Goal: Task Accomplishment & Management: Complete application form

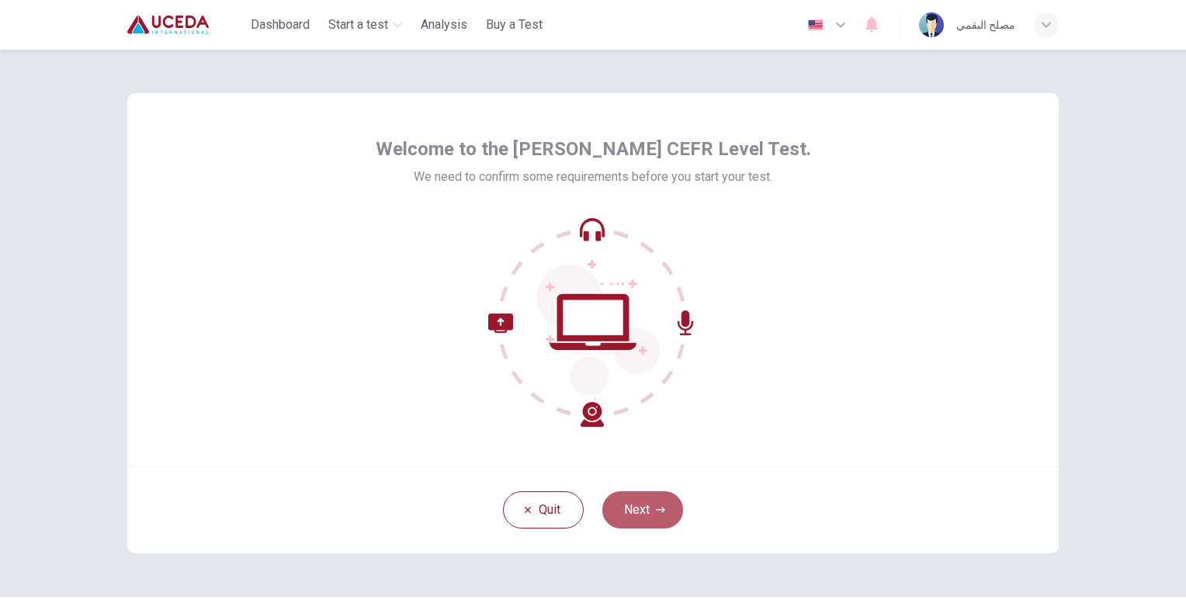
click at [646, 505] on button "Next" at bounding box center [642, 509] width 81 height 37
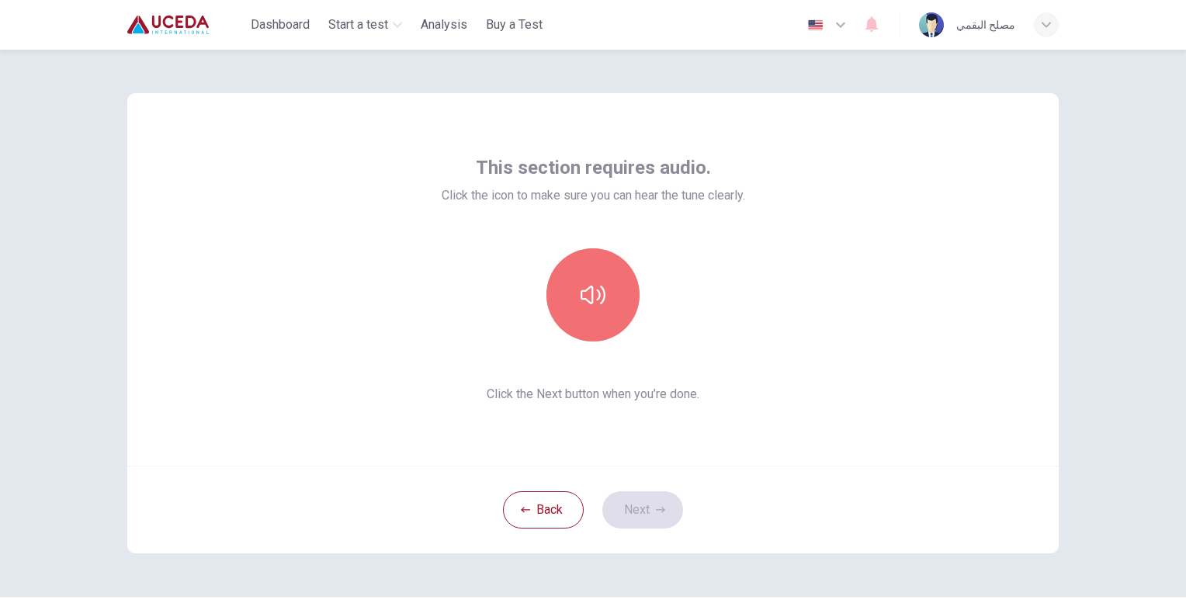
click at [581, 289] on icon "button" at bounding box center [593, 294] width 25 height 25
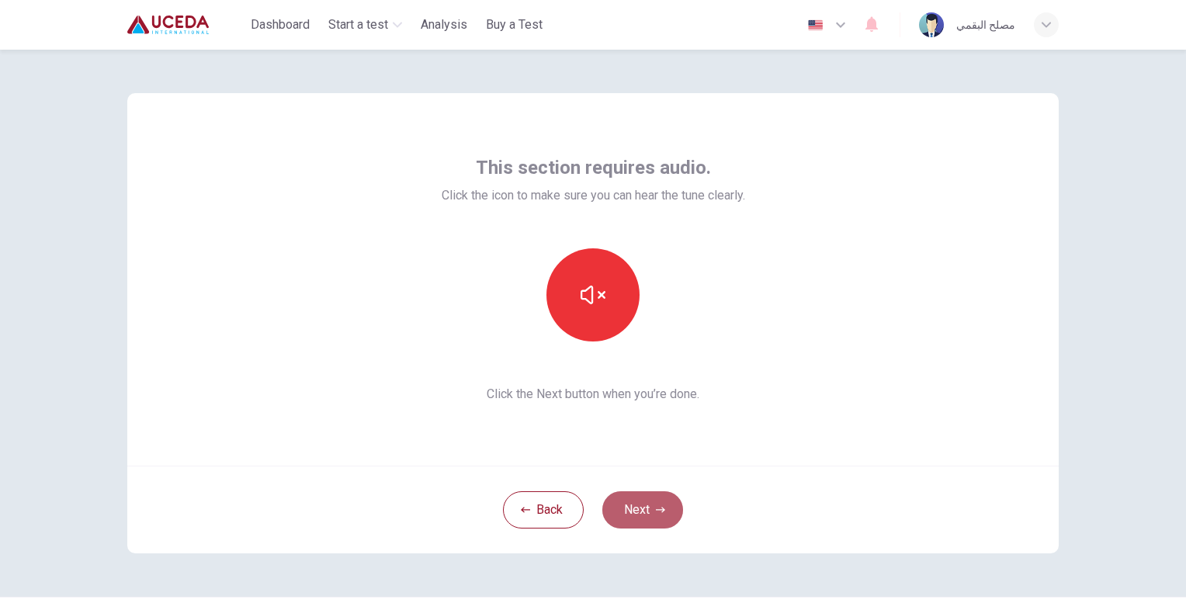
click at [647, 516] on button "Next" at bounding box center [642, 509] width 81 height 37
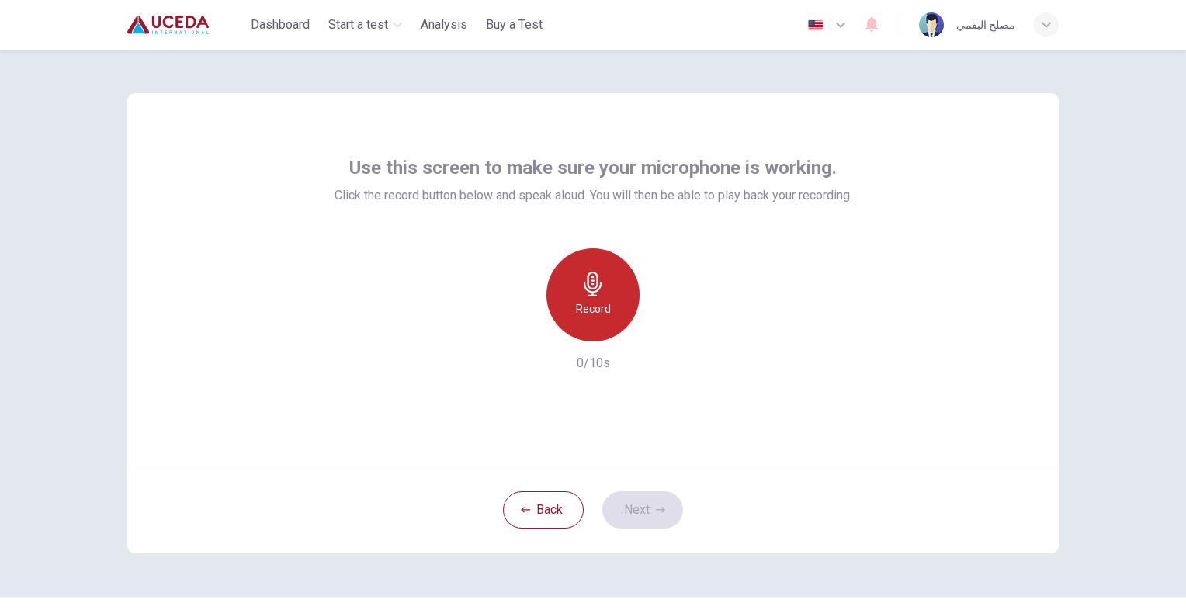
click at [612, 302] on div "Record" at bounding box center [592, 294] width 93 height 93
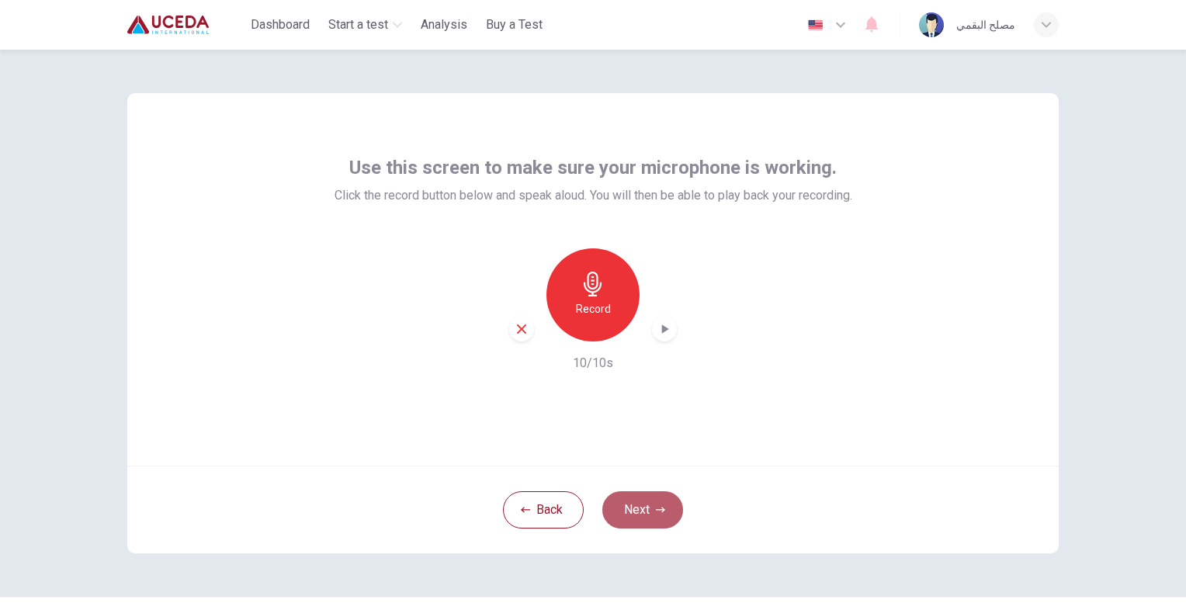
click at [633, 507] on button "Next" at bounding box center [642, 509] width 81 height 37
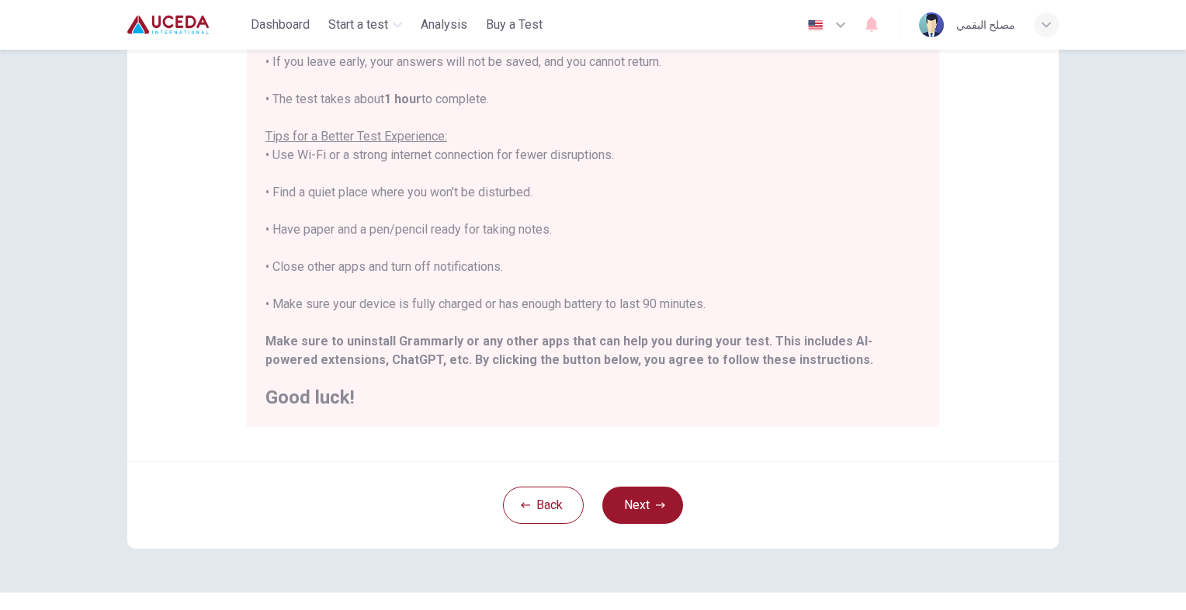
scroll to position [253, 0]
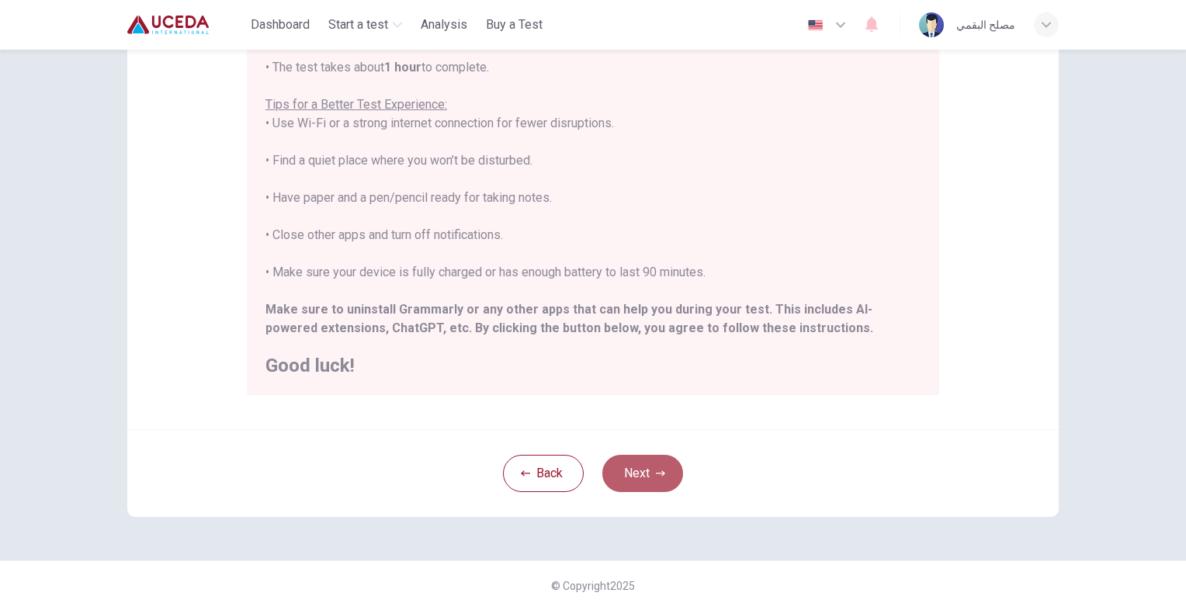
click at [643, 467] on button "Next" at bounding box center [642, 473] width 81 height 37
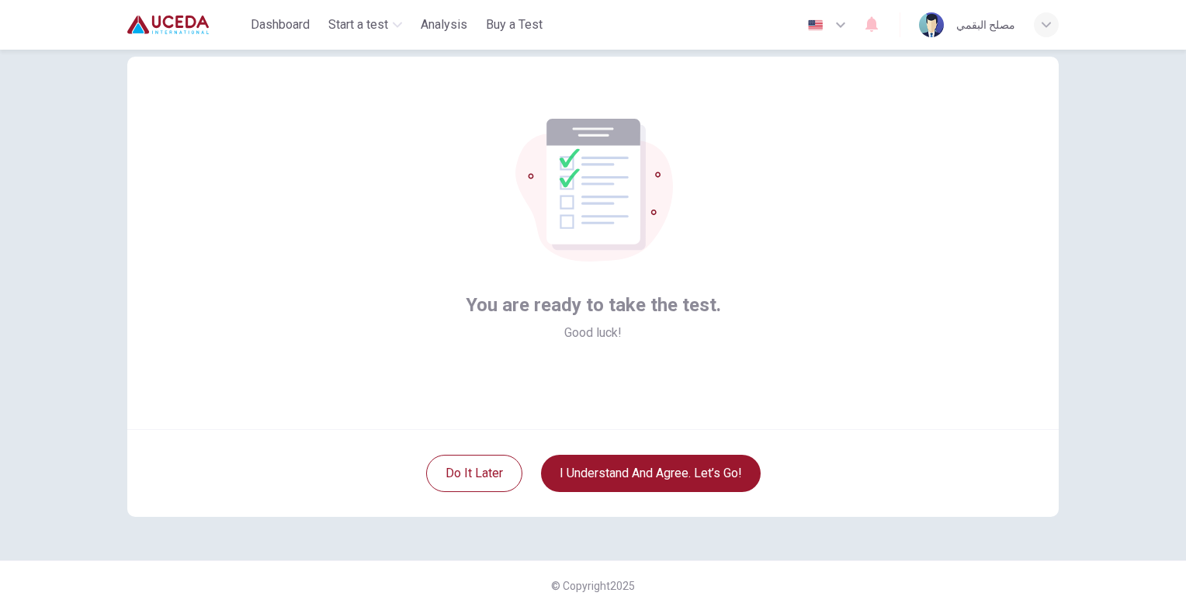
scroll to position [36, 0]
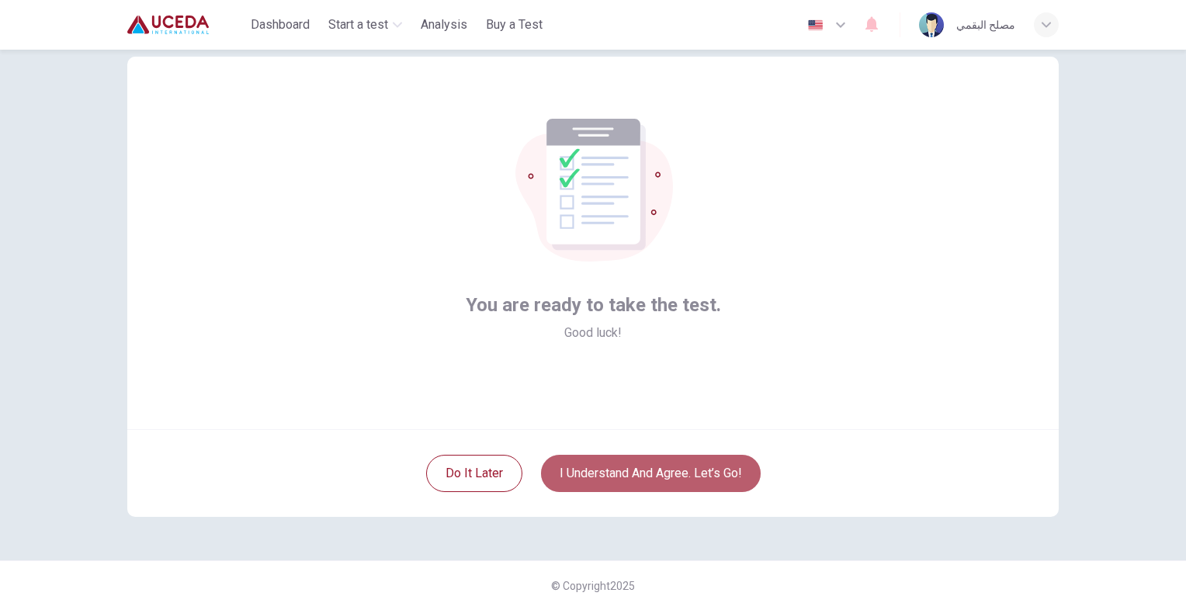
click at [622, 475] on button "I understand and agree. Let’s go!" at bounding box center [651, 473] width 220 height 37
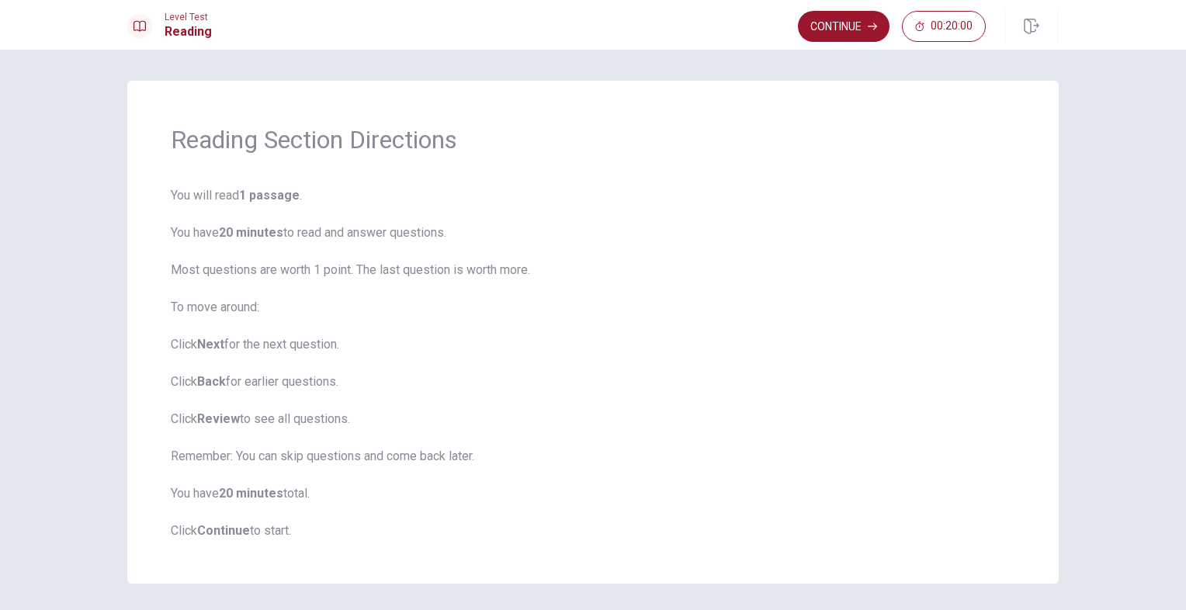
scroll to position [54, 0]
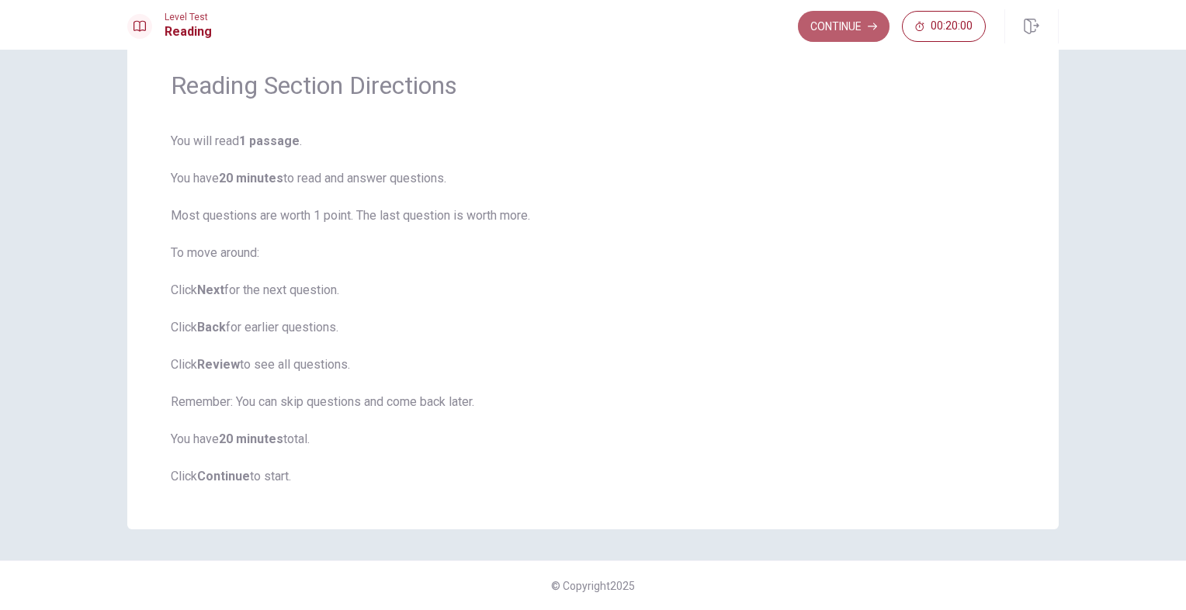
click at [833, 18] on button "Continue" at bounding box center [844, 26] width 92 height 31
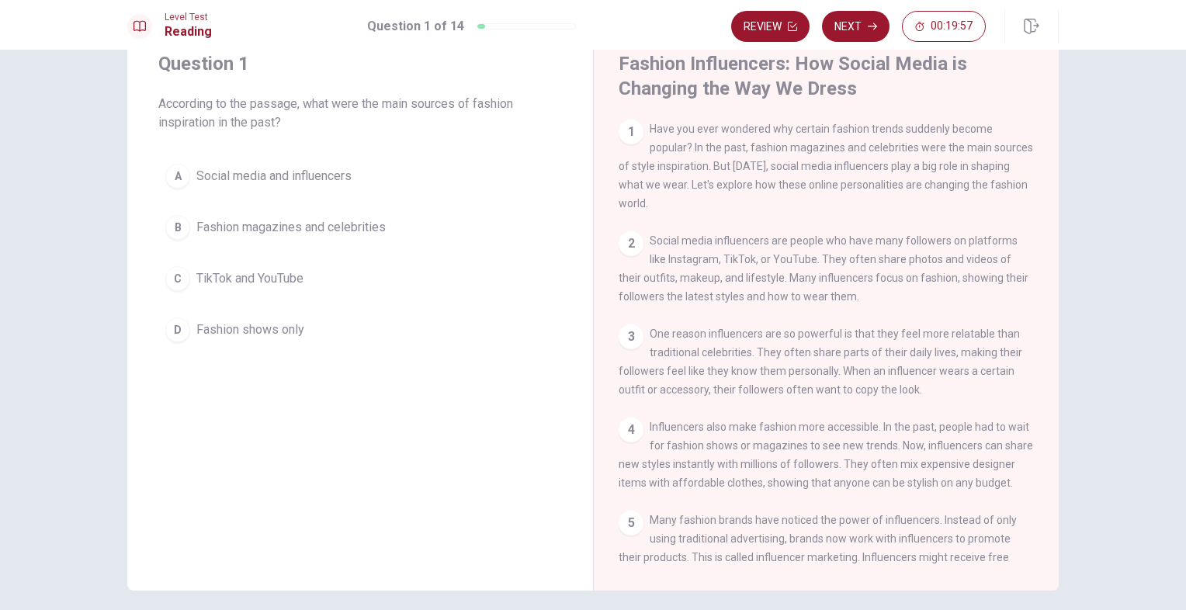
click at [247, 177] on span "Social media and influencers" at bounding box center [273, 176] width 155 height 19
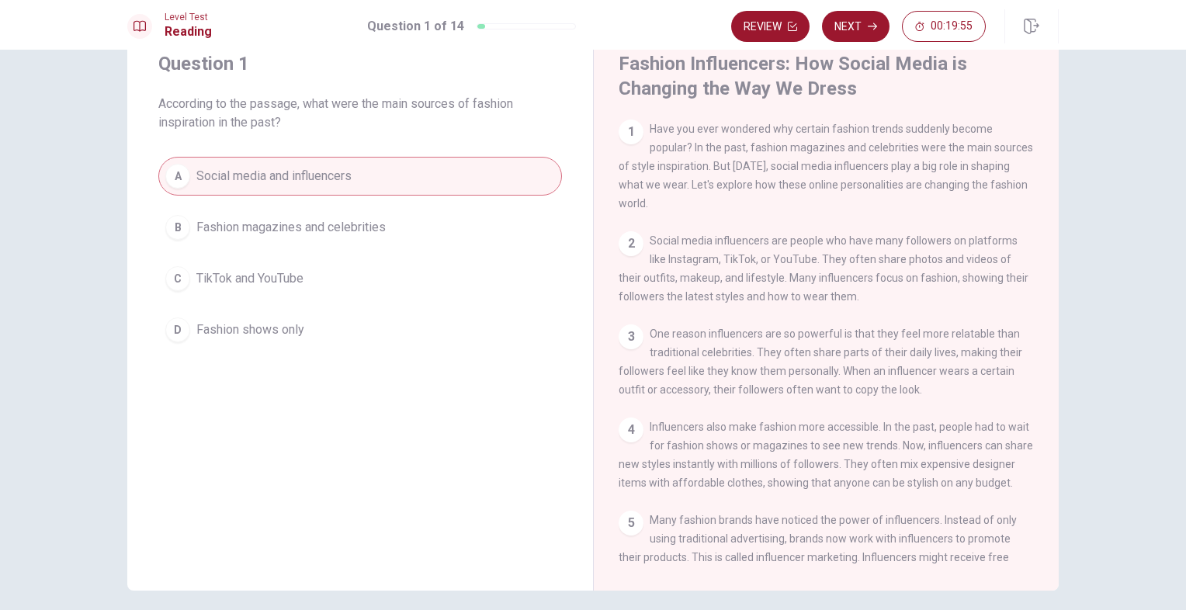
click at [267, 248] on div "A Social media and influencers B Fashion magazines and celebrities C TikTok and…" at bounding box center [360, 253] width 404 height 192
click at [267, 233] on span "Fashion magazines and celebrities" at bounding box center [290, 227] width 189 height 19
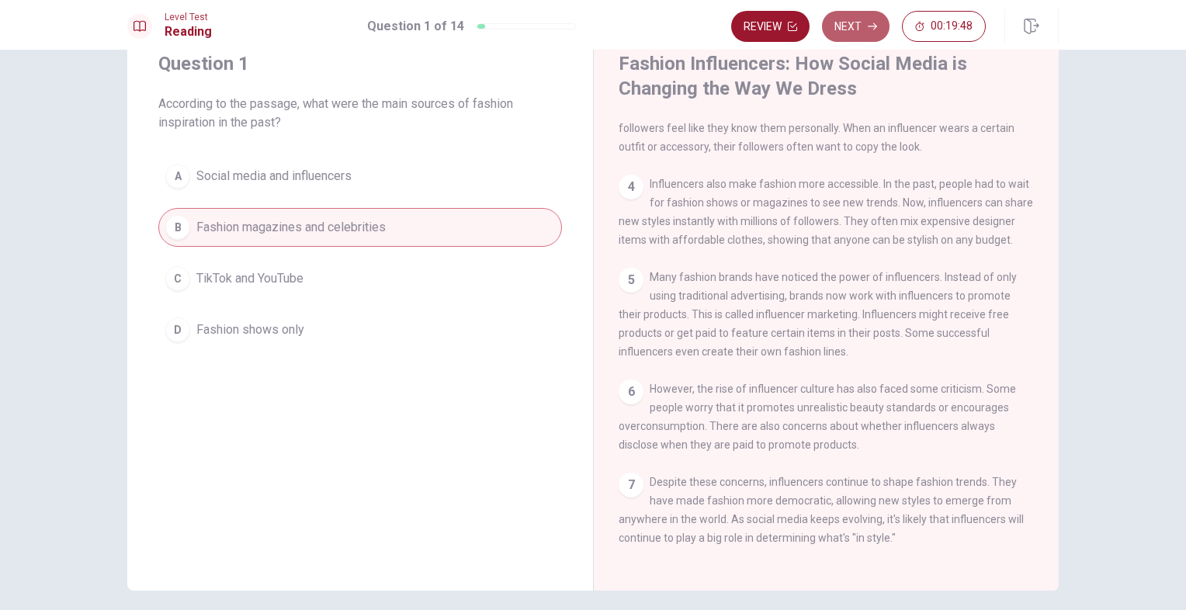
click at [865, 22] on button "Next" at bounding box center [856, 26] width 68 height 31
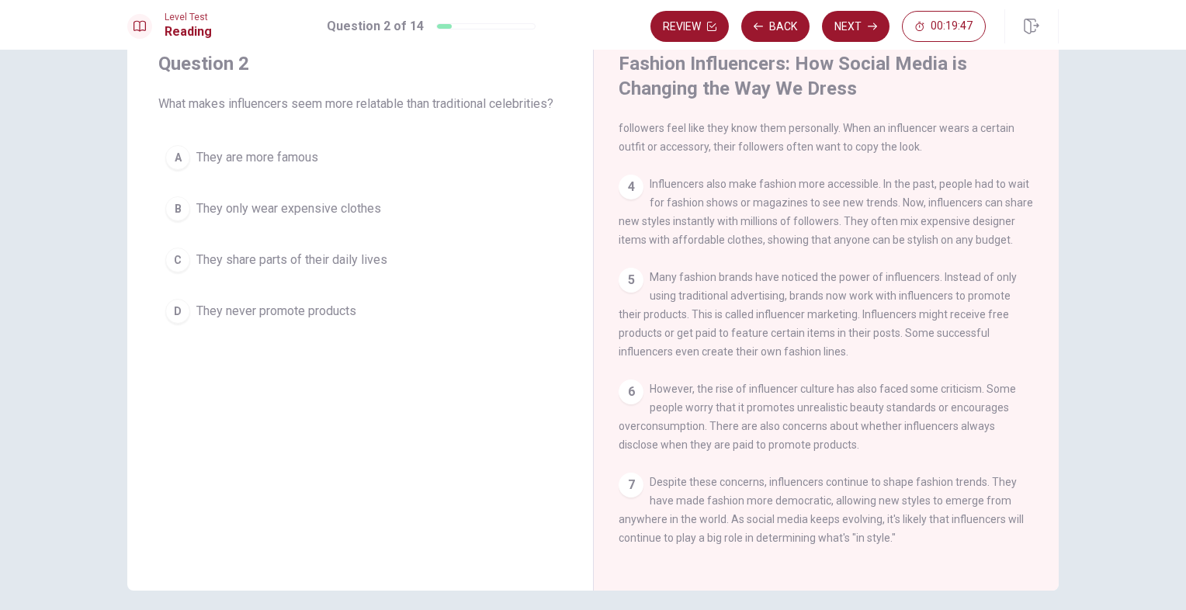
click at [317, 265] on span "They share parts of their daily lives" at bounding box center [291, 260] width 191 height 19
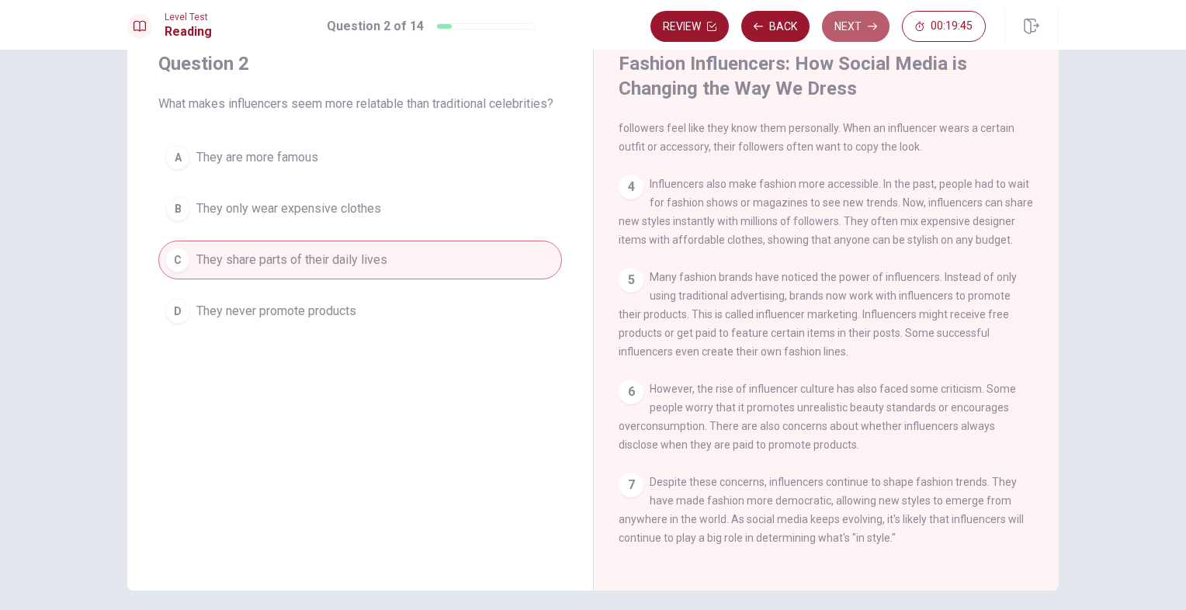
click at [858, 14] on button "Next" at bounding box center [856, 26] width 68 height 31
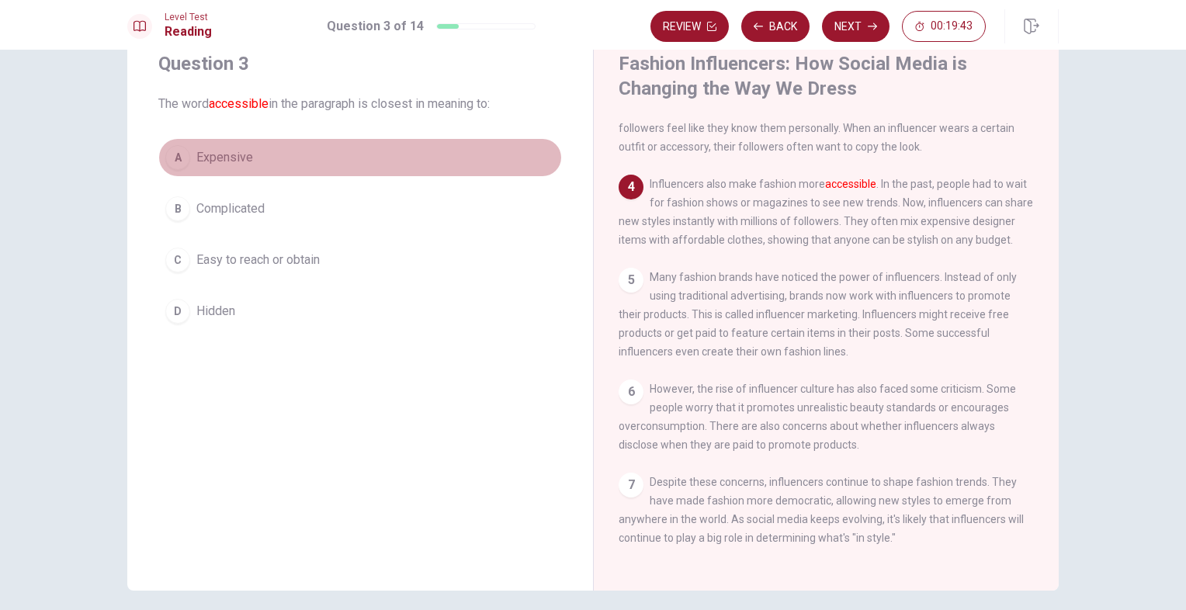
click at [230, 158] on span "Expensive" at bounding box center [224, 157] width 57 height 19
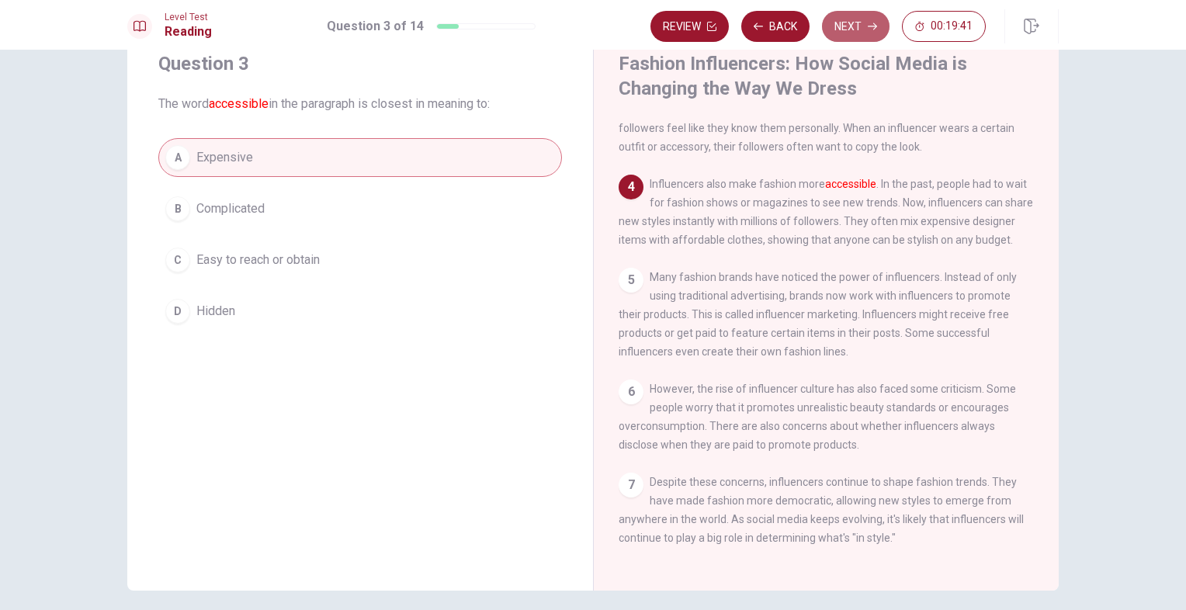
click at [869, 36] on button "Next" at bounding box center [856, 26] width 68 height 31
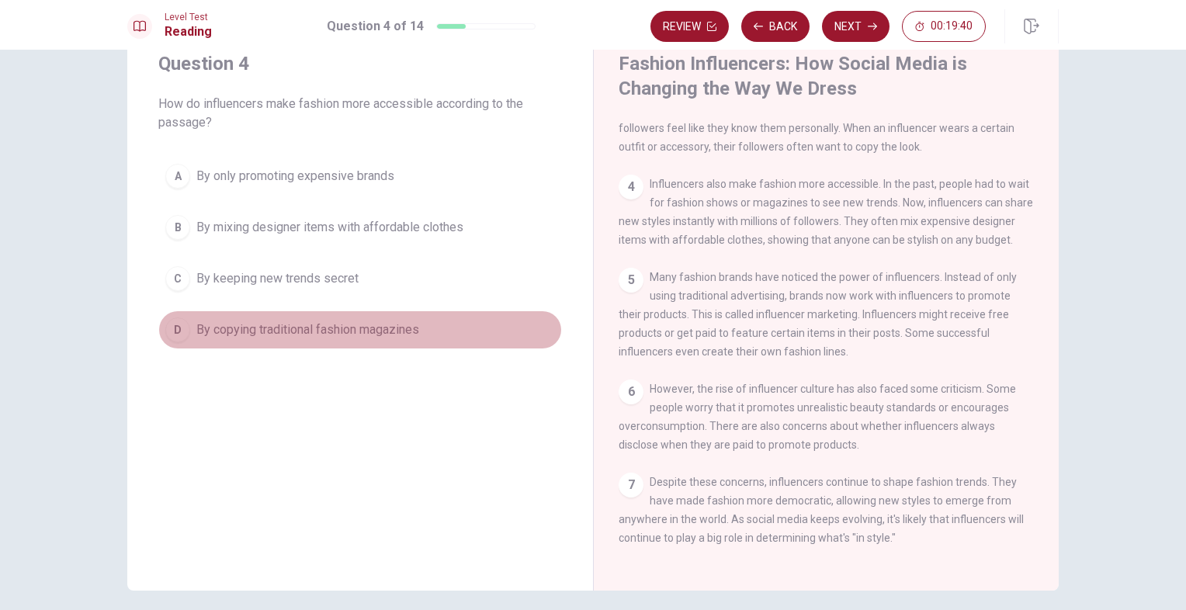
click at [286, 331] on span "By copying traditional fashion magazines" at bounding box center [307, 330] width 223 height 19
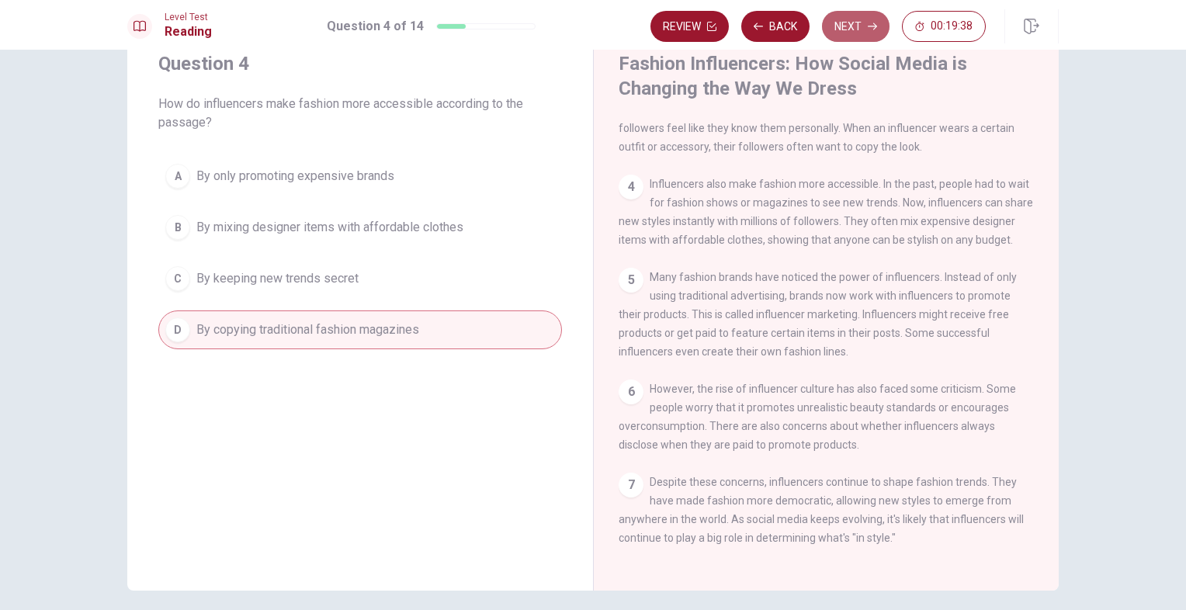
click at [858, 29] on button "Next" at bounding box center [856, 26] width 68 height 31
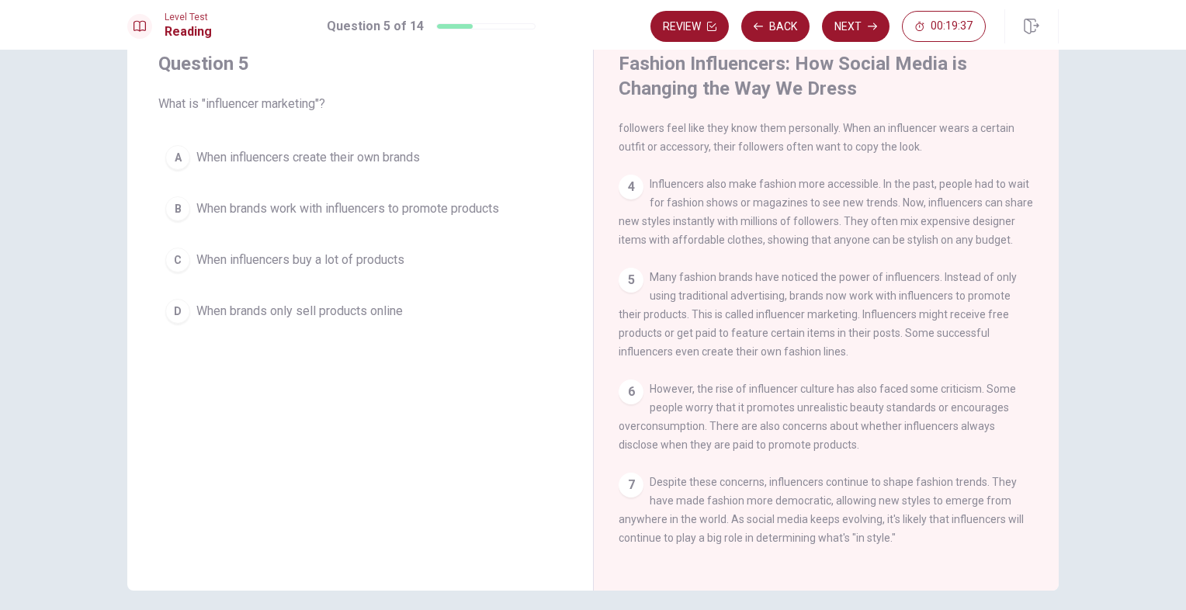
click at [305, 227] on div "A When influencers create their own brands B When brands work with influencers …" at bounding box center [360, 234] width 404 height 192
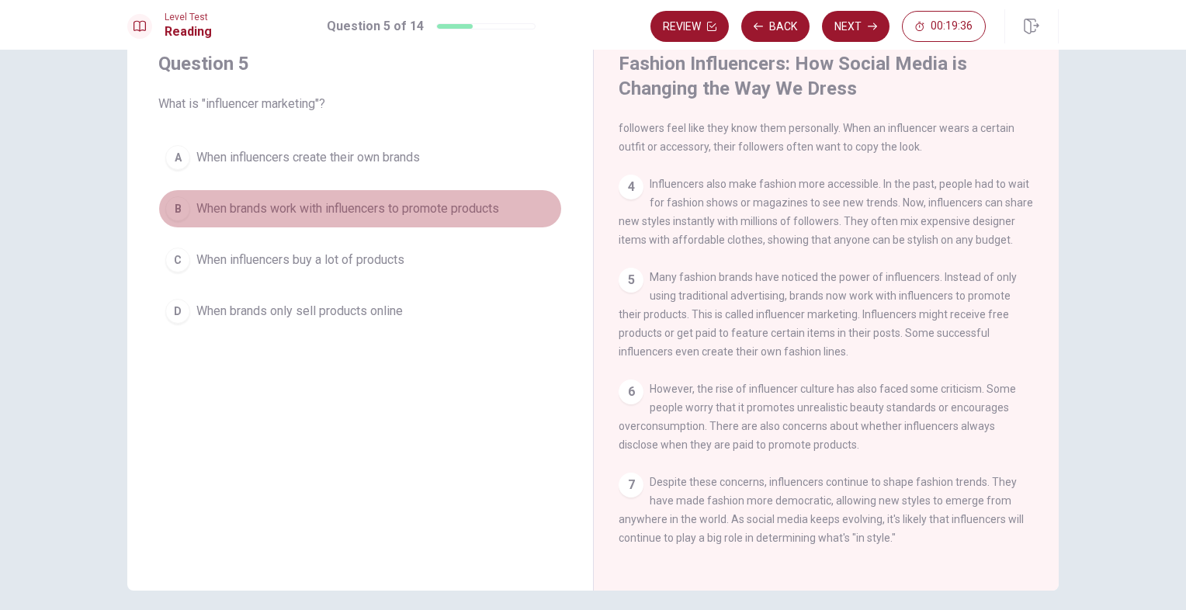
click at [324, 213] on span "When brands work with influencers to promote products" at bounding box center [347, 208] width 303 height 19
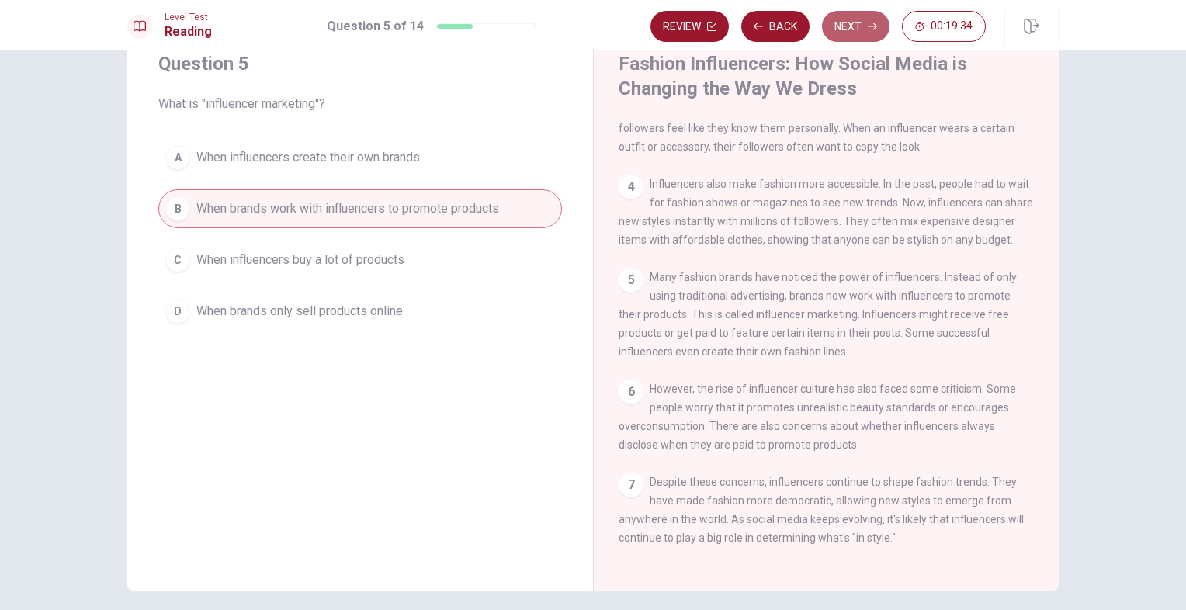
click at [848, 26] on button "Next" at bounding box center [856, 26] width 68 height 31
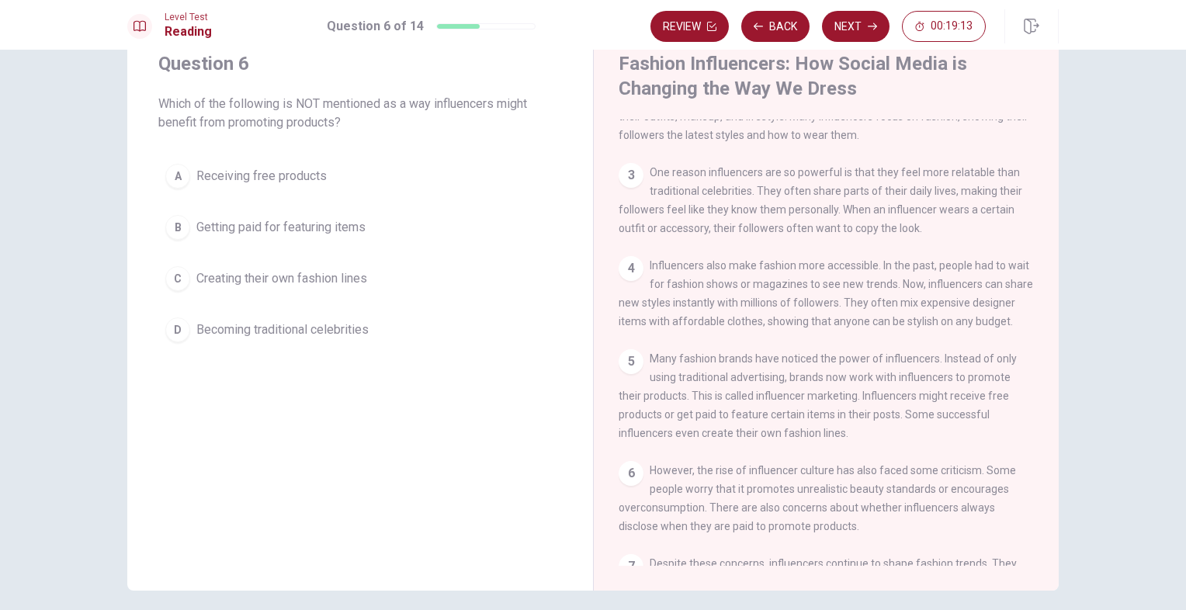
scroll to position [280, 0]
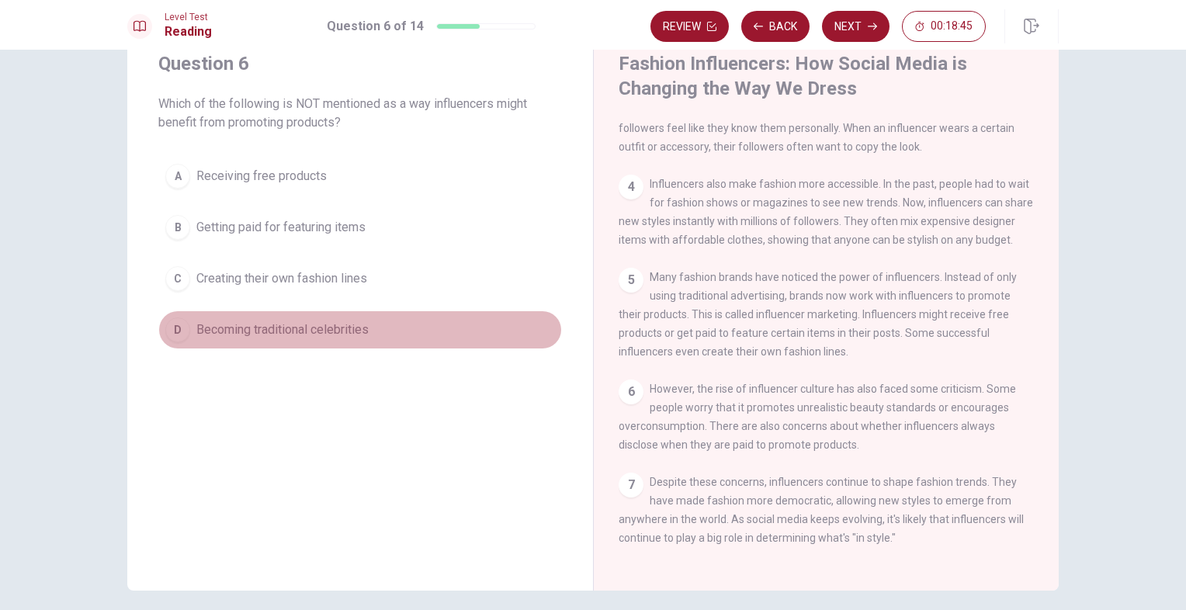
click at [318, 327] on span "Becoming traditional celebrities" at bounding box center [282, 330] width 172 height 19
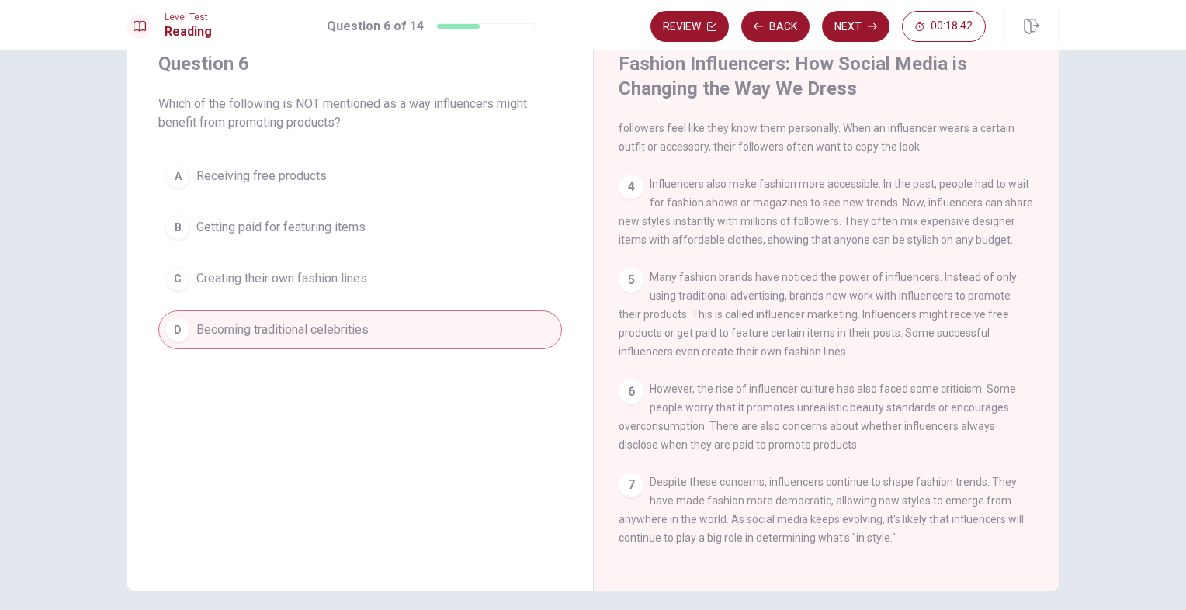
drag, startPoint x: 518, startPoint y: 425, endPoint x: 857, endPoint y: 26, distance: 522.5
click at [857, 26] on div "Level Test Reading Question 6 of 14 Review Back Next 00:18:42 Question 6 of 14 …" at bounding box center [593, 305] width 1186 height 610
click at [857, 26] on button "Next" at bounding box center [856, 26] width 68 height 31
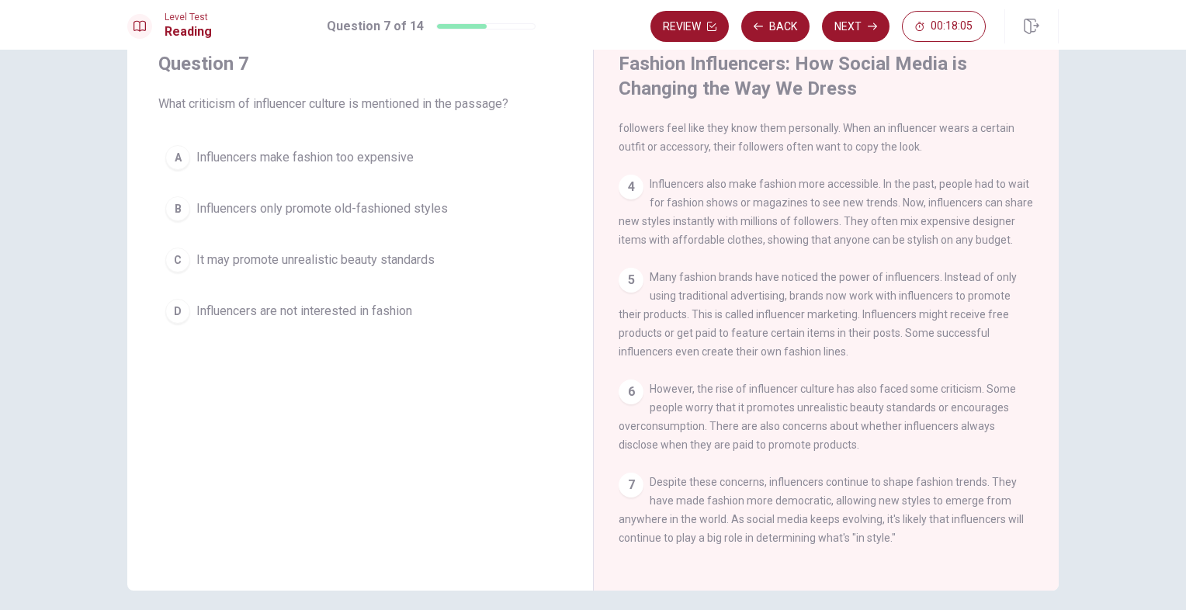
click at [341, 256] on span "It may promote unrealistic beauty standards" at bounding box center [315, 260] width 238 height 19
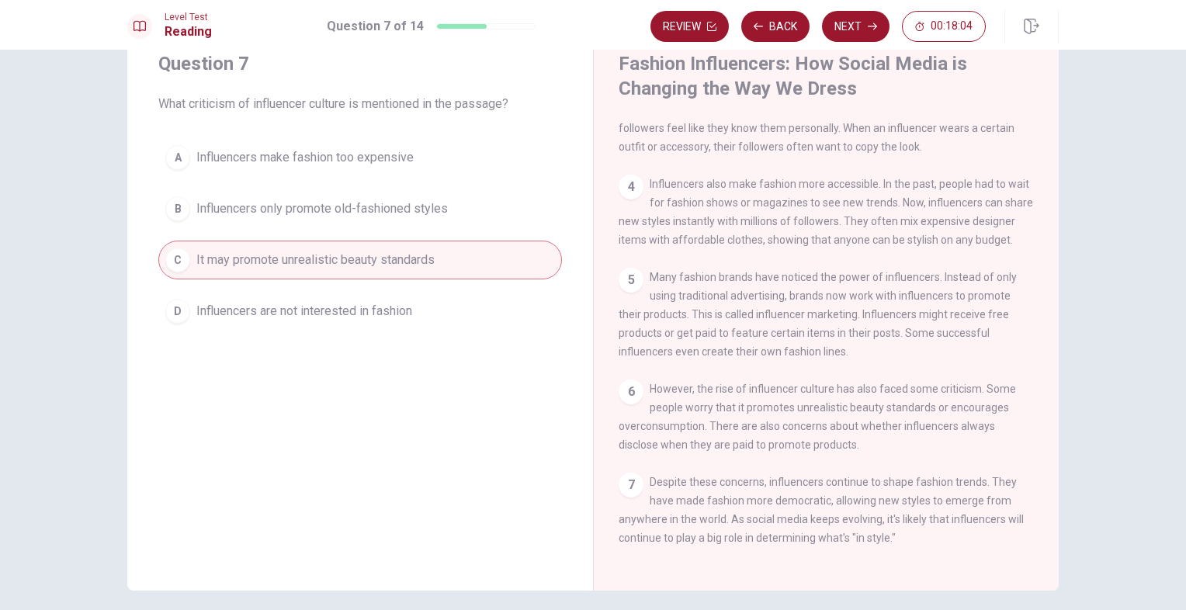
click at [866, 23] on button "Next" at bounding box center [856, 26] width 68 height 31
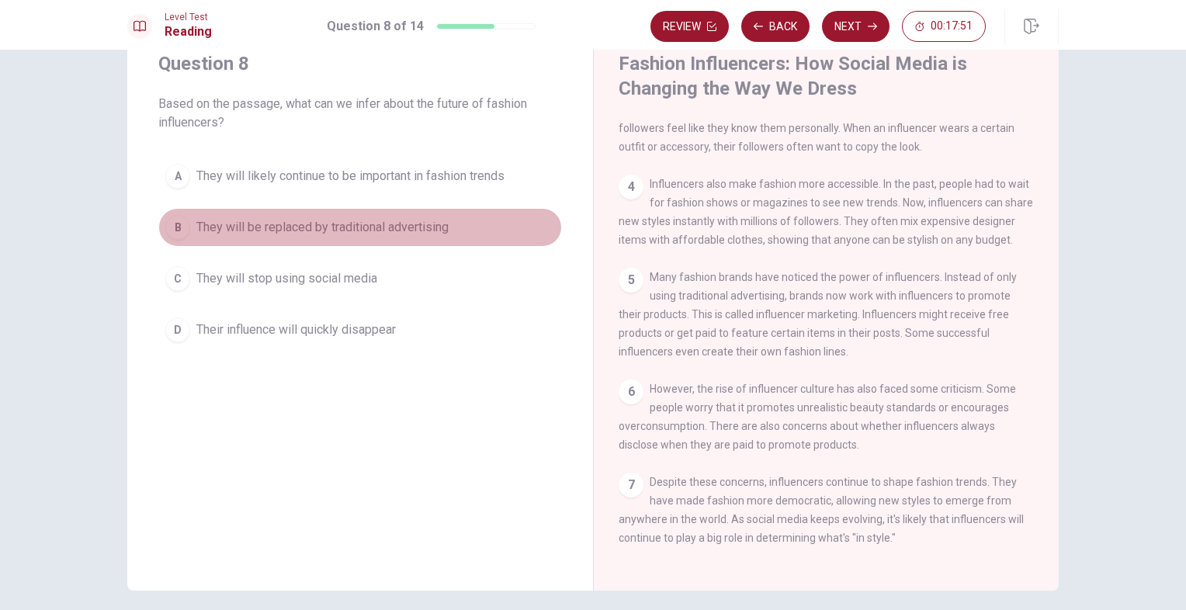
click at [215, 224] on span "They will be replaced by traditional advertising" at bounding box center [322, 227] width 252 height 19
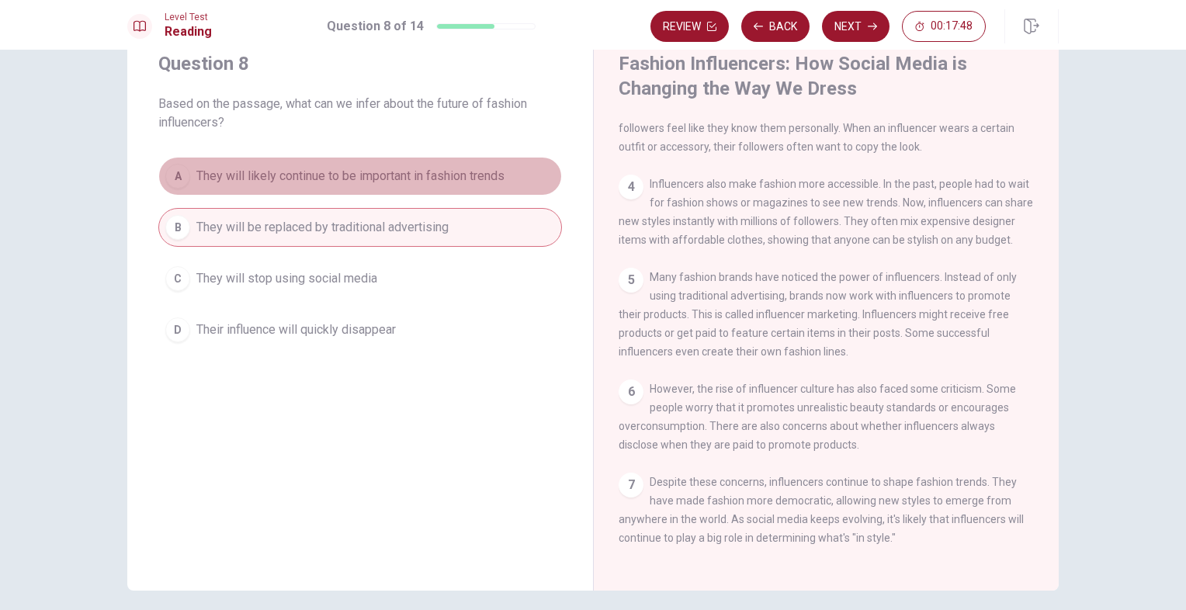
click at [326, 175] on span "They will likely continue to be important in fashion trends" at bounding box center [350, 176] width 308 height 19
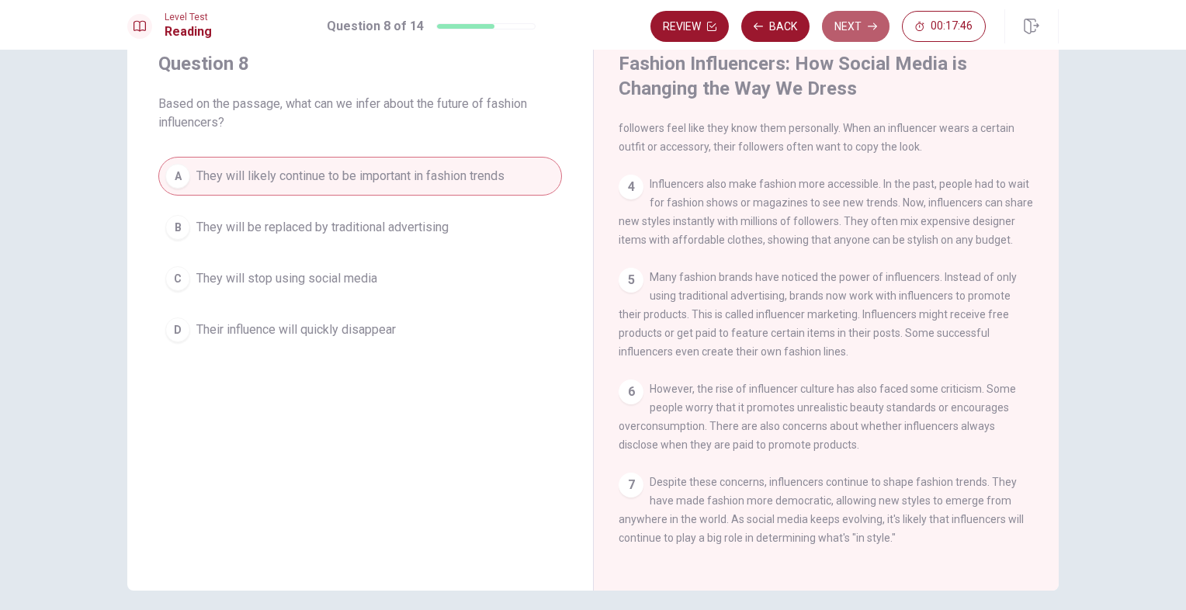
click at [844, 33] on button "Next" at bounding box center [856, 26] width 68 height 31
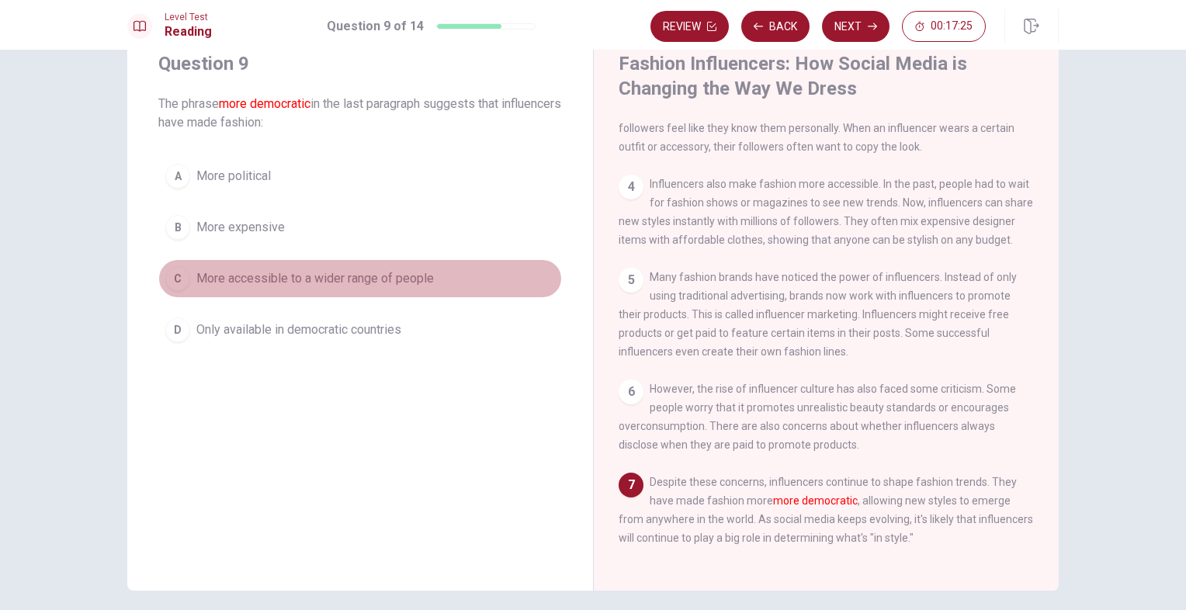
click at [326, 276] on span "More accessible to a wider range of people" at bounding box center [314, 278] width 237 height 19
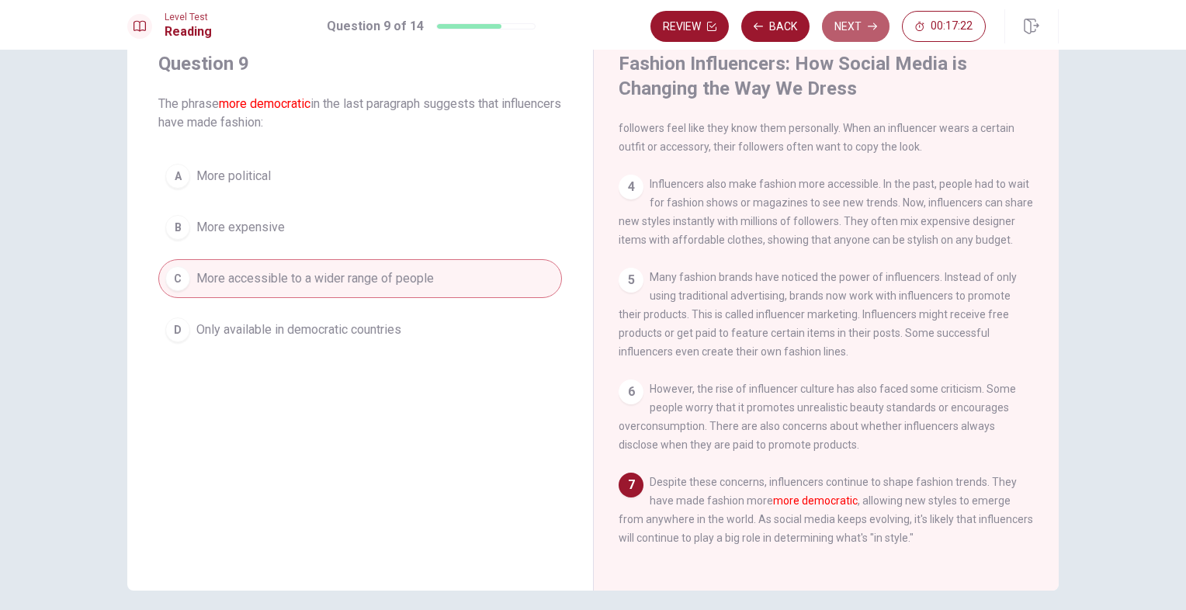
click at [857, 29] on button "Next" at bounding box center [856, 26] width 68 height 31
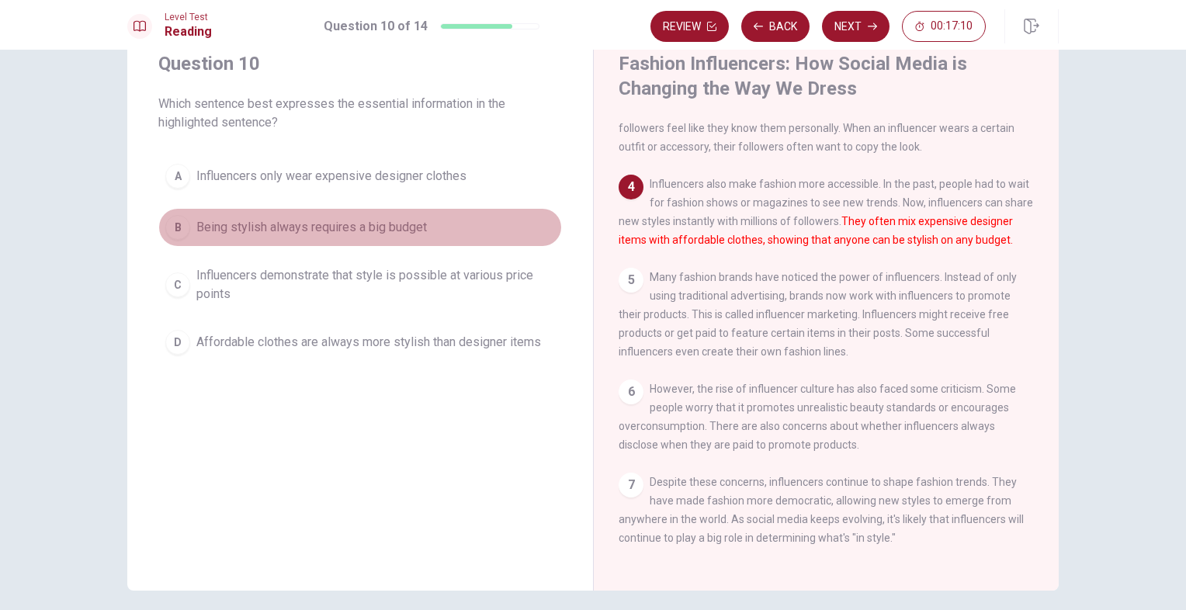
click at [304, 222] on span "Being stylish always requires a big budget" at bounding box center [311, 227] width 230 height 19
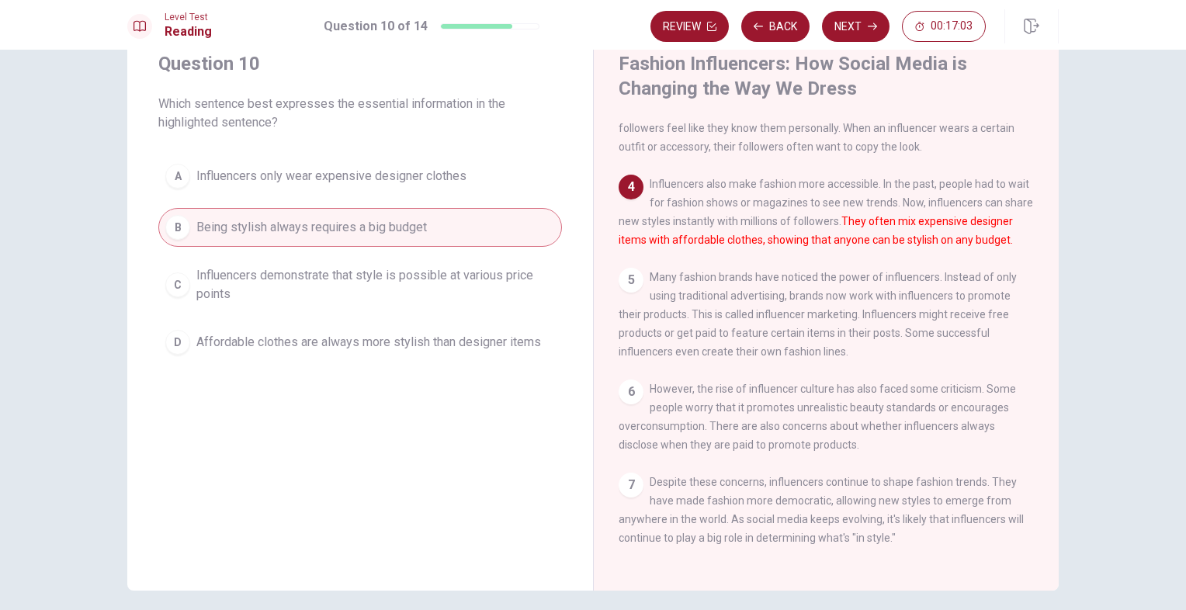
click at [286, 337] on span "Affordable clothes are always more stylish than designer items" at bounding box center [368, 342] width 345 height 19
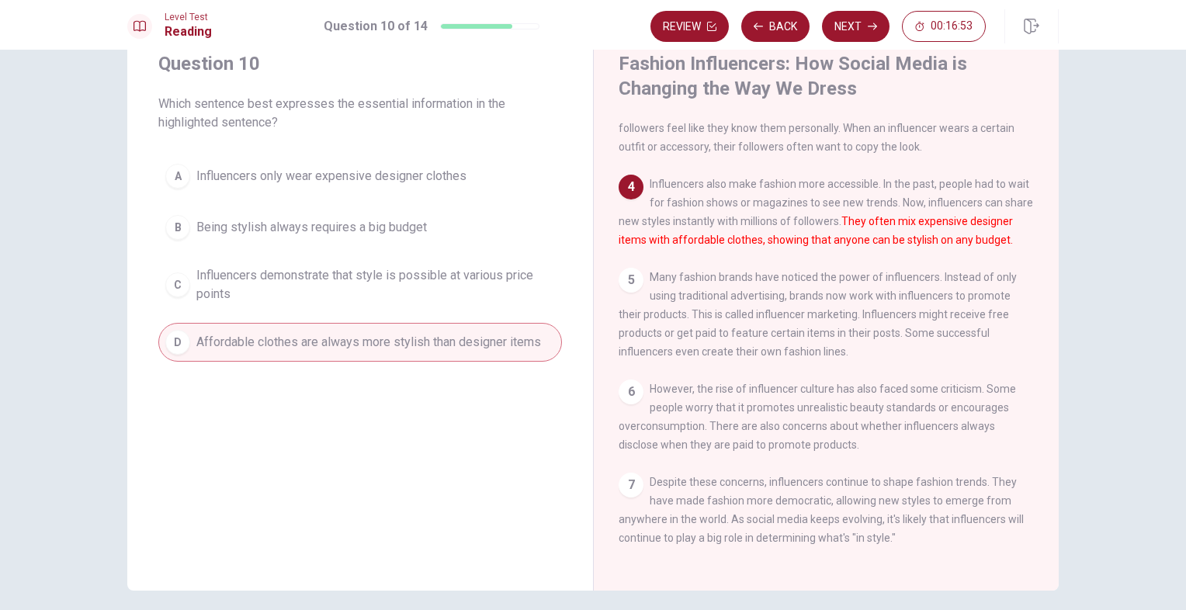
click at [334, 191] on button "A Influencers only wear expensive designer clothes" at bounding box center [360, 176] width 404 height 39
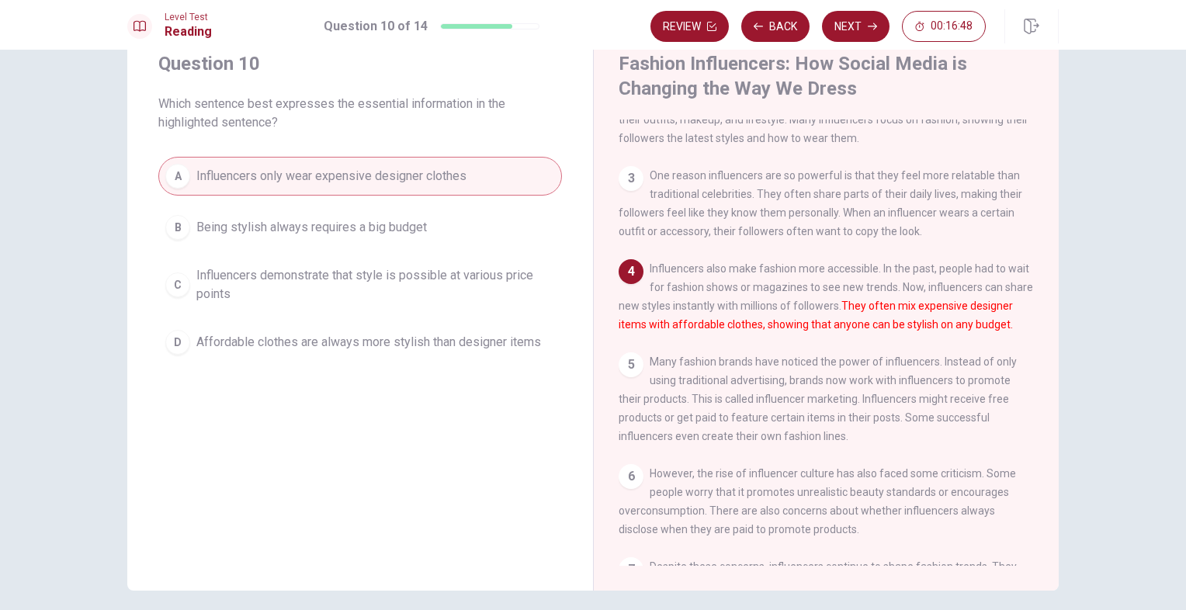
scroll to position [156, 0]
click at [855, 26] on button "Next" at bounding box center [856, 26] width 68 height 31
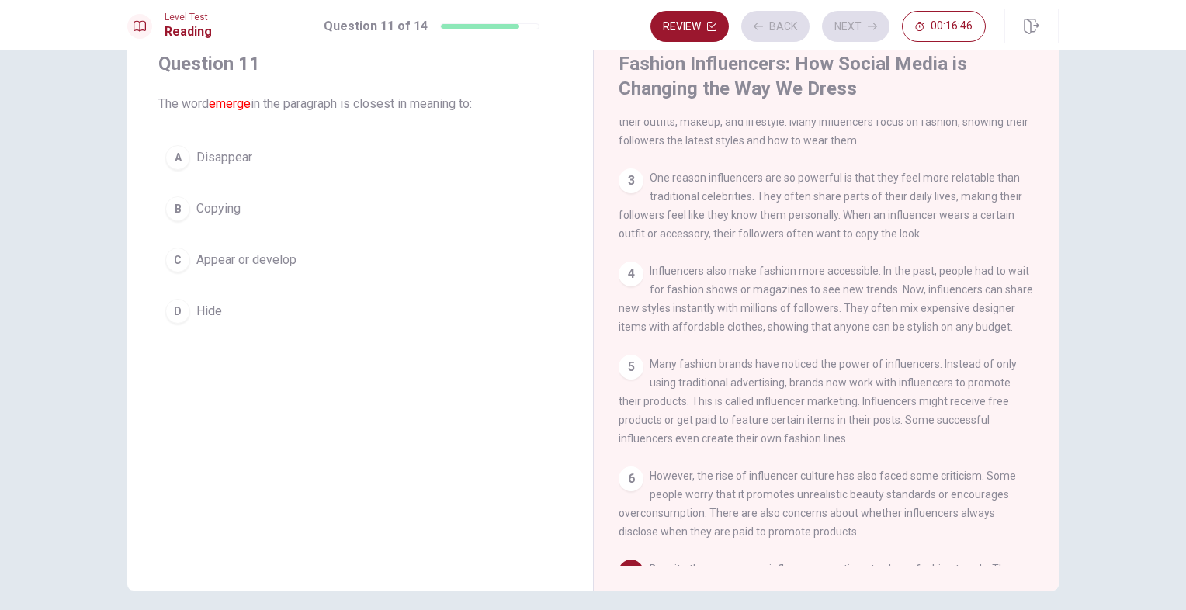
scroll to position [280, 0]
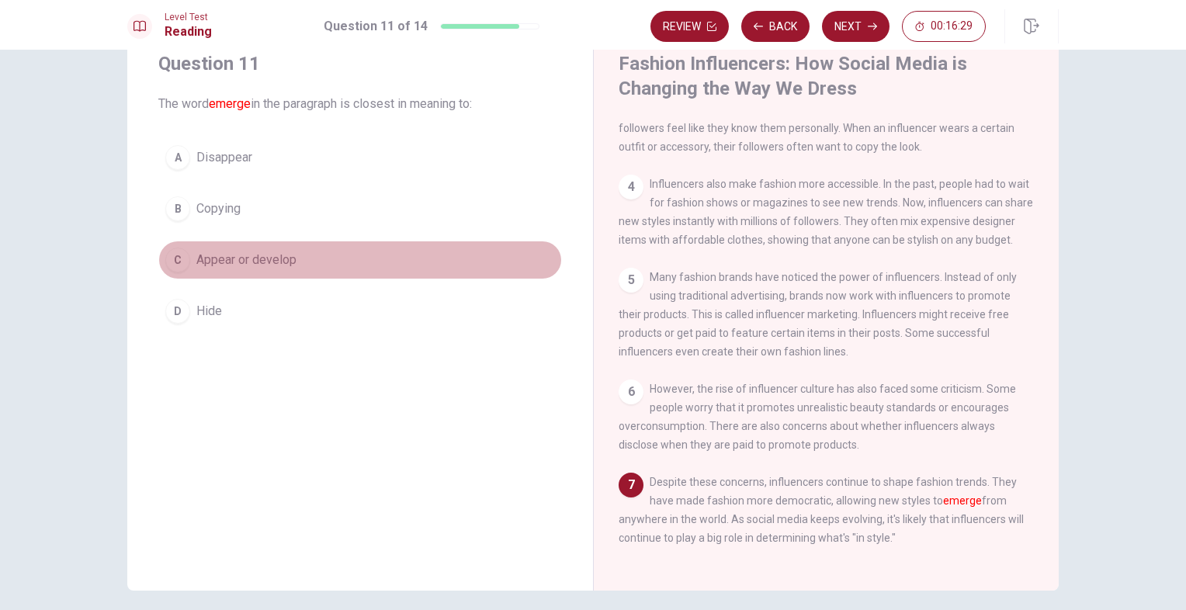
click at [229, 251] on span "Appear or develop" at bounding box center [246, 260] width 100 height 19
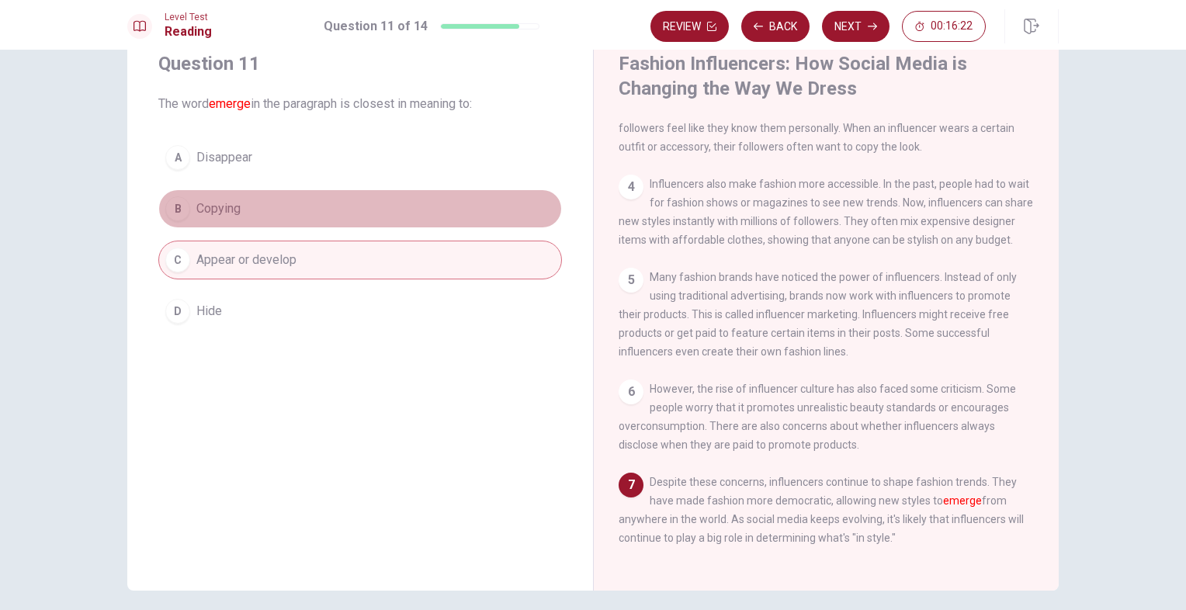
click at [239, 210] on button "B Copying" at bounding box center [360, 208] width 404 height 39
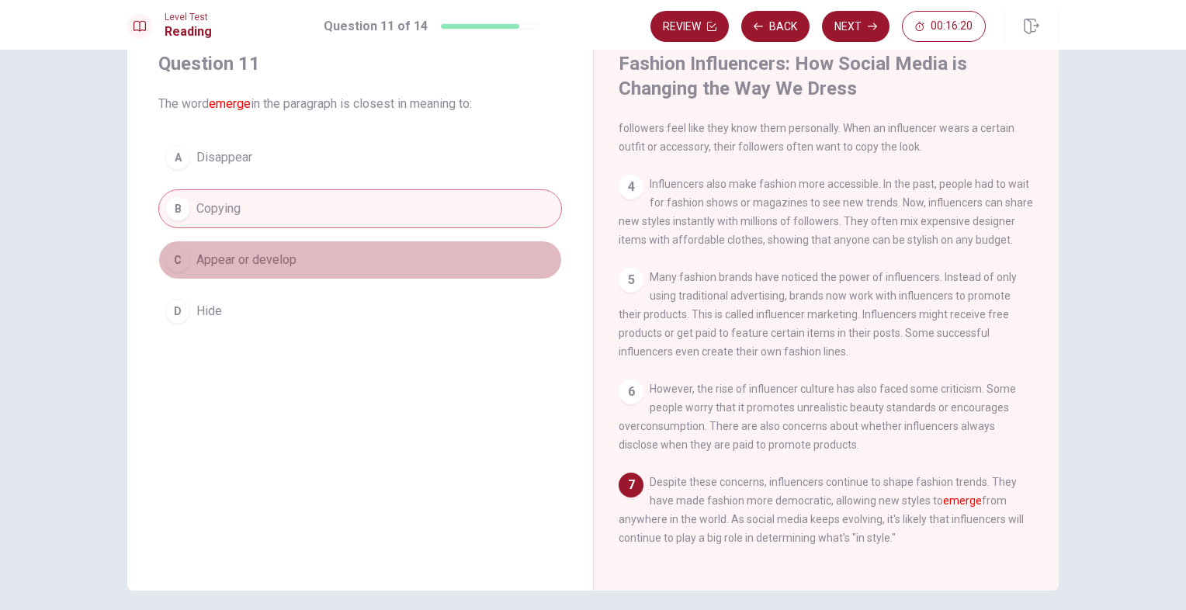
click at [227, 264] on span "Appear or develop" at bounding box center [246, 260] width 100 height 19
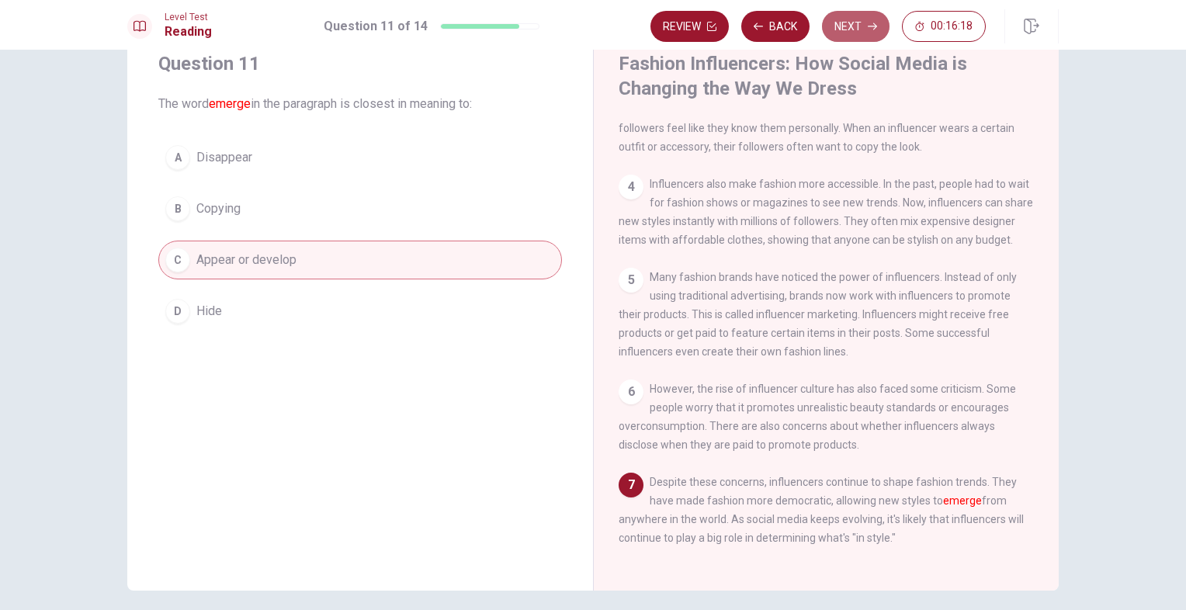
click at [864, 35] on button "Next" at bounding box center [856, 26] width 68 height 31
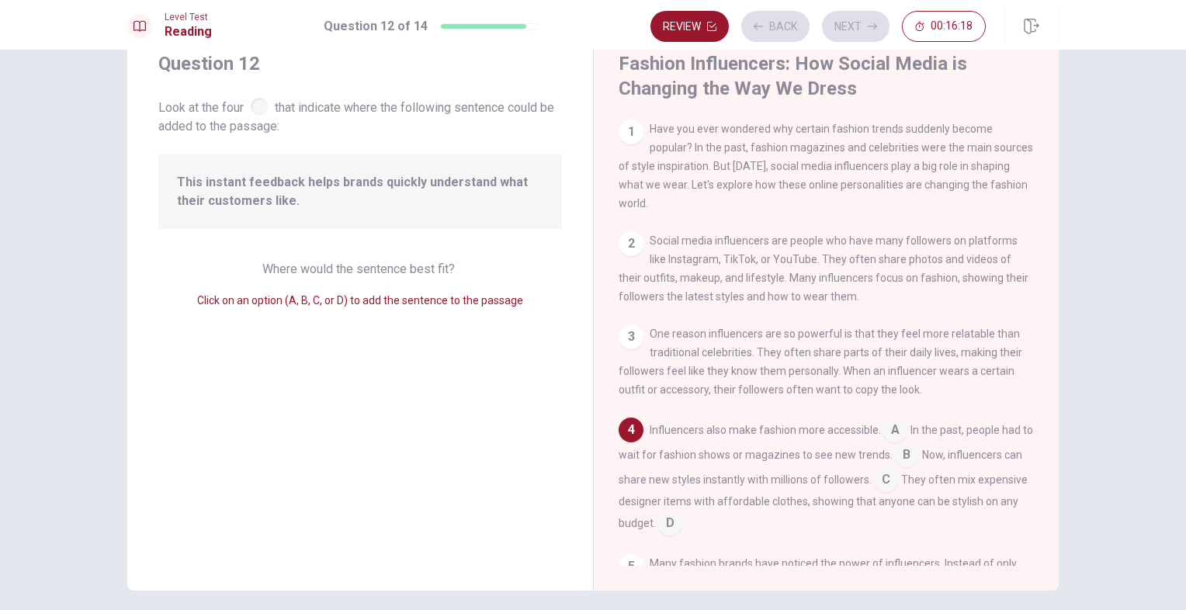
scroll to position [133, 0]
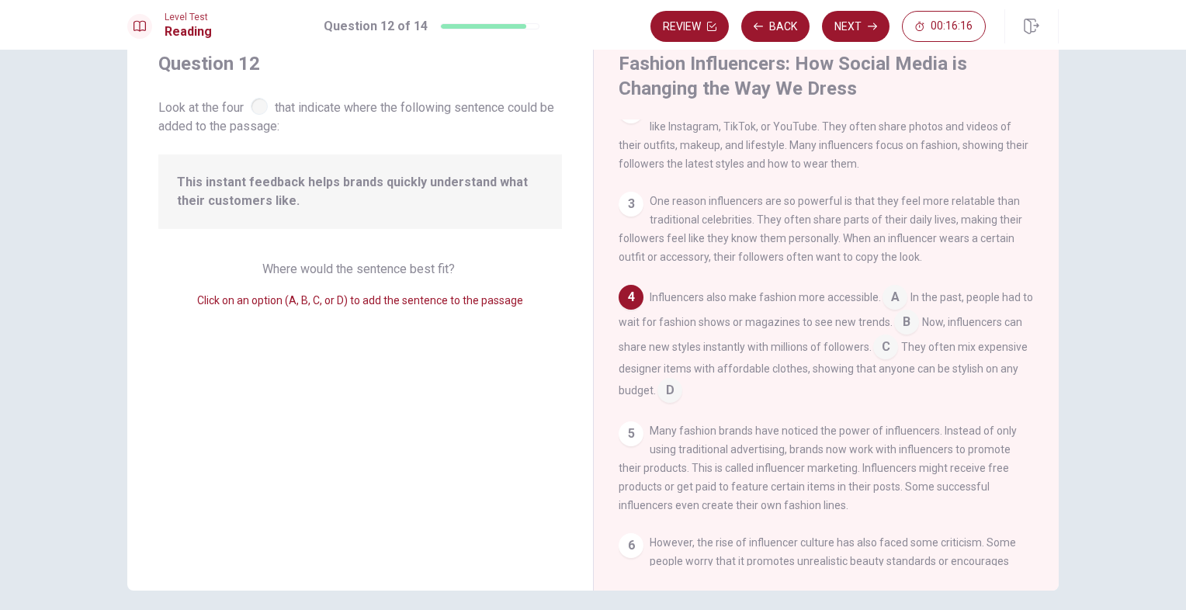
click at [262, 113] on div at bounding box center [259, 106] width 17 height 17
click at [297, 183] on span "This instant feedback helps brands quickly understand what their customers like." at bounding box center [360, 191] width 366 height 37
click at [907, 328] on input at bounding box center [906, 323] width 25 height 25
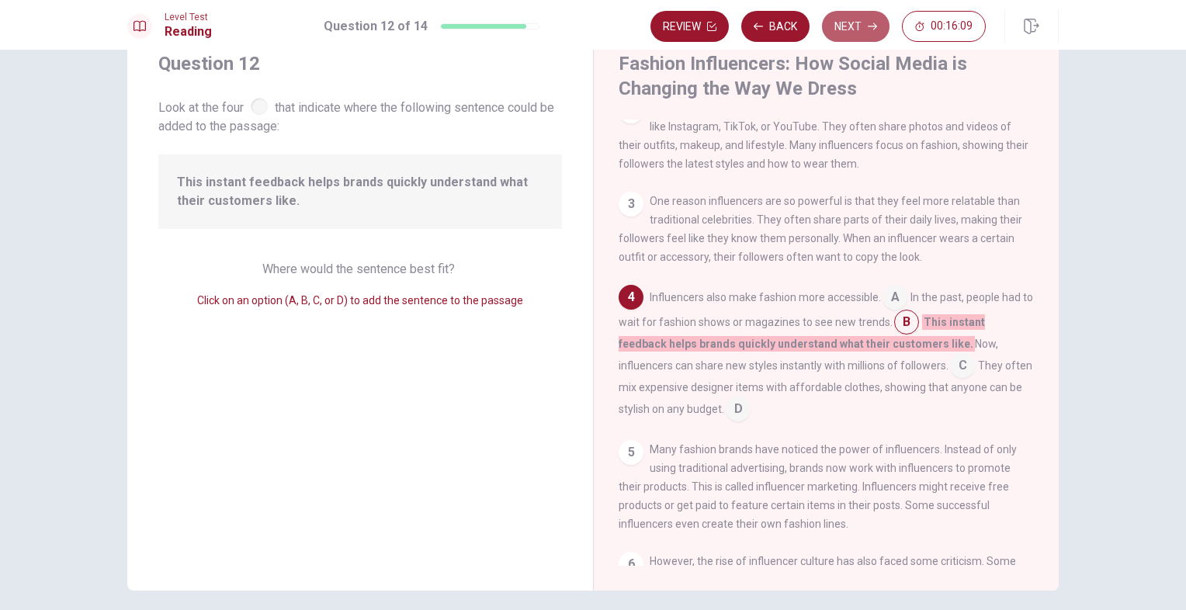
click at [869, 38] on button "Next" at bounding box center [856, 26] width 68 height 31
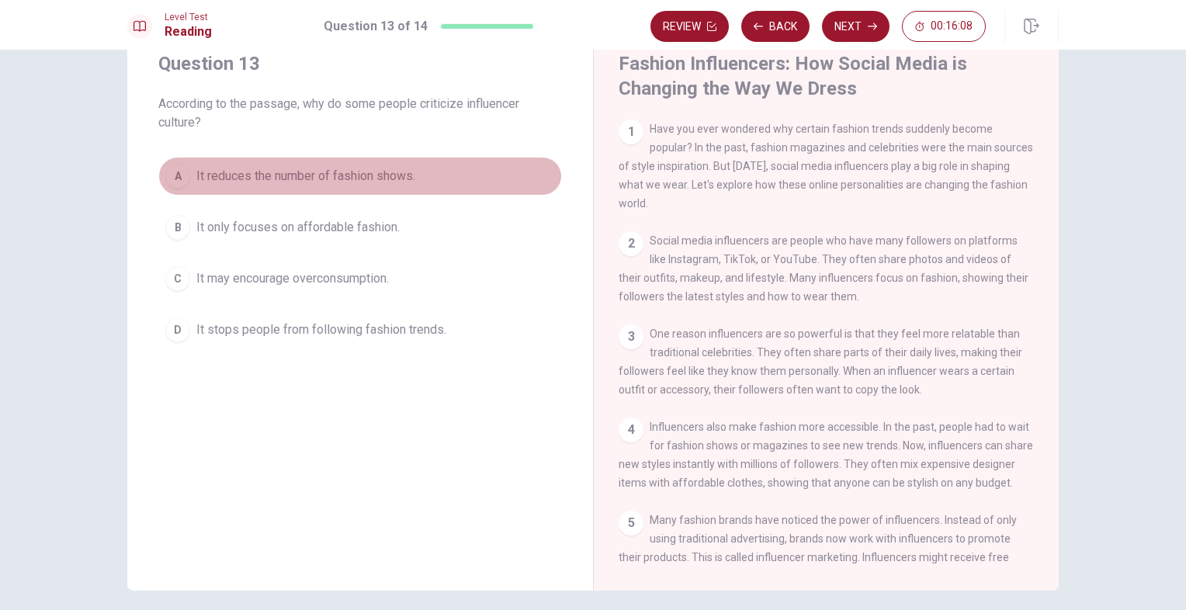
click at [326, 182] on span "It reduces the number of fashion shows." at bounding box center [305, 176] width 219 height 19
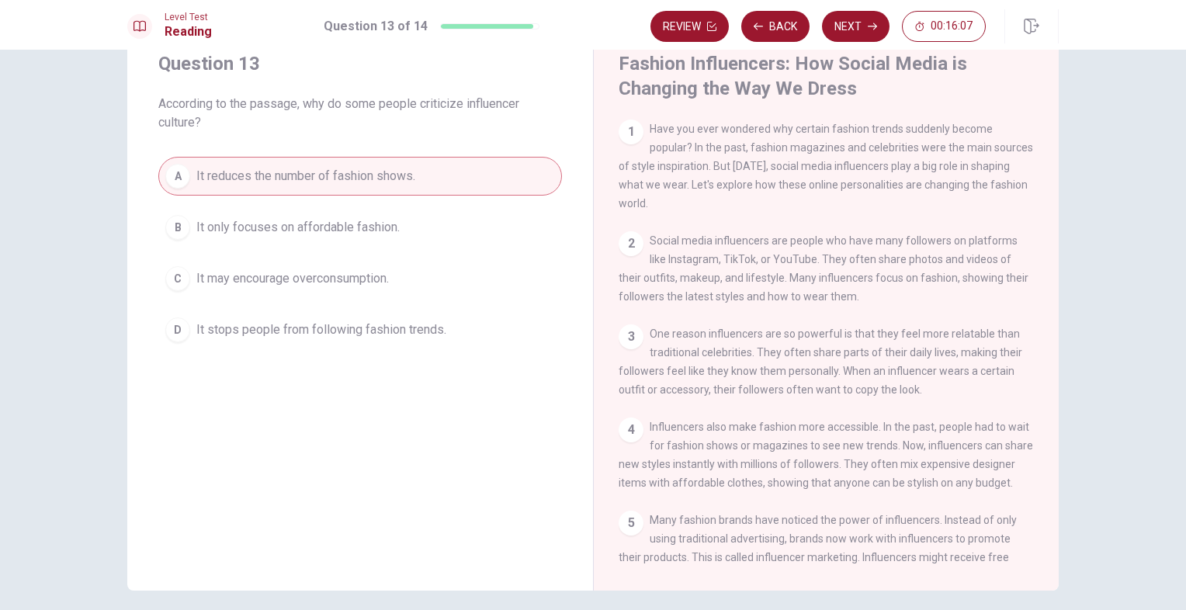
click at [840, 30] on button "Next" at bounding box center [856, 26] width 68 height 31
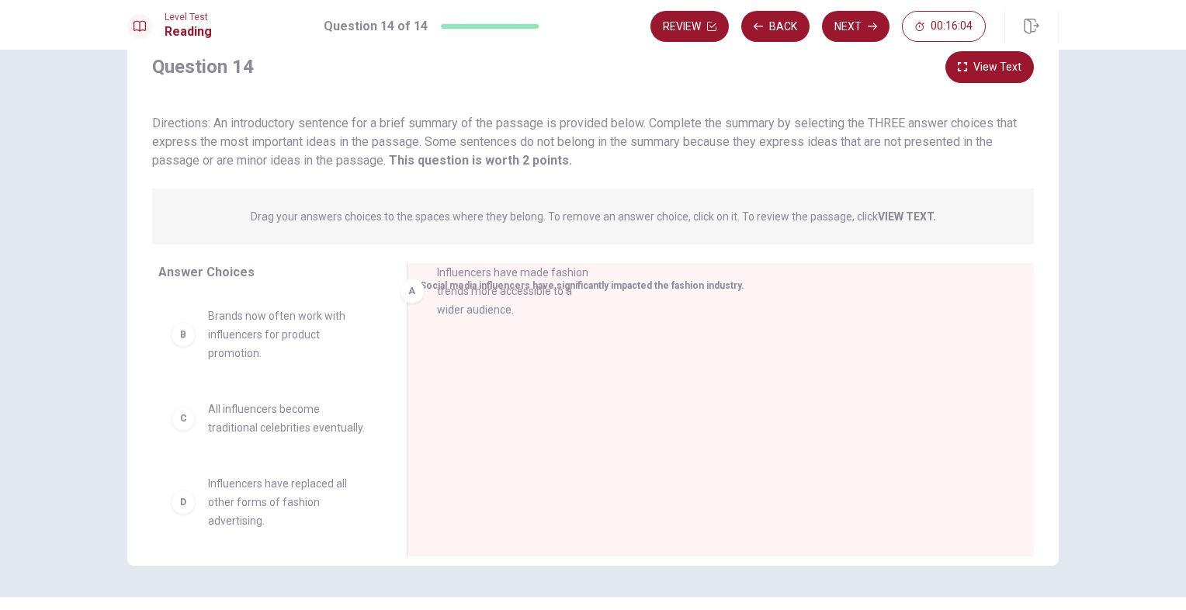
drag, startPoint x: 295, startPoint y: 333, endPoint x: 563, endPoint y: 293, distance: 270.7
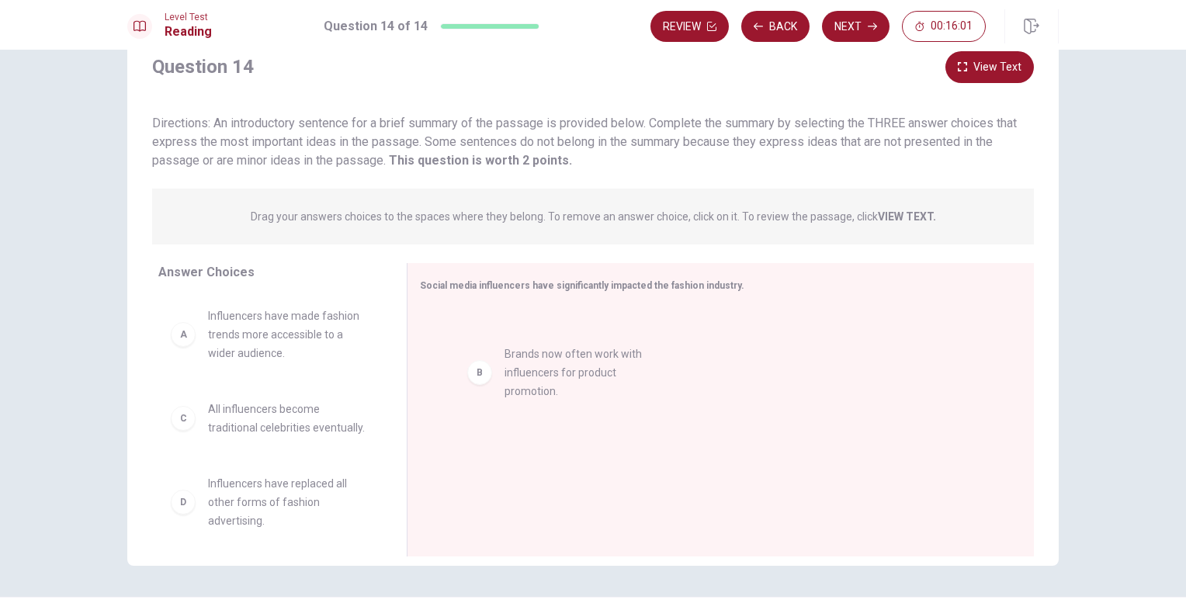
drag, startPoint x: 260, startPoint y: 426, endPoint x: 564, endPoint y: 371, distance: 309.2
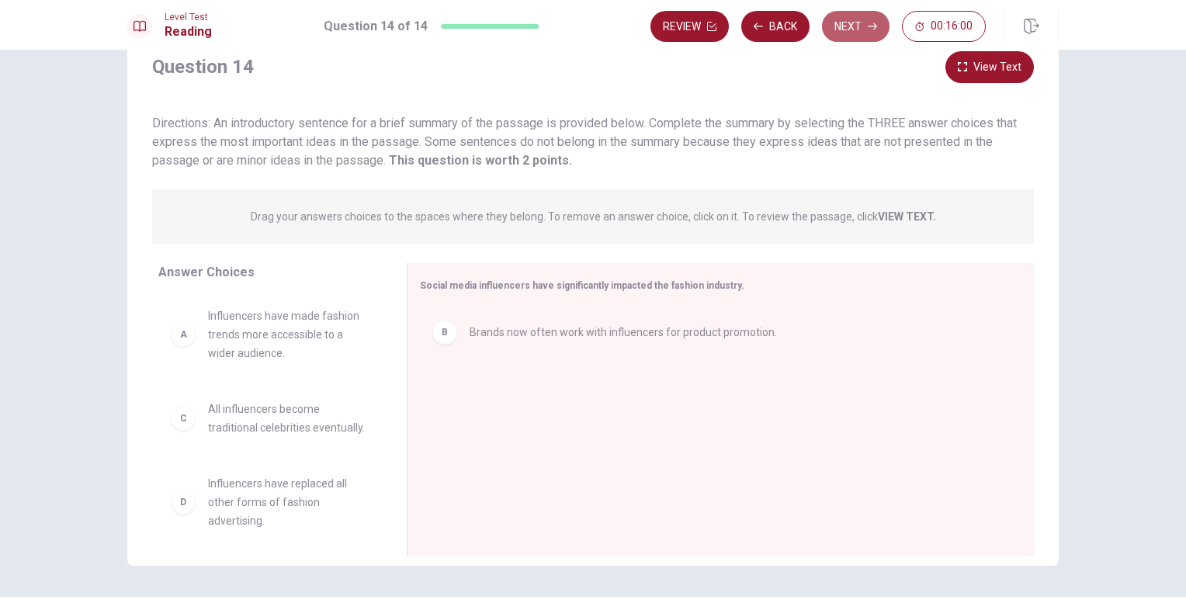
click at [873, 20] on button "Next" at bounding box center [856, 26] width 68 height 31
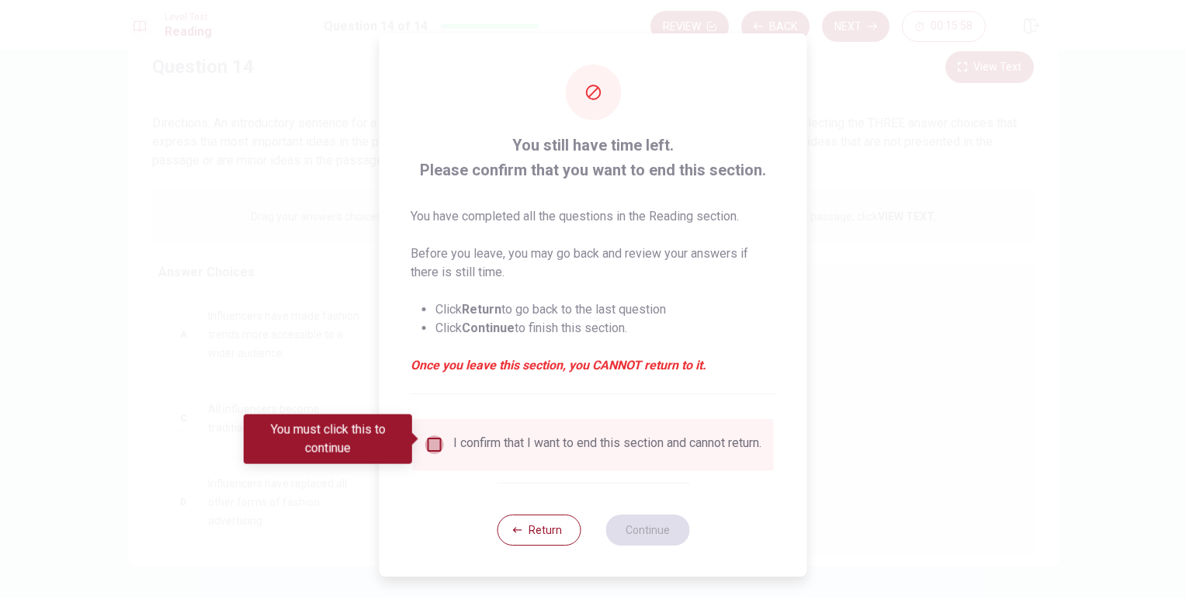
click at [436, 435] on input "You must click this to continue" at bounding box center [434, 444] width 19 height 19
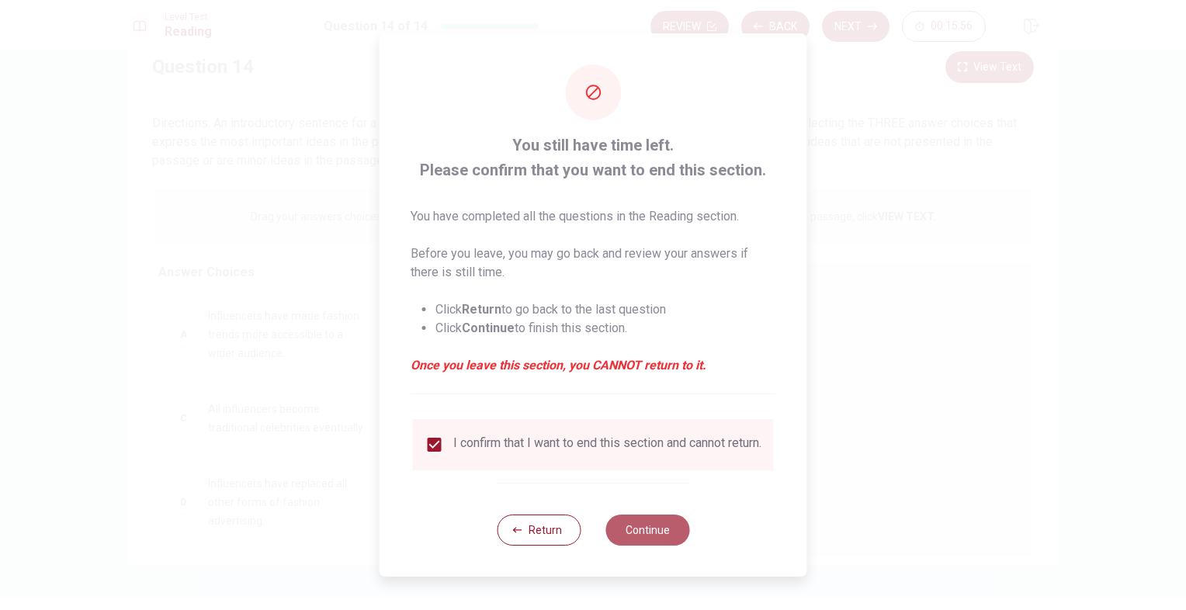
click at [646, 539] on button "Continue" at bounding box center [647, 530] width 84 height 31
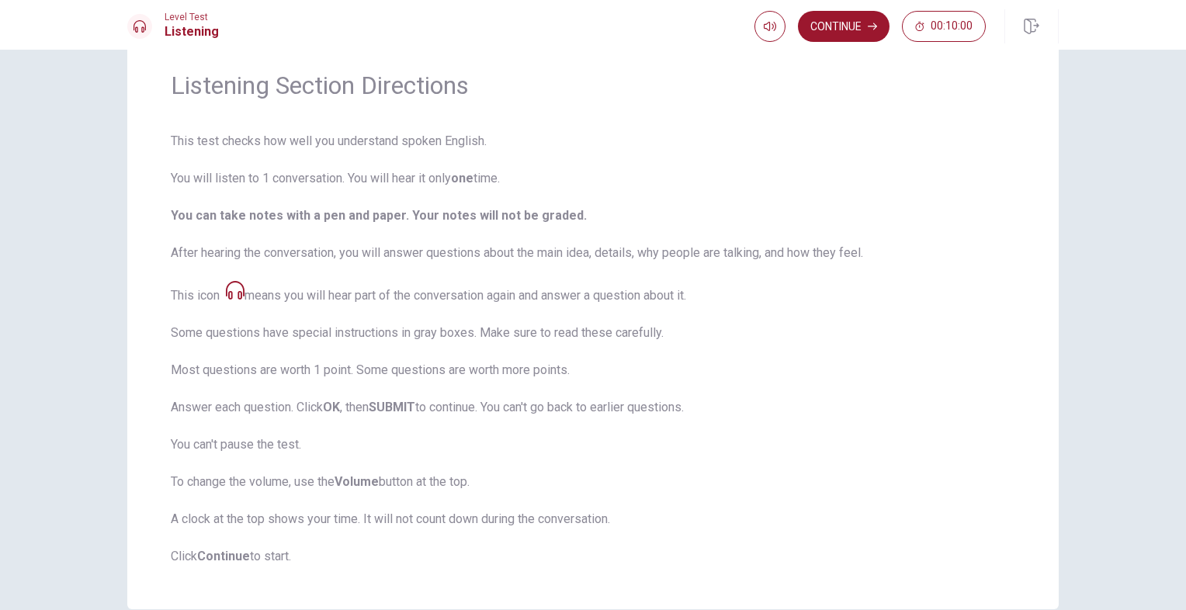
click at [859, 23] on button "Continue" at bounding box center [844, 26] width 92 height 31
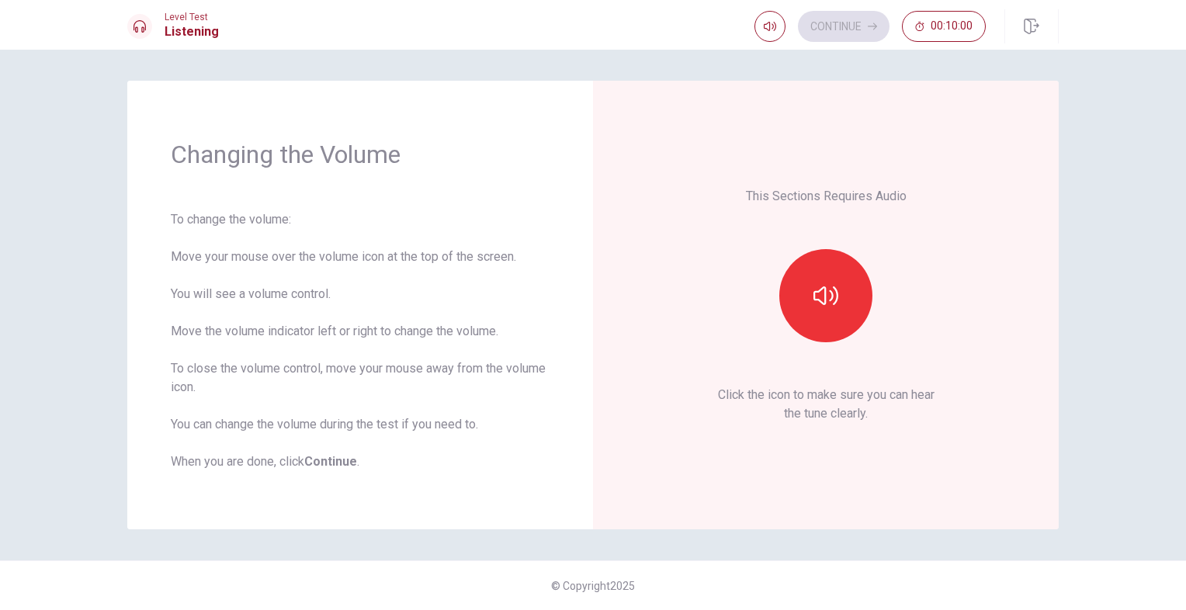
scroll to position [0, 0]
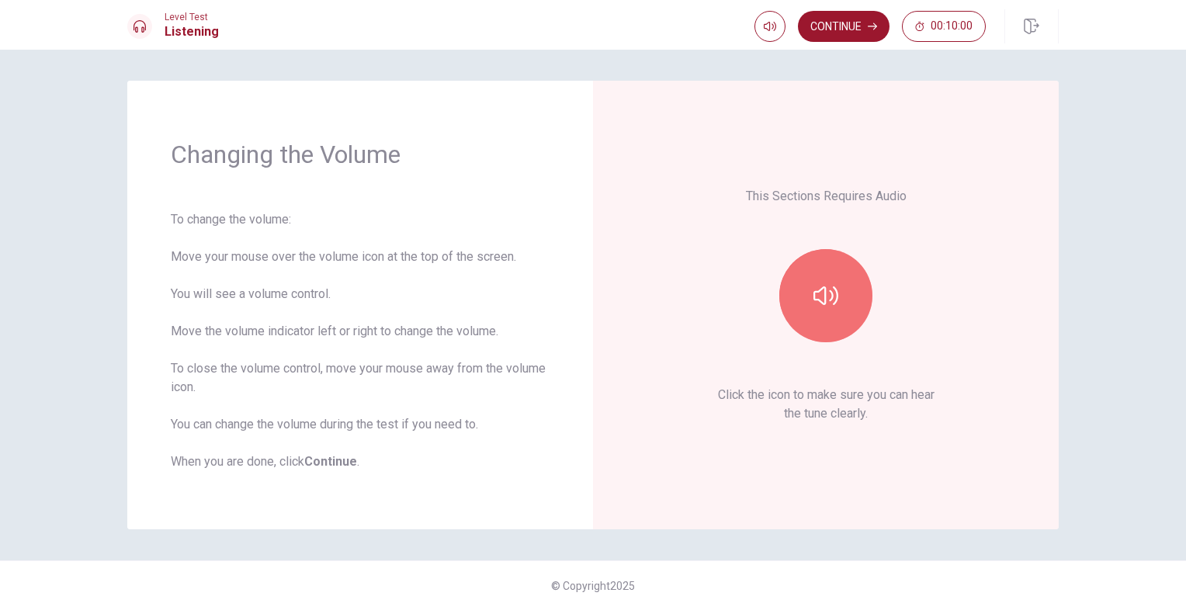
click at [831, 306] on icon "button" at bounding box center [825, 295] width 25 height 25
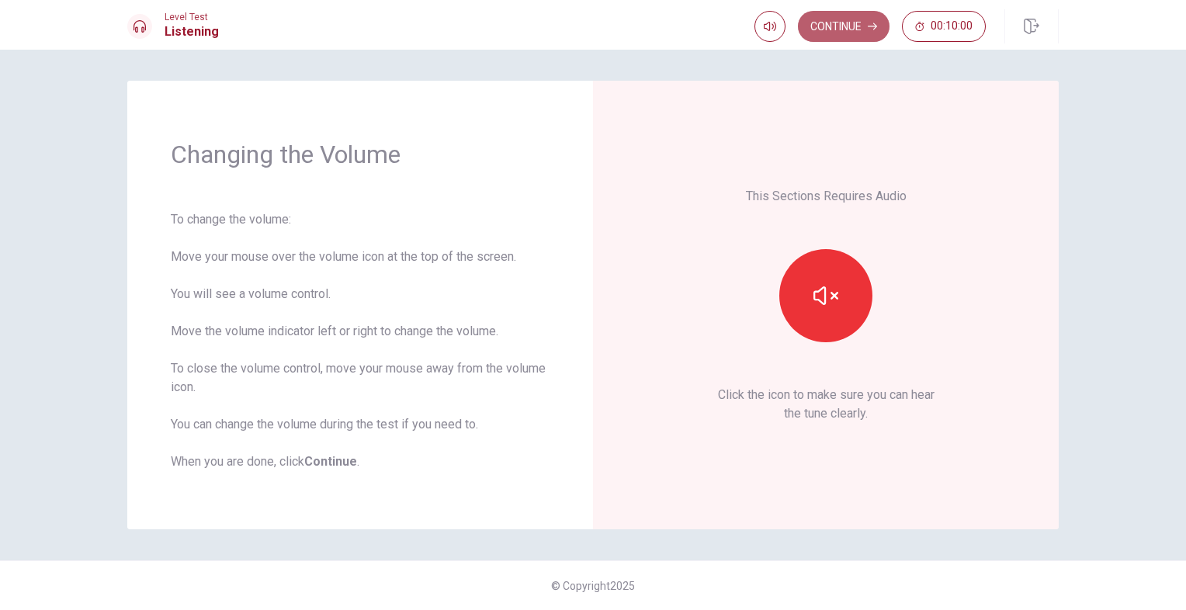
click at [881, 29] on button "Continue" at bounding box center [844, 26] width 92 height 31
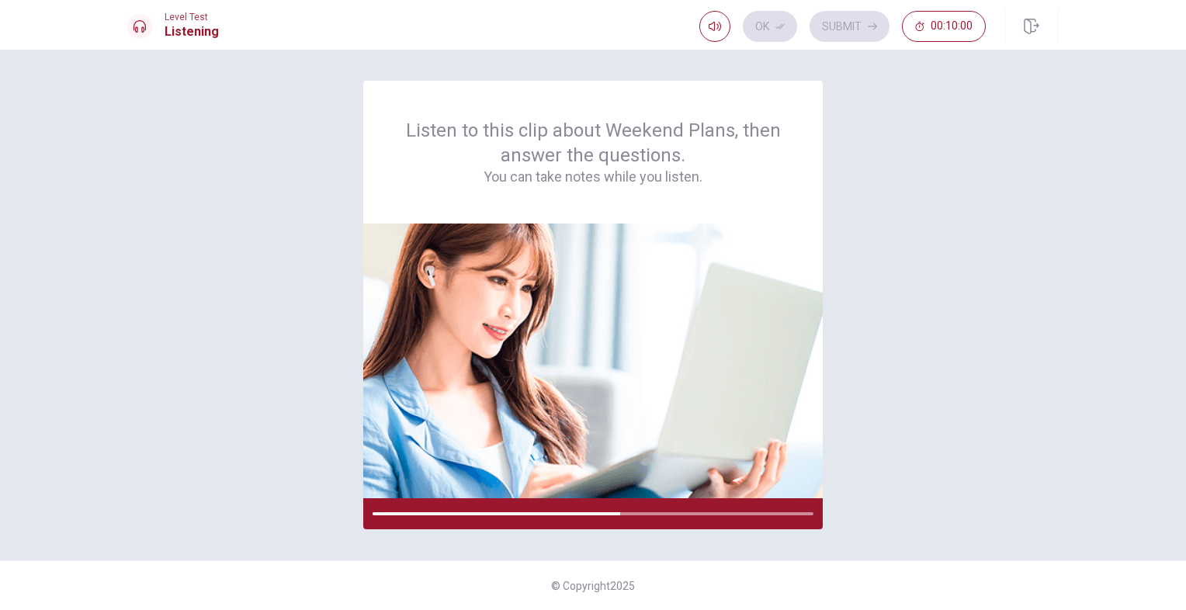
click at [757, 327] on img at bounding box center [592, 361] width 459 height 275
click at [713, 457] on img at bounding box center [592, 361] width 459 height 275
click at [869, 26] on div "Ok Submit 00:10:00" at bounding box center [842, 26] width 286 height 31
click at [779, 23] on div "Ok Submit 00:10:00" at bounding box center [842, 26] width 286 height 31
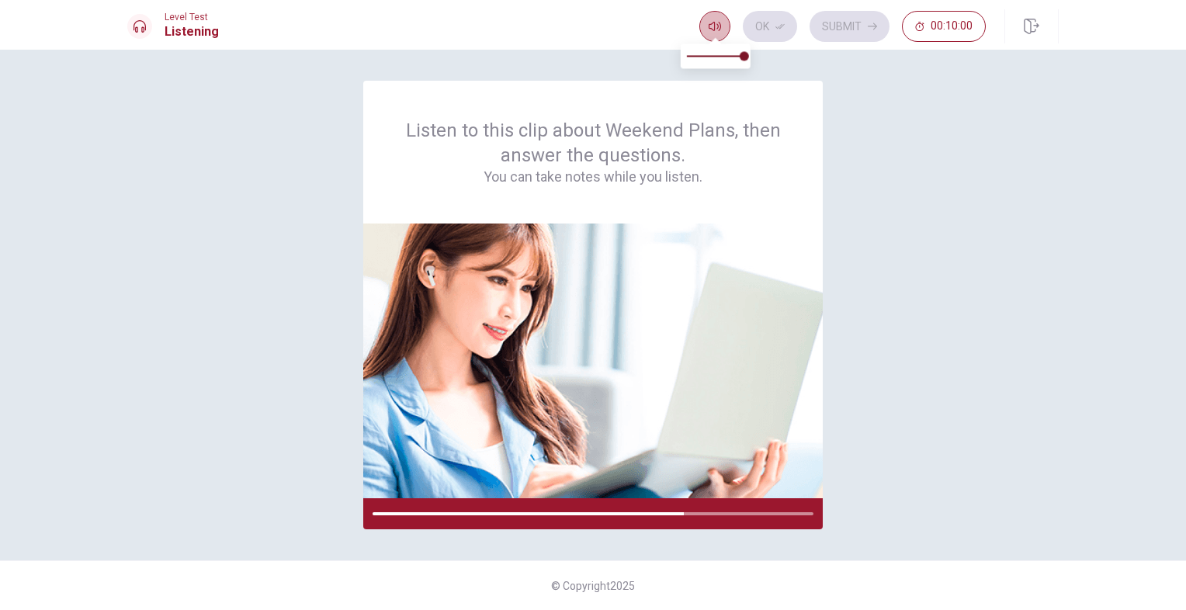
click at [727, 23] on button "button" at bounding box center [714, 26] width 31 height 31
click at [741, 103] on div "Listen to this clip about Weekend Plans, then answer the questions. You can tak…" at bounding box center [592, 152] width 459 height 143
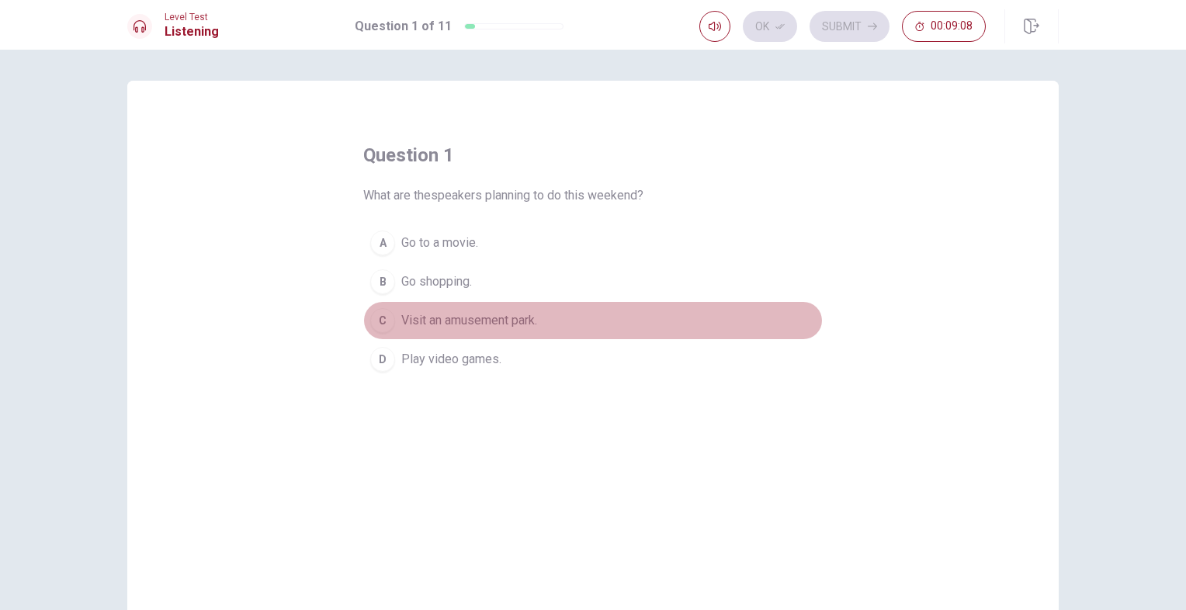
click at [416, 324] on span "Visit an amusement park." at bounding box center [469, 320] width 136 height 19
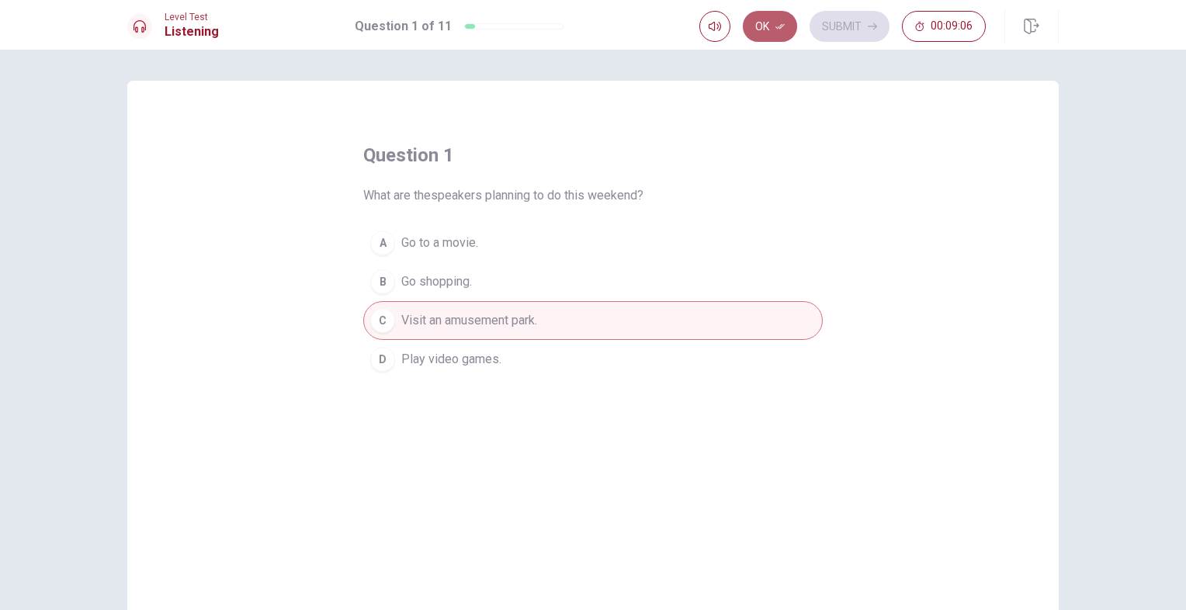
click at [781, 24] on icon "button" at bounding box center [779, 26] width 9 height 9
click at [850, 29] on button "Submit" at bounding box center [849, 26] width 80 height 31
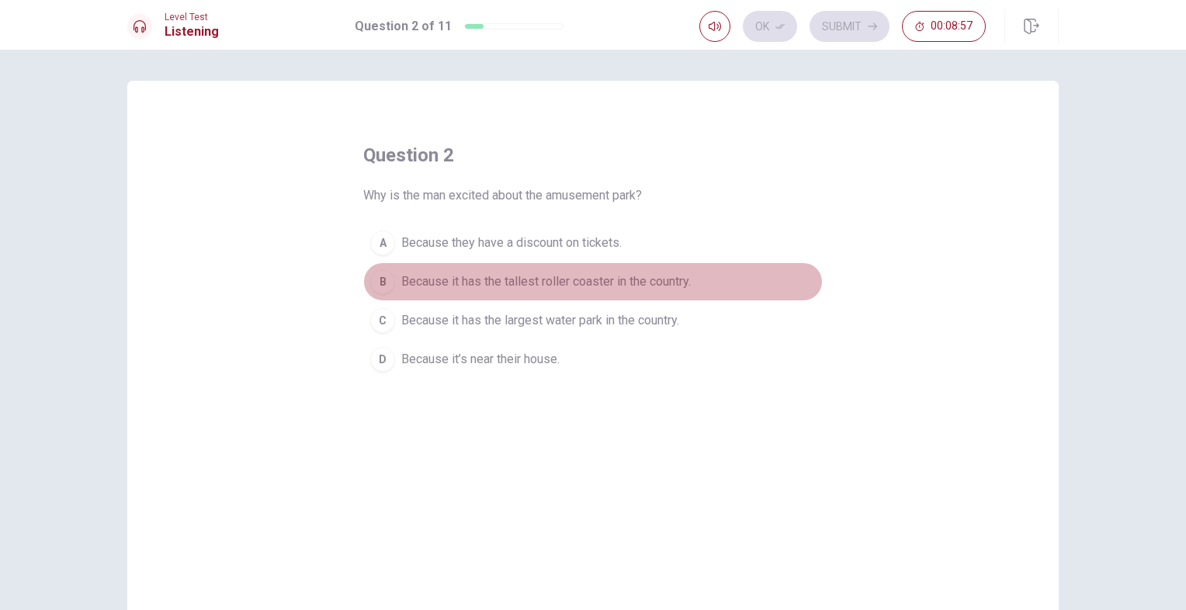
click at [531, 286] on span "Because it has the tallest roller coaster in the country." at bounding box center [545, 281] width 289 height 19
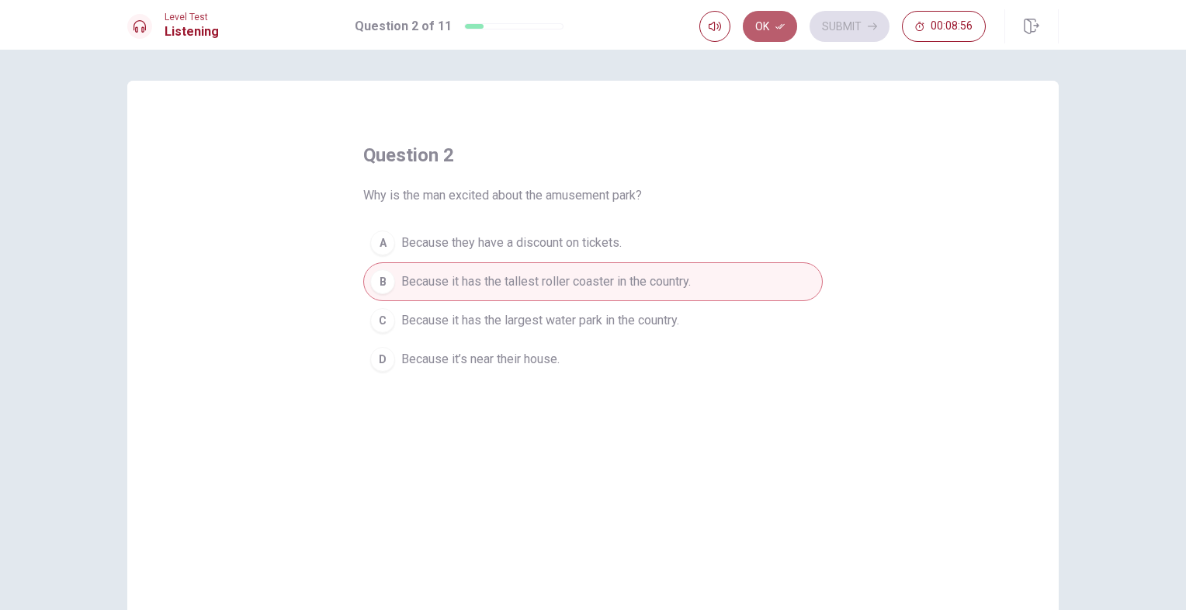
click at [783, 24] on icon "button" at bounding box center [779, 26] width 9 height 9
click at [843, 20] on button "Submit" at bounding box center [849, 26] width 80 height 31
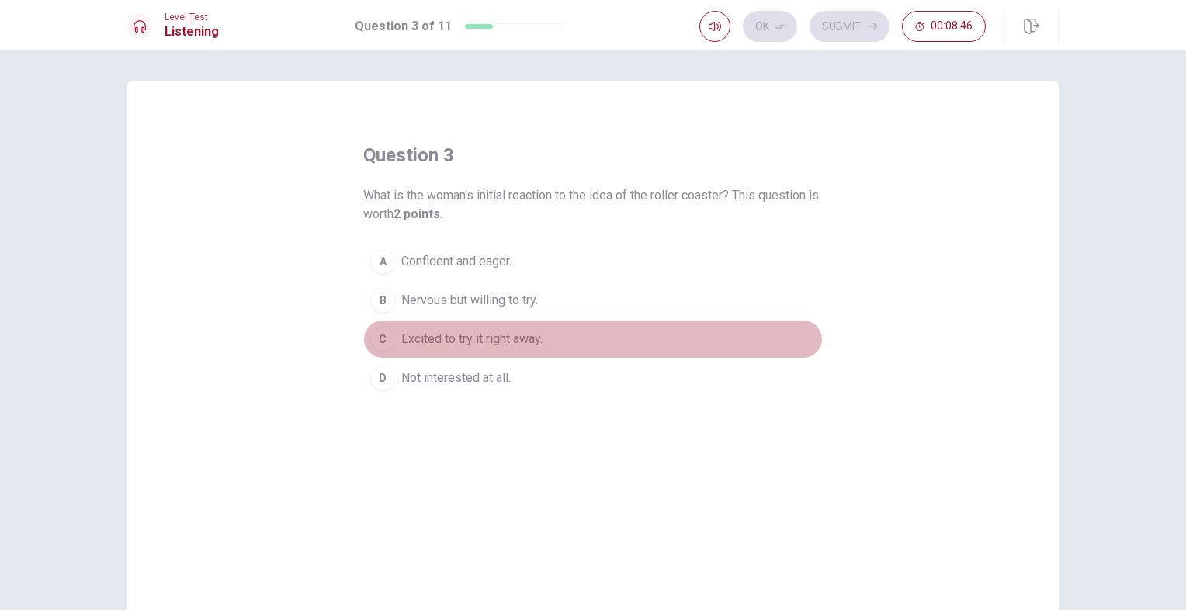
click at [504, 341] on span "Excited to try it right away." at bounding box center [471, 339] width 141 height 19
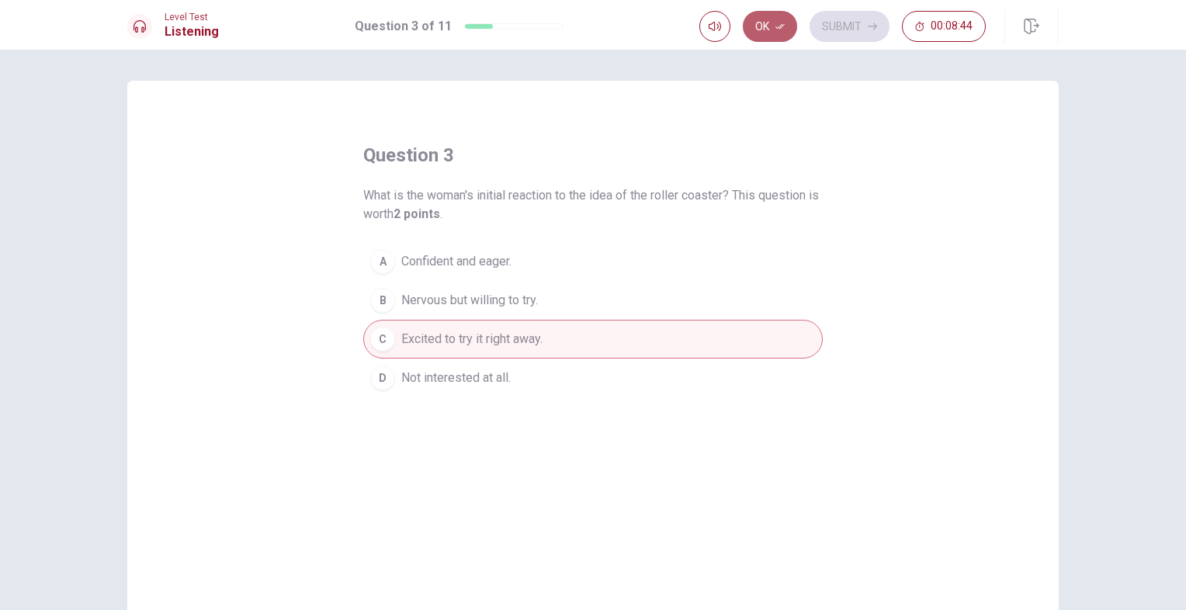
click at [779, 37] on button "Ok" at bounding box center [770, 26] width 54 height 31
click at [857, 13] on button "Submit" at bounding box center [849, 26] width 80 height 31
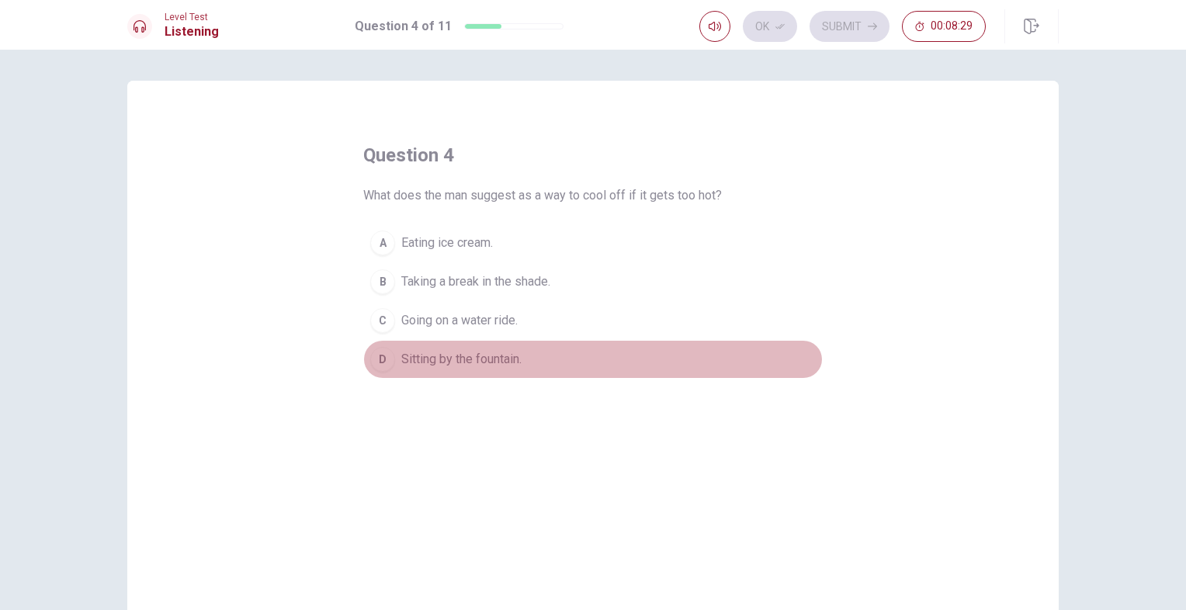
click at [481, 362] on span "Sitting by the fountain." at bounding box center [461, 359] width 120 height 19
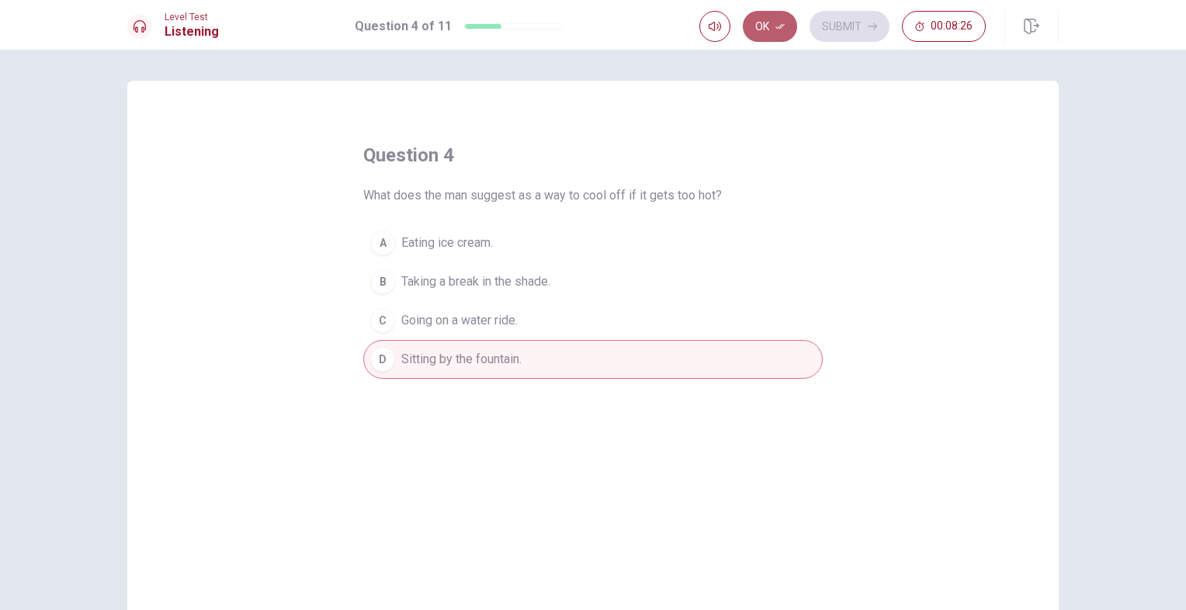
click at [755, 37] on button "Ok" at bounding box center [770, 26] width 54 height 31
click at [856, 20] on button "Submit" at bounding box center [849, 26] width 80 height 31
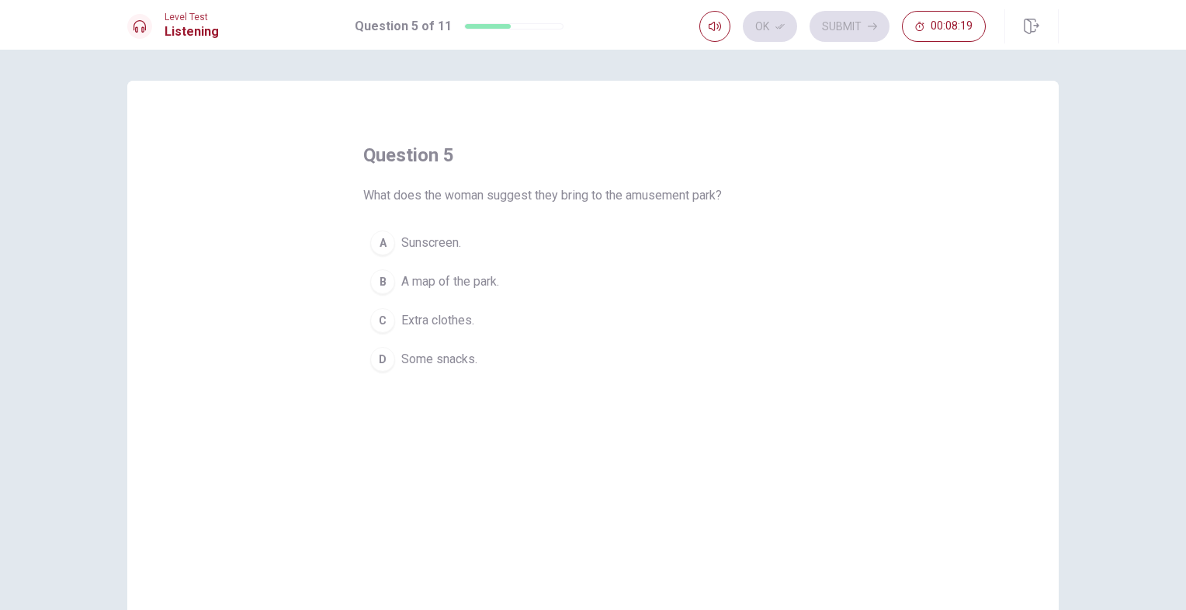
click at [457, 319] on span "Extra clothes." at bounding box center [437, 320] width 73 height 19
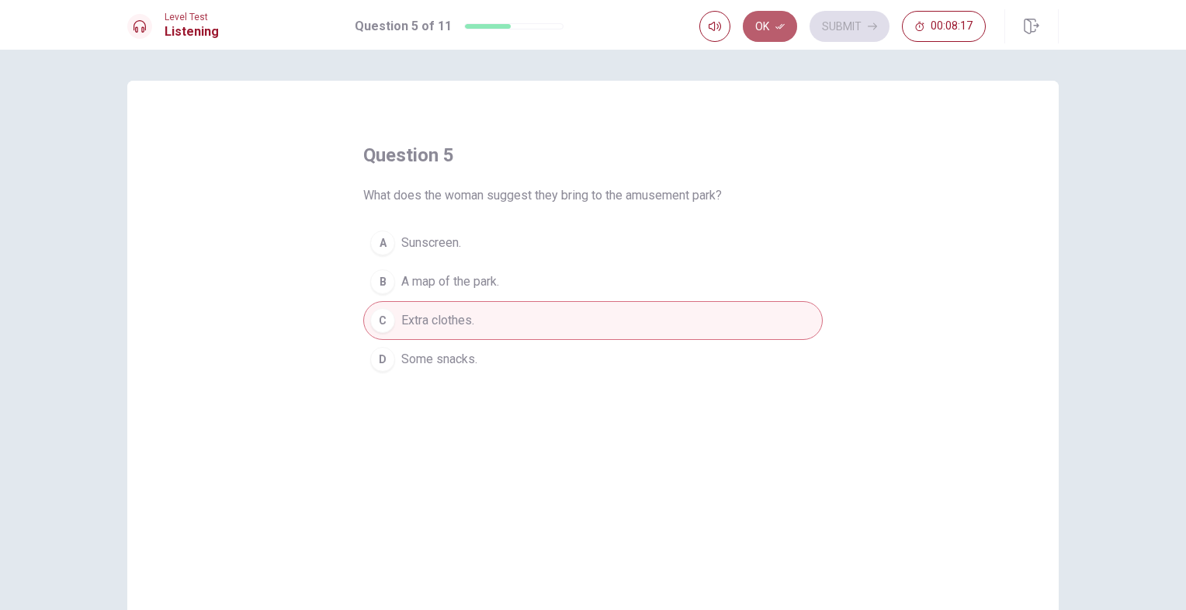
click at [780, 20] on button "Ok" at bounding box center [770, 26] width 54 height 31
click at [820, 21] on button "Submit" at bounding box center [849, 26] width 80 height 31
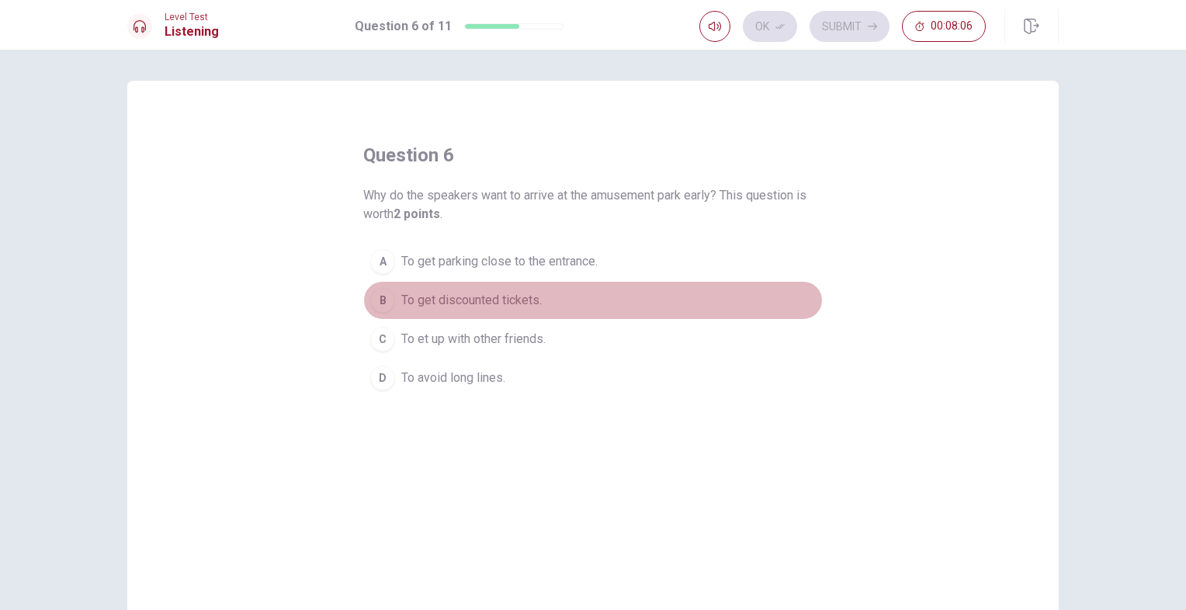
click at [490, 291] on span "To get discounted tickets." at bounding box center [471, 300] width 140 height 19
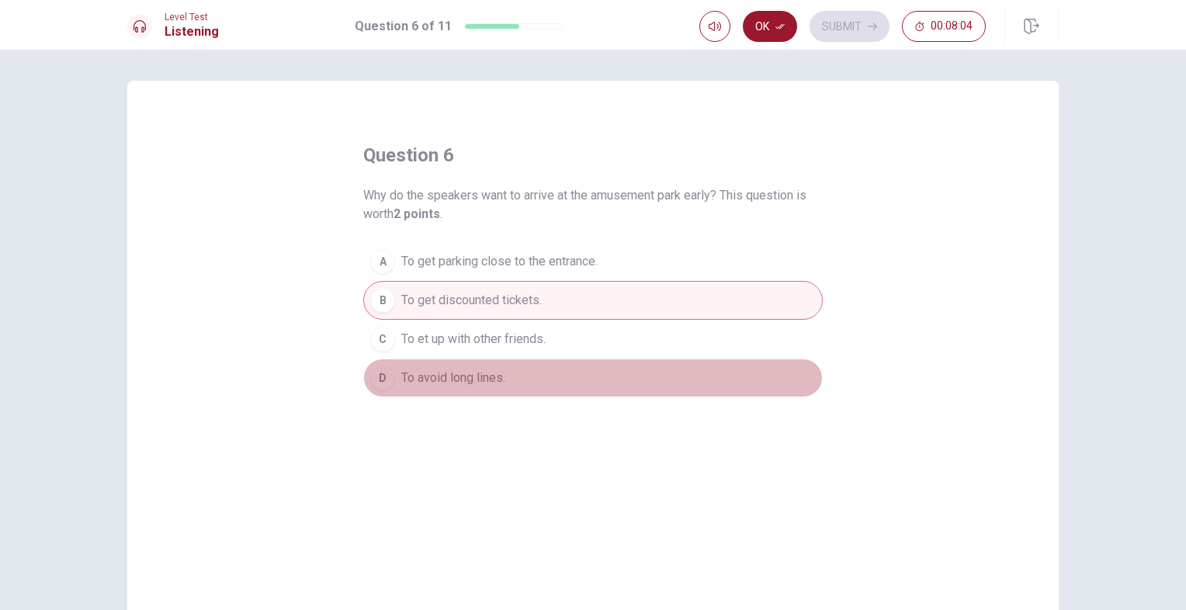
click at [489, 364] on button "D To avoid long lines." at bounding box center [592, 378] width 459 height 39
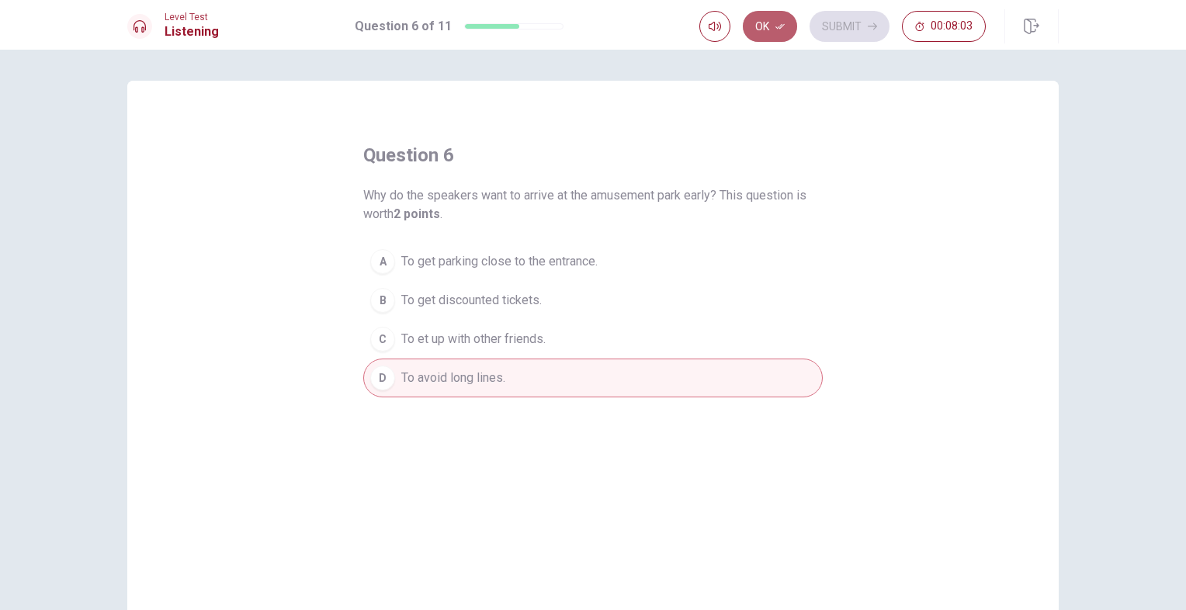
click at [785, 29] on icon "button" at bounding box center [779, 26] width 9 height 9
click at [844, 22] on button "Submit" at bounding box center [849, 26] width 80 height 31
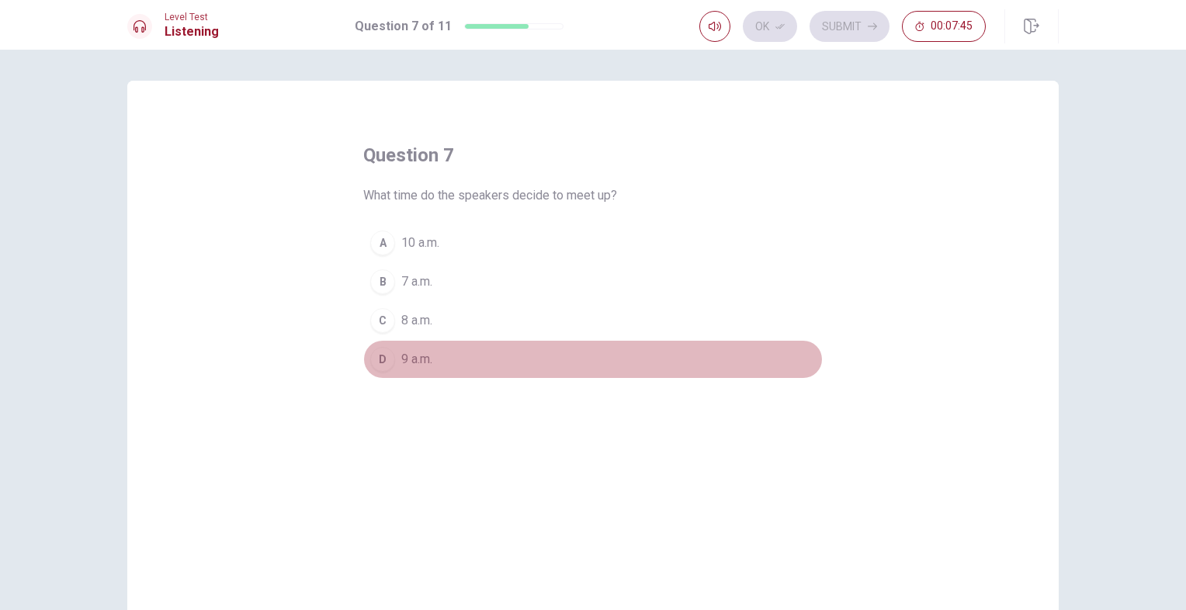
click at [401, 363] on span "9 a.m." at bounding box center [416, 359] width 31 height 19
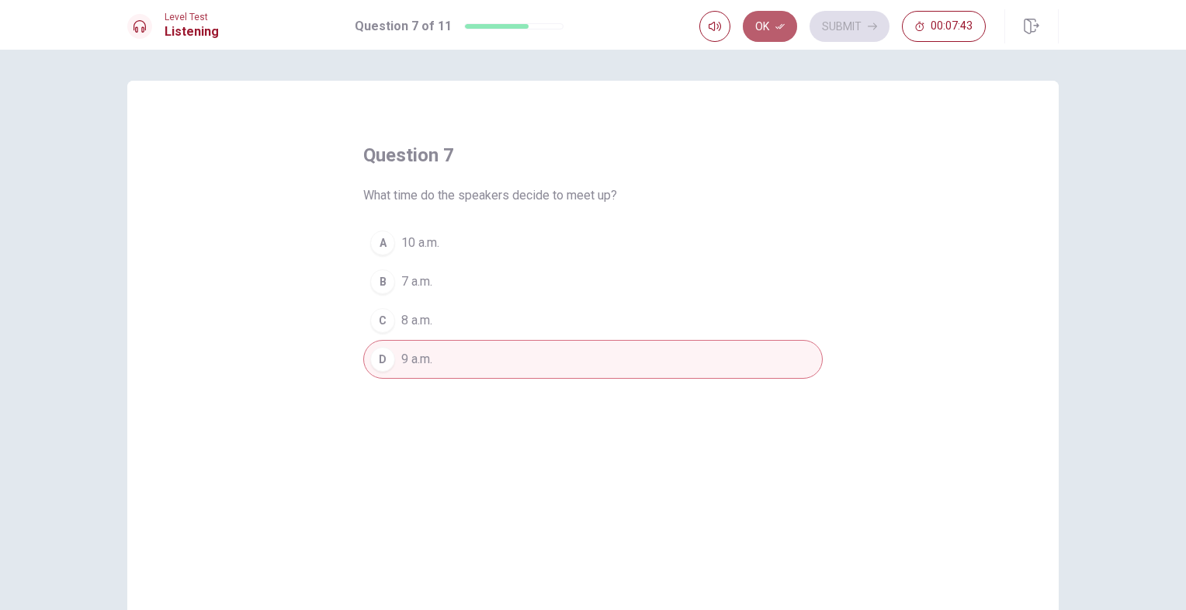
click at [772, 27] on button "Ok" at bounding box center [770, 26] width 54 height 31
click at [857, 25] on button "Submit" at bounding box center [849, 26] width 80 height 31
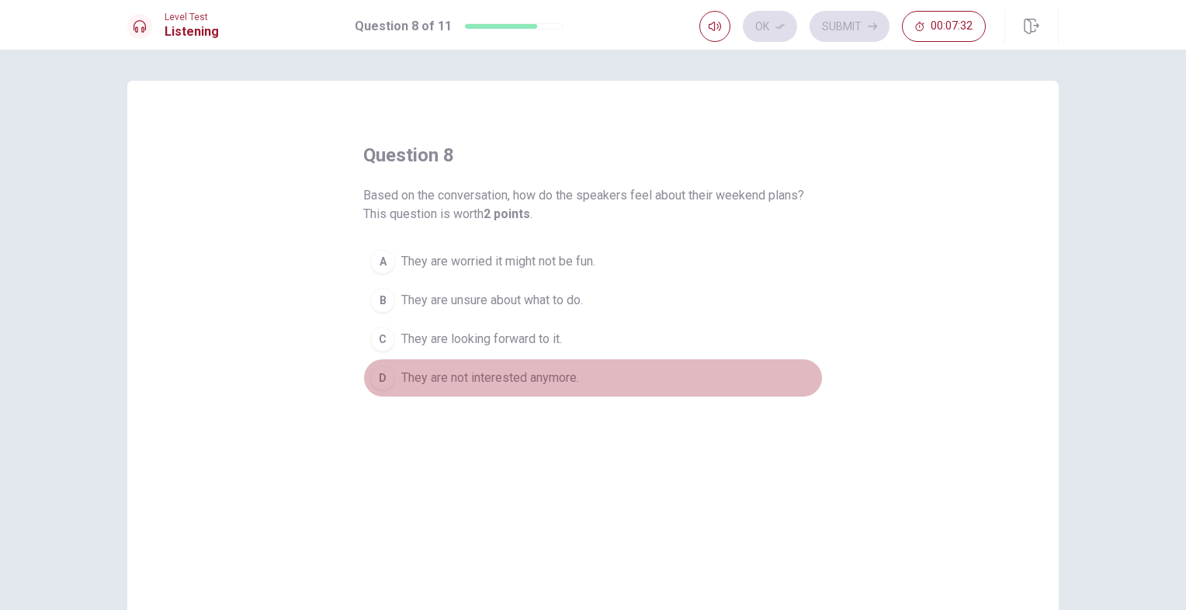
click at [534, 379] on span "They are not interested anymore." at bounding box center [490, 378] width 178 height 19
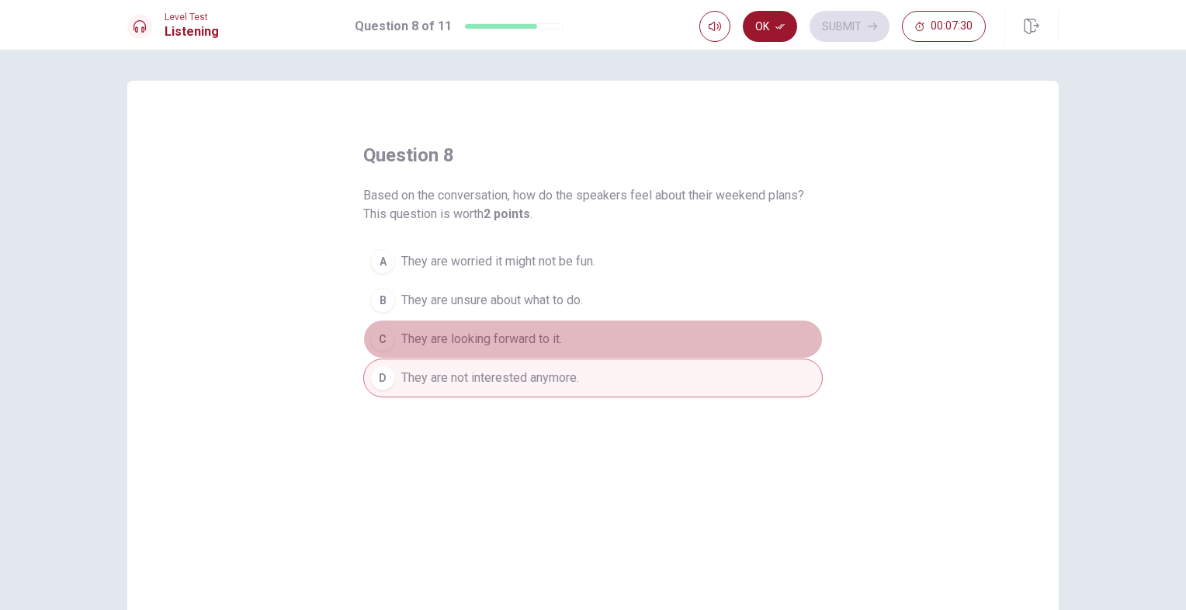
click at [524, 328] on button "C They are looking forward to it." at bounding box center [592, 339] width 459 height 39
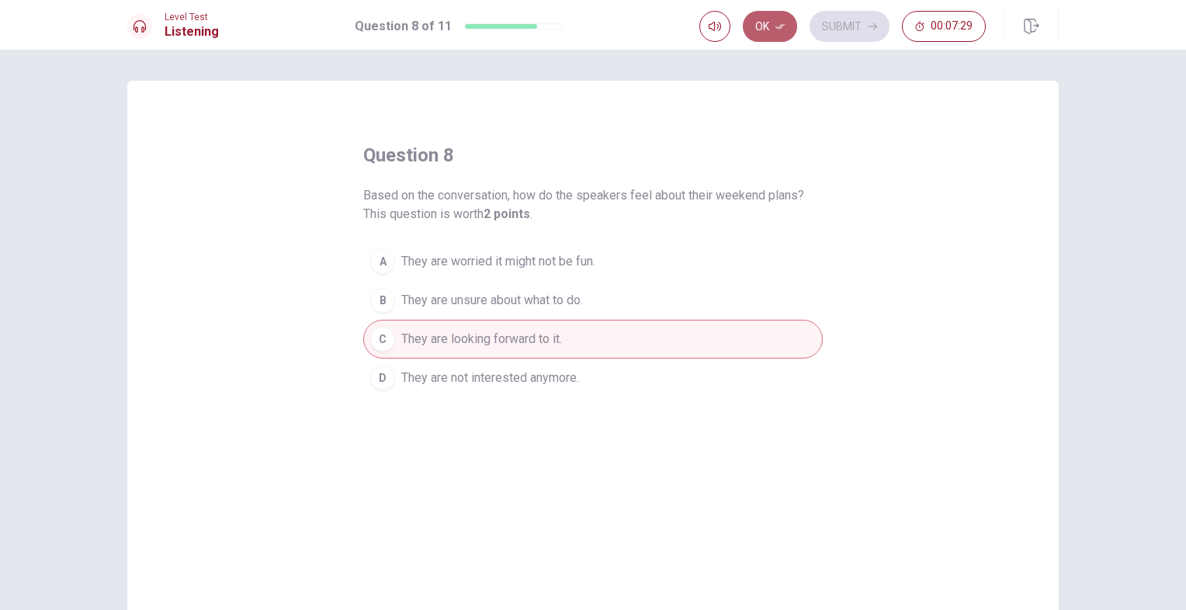
click at [764, 36] on button "Ok" at bounding box center [770, 26] width 54 height 31
click at [815, 33] on button "Submit" at bounding box center [849, 26] width 80 height 31
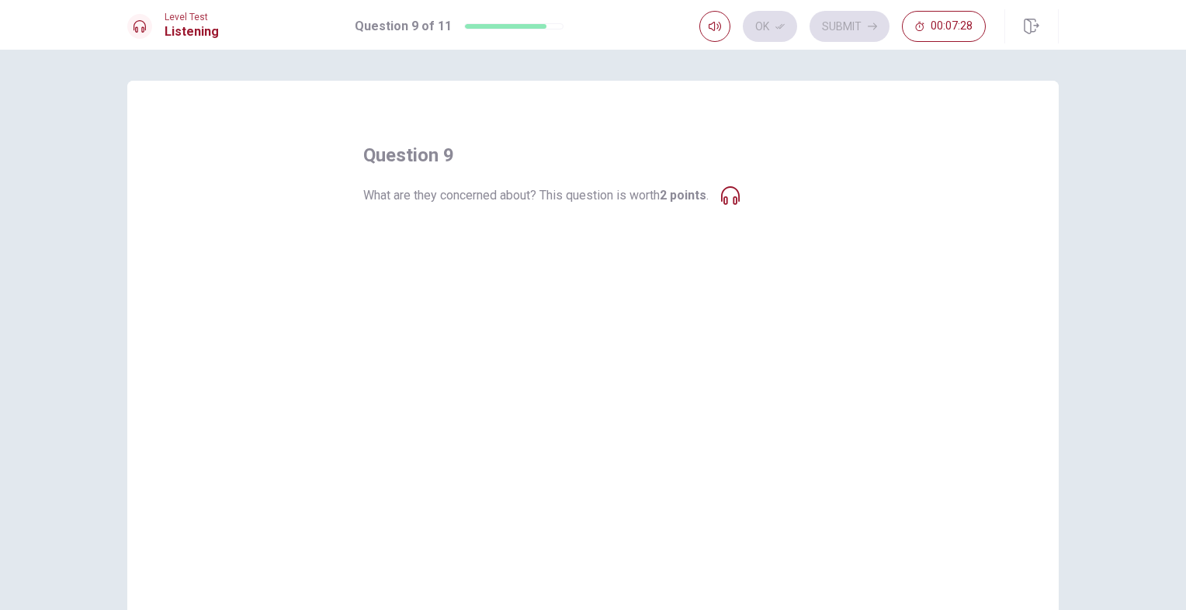
click at [699, 369] on button "D The weather might be bad." at bounding box center [592, 359] width 459 height 39
click at [470, 288] on span "The park might close early." at bounding box center [473, 281] width 144 height 19
click at [374, 290] on div "B" at bounding box center [382, 281] width 25 height 25
click at [386, 249] on div "A" at bounding box center [382, 242] width 25 height 25
click at [478, 439] on div "question 9 What are they concerned about? This question is worth 2 points . A T…" at bounding box center [592, 350] width 931 height 539
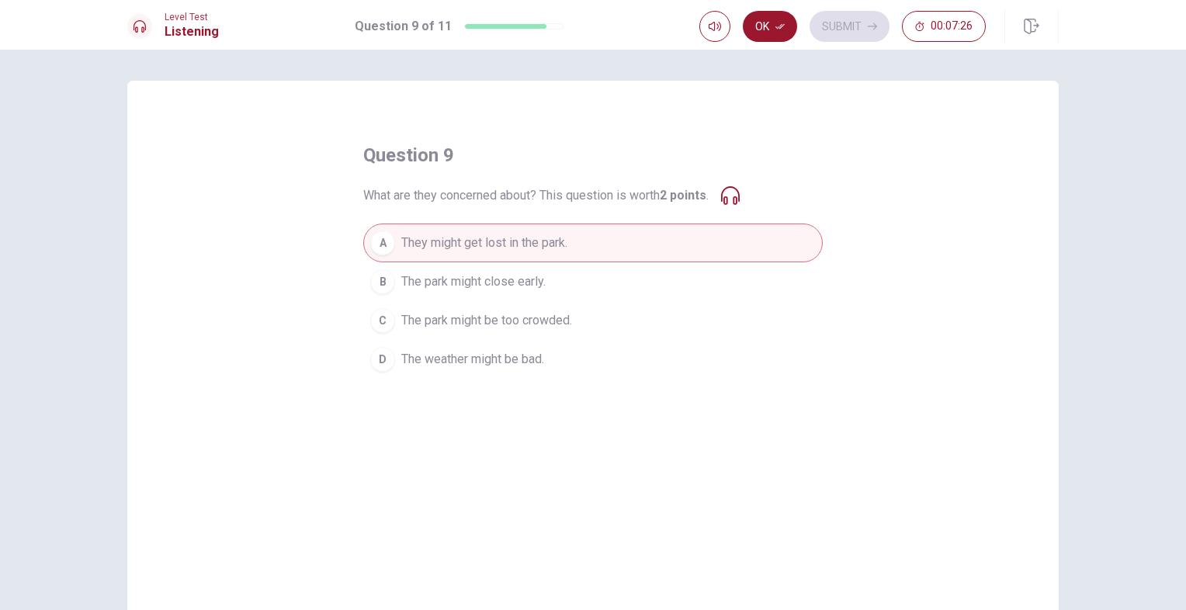
click at [270, 397] on div "question 9 What are they concerned about? This question is worth 2 points . A T…" at bounding box center [592, 350] width 931 height 539
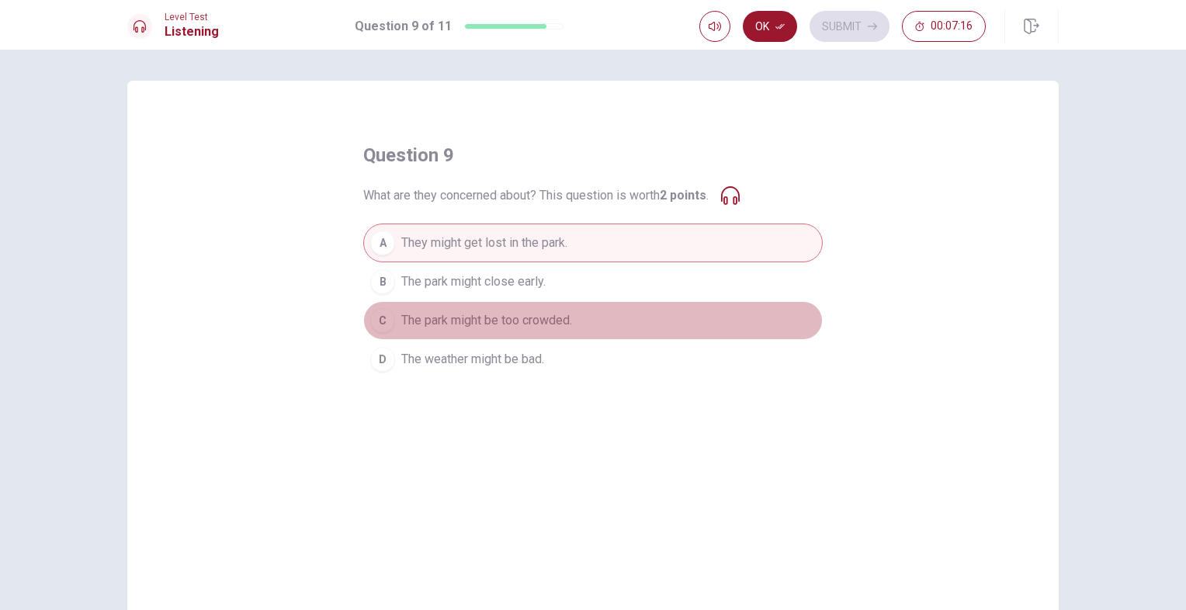
click at [531, 315] on span "The park might be too crowded." at bounding box center [486, 320] width 171 height 19
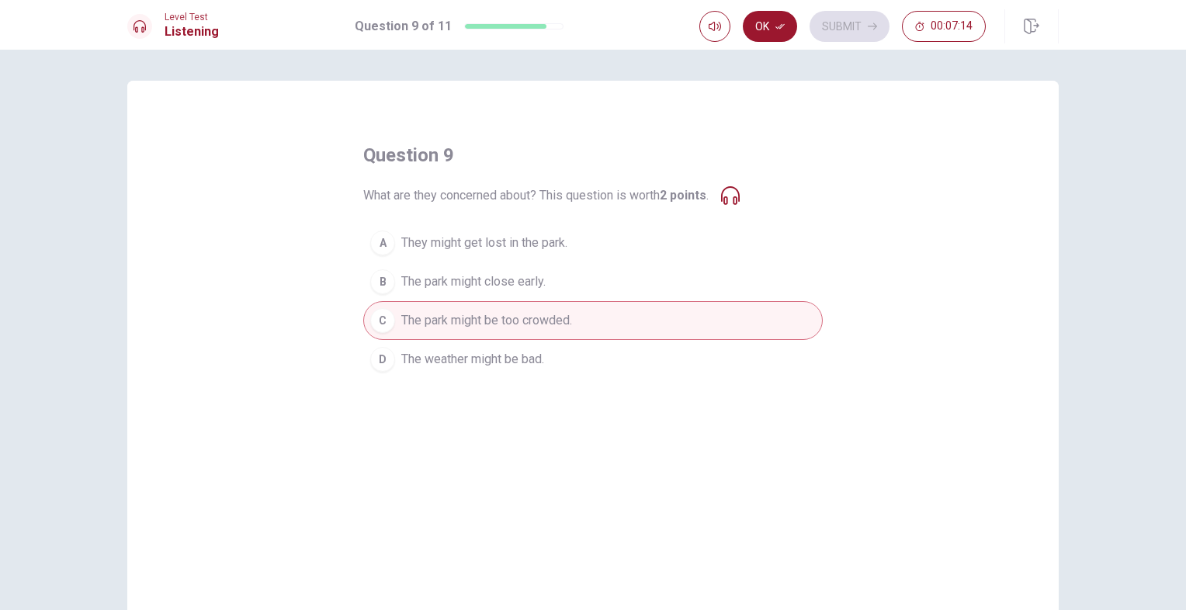
click at [757, 43] on div "Level Test Listening Question 9 of 11 Ok Submit 00:07:14" at bounding box center [593, 25] width 1186 height 50
click at [764, 36] on button "Ok" at bounding box center [770, 26] width 54 height 31
click at [832, 32] on button "Submit" at bounding box center [849, 26] width 80 height 31
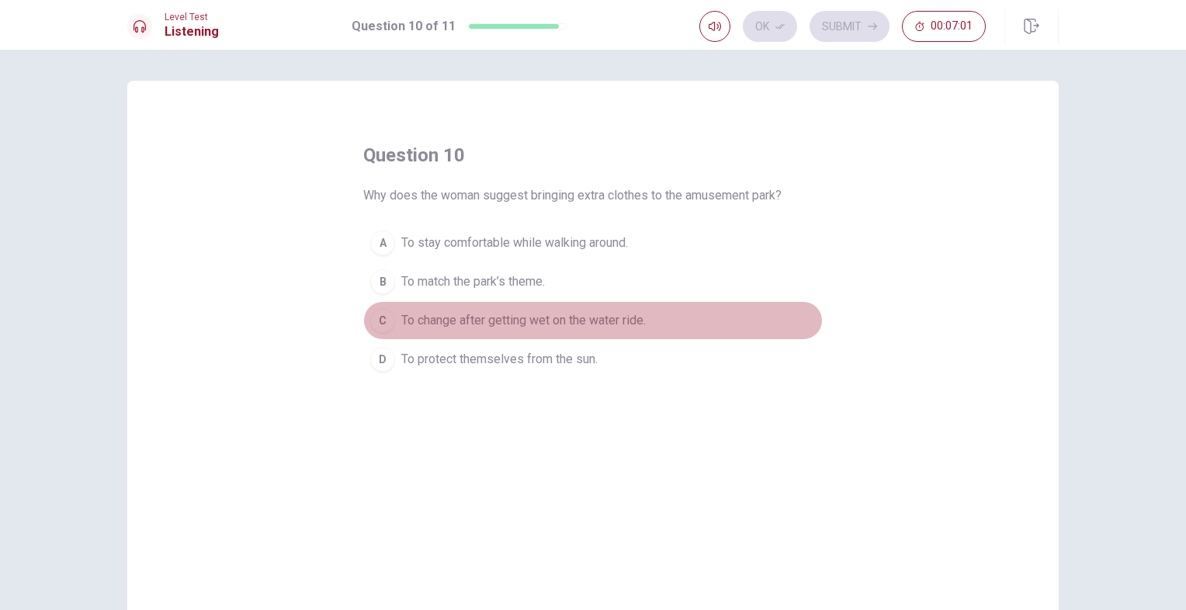
click at [508, 318] on span "To change after getting wet on the water ride." at bounding box center [523, 320] width 244 height 19
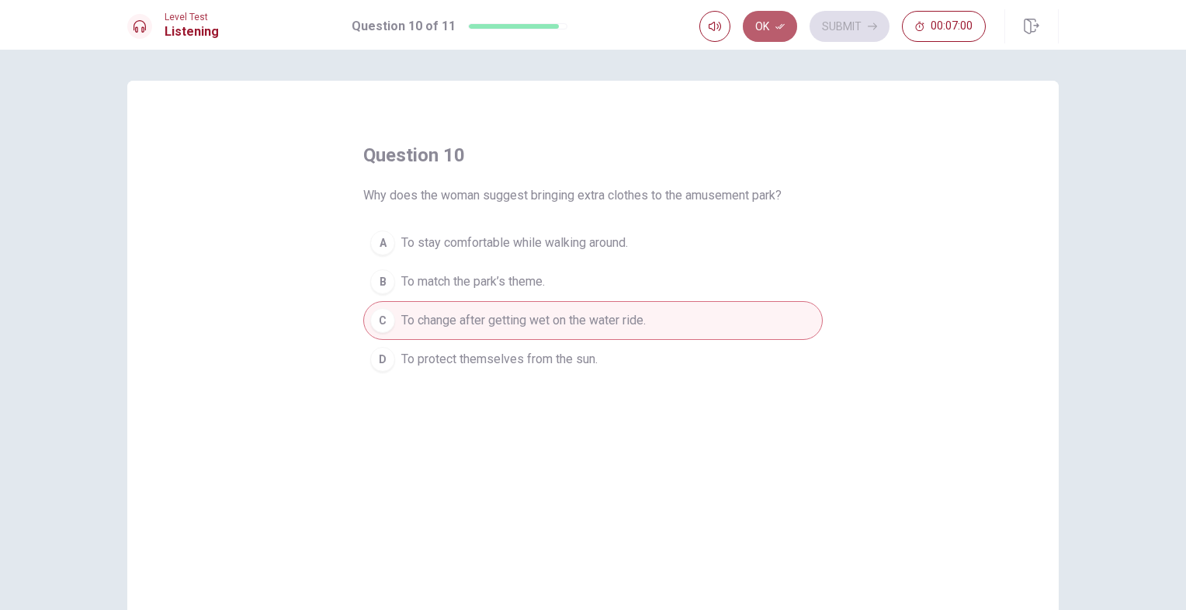
click at [793, 32] on button "Ok" at bounding box center [770, 26] width 54 height 31
click at [823, 27] on button "Submit" at bounding box center [849, 26] width 80 height 31
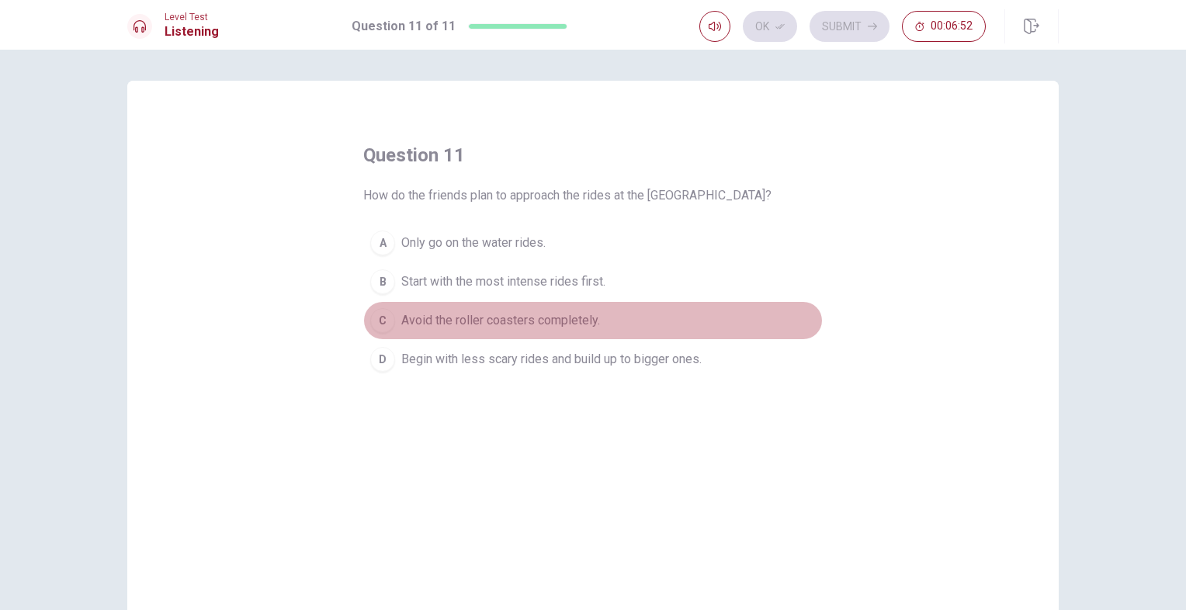
click at [479, 312] on span "Avoid the roller coasters completely." at bounding box center [500, 320] width 199 height 19
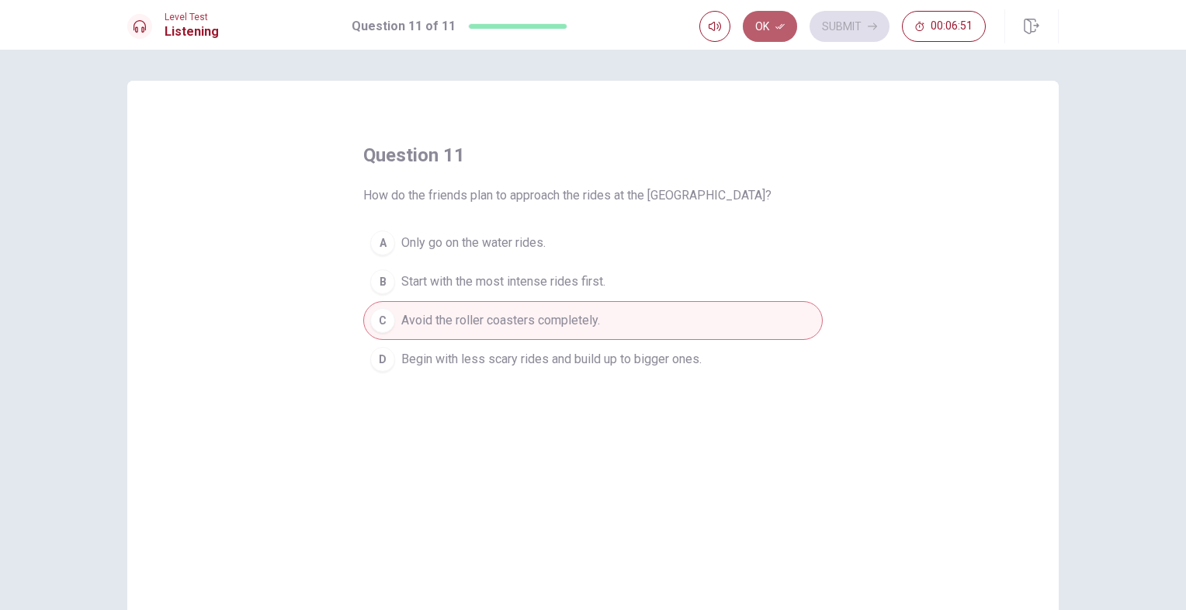
click at [774, 29] on button "Ok" at bounding box center [770, 26] width 54 height 31
click at [839, 29] on button "Submit" at bounding box center [849, 26] width 80 height 31
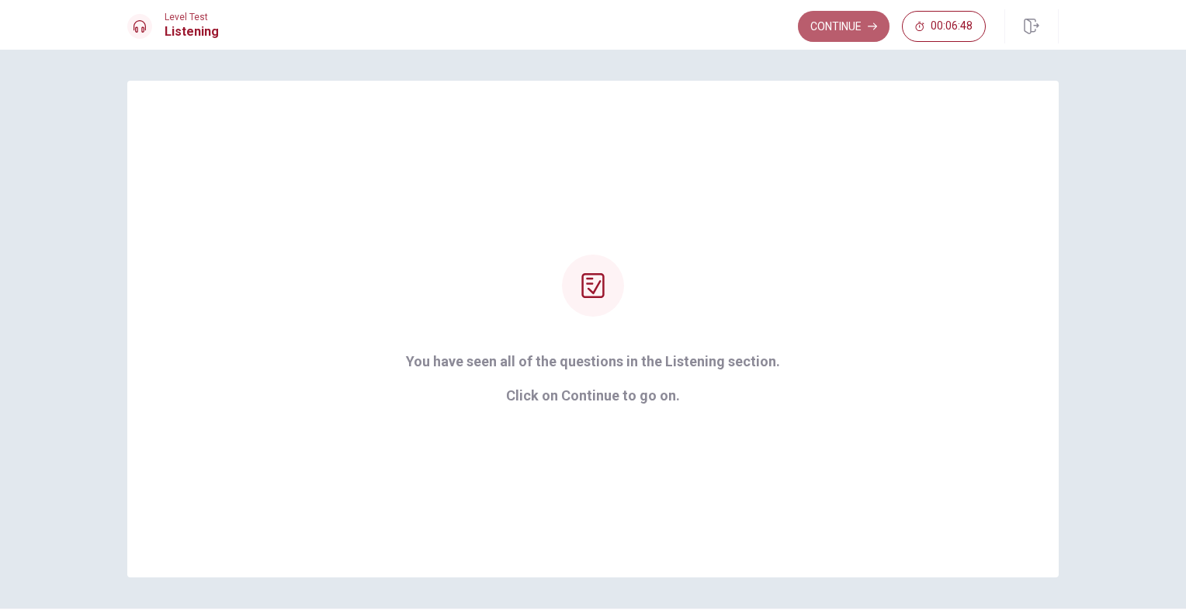
click at [824, 25] on button "Continue" at bounding box center [844, 26] width 92 height 31
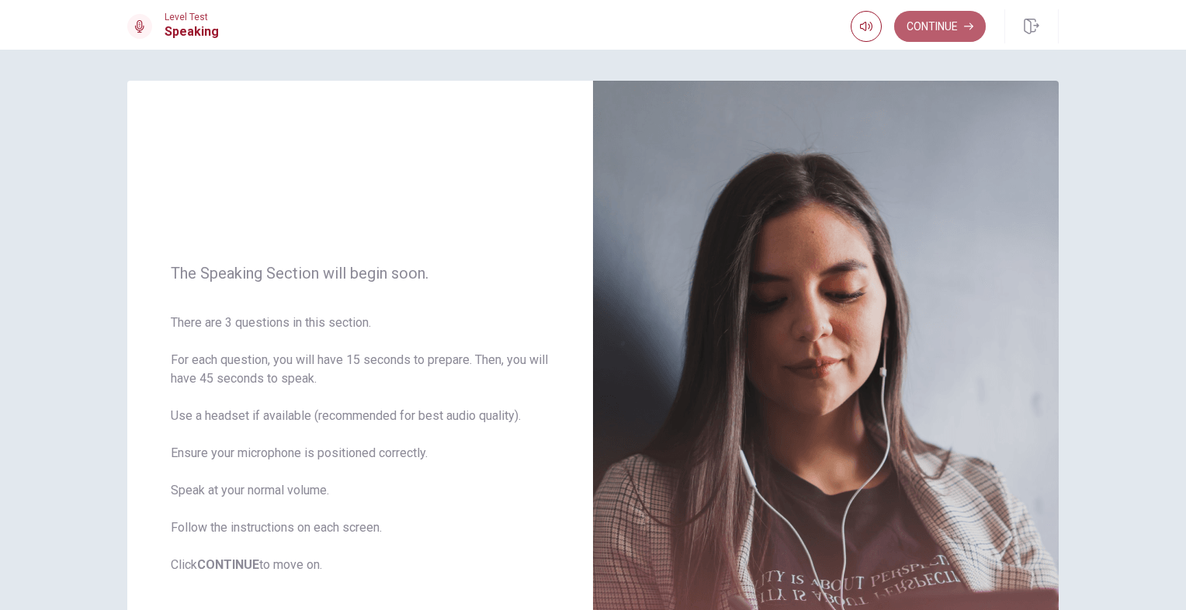
click at [963, 30] on button "Continue" at bounding box center [940, 26] width 92 height 31
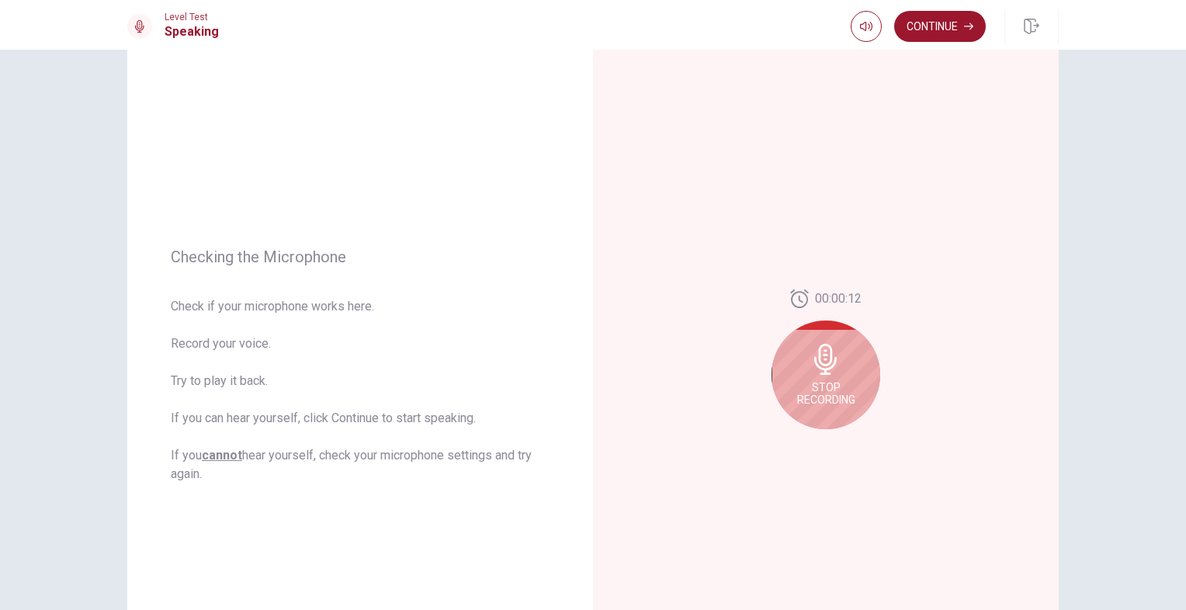
scroll to position [63, 0]
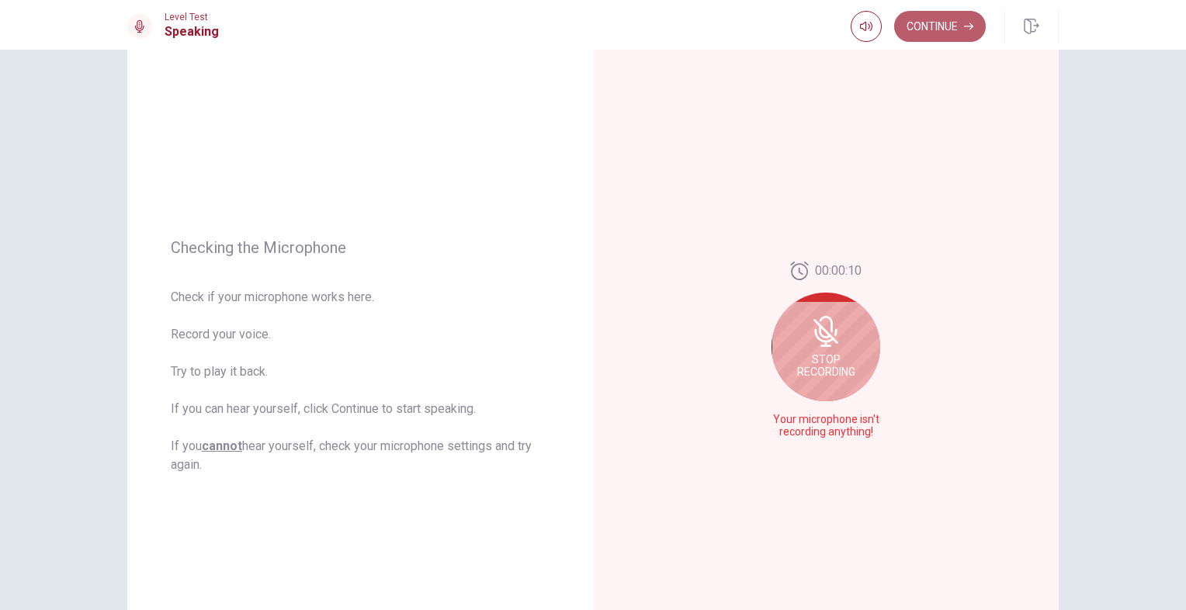
click at [928, 12] on button "Continue" at bounding box center [940, 26] width 92 height 31
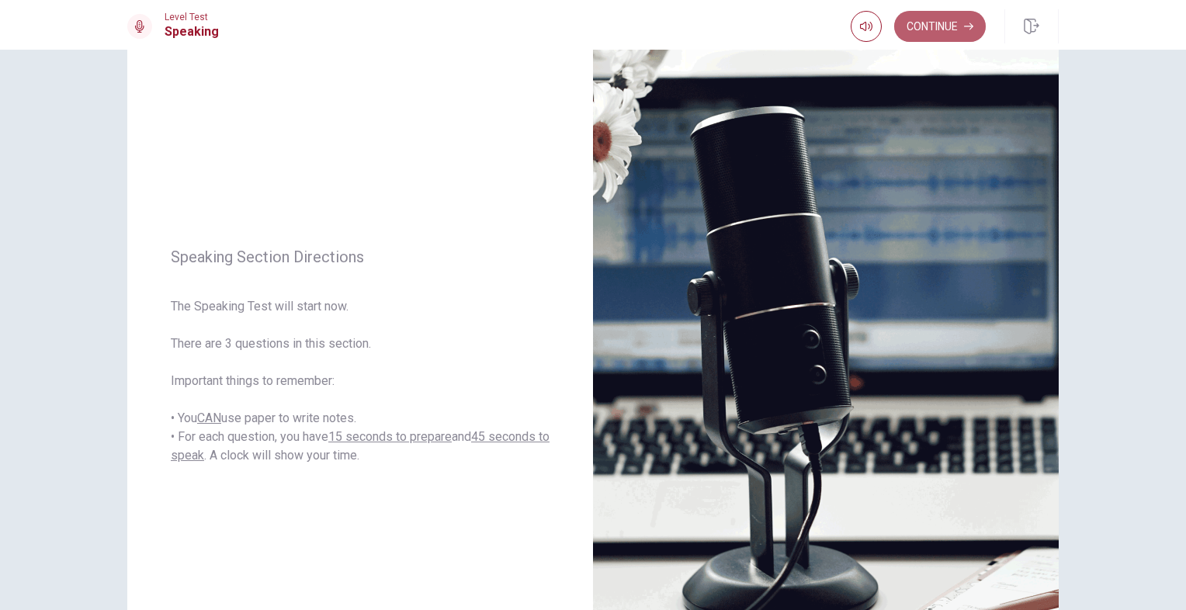
click at [928, 12] on button "Continue" at bounding box center [940, 26] width 92 height 31
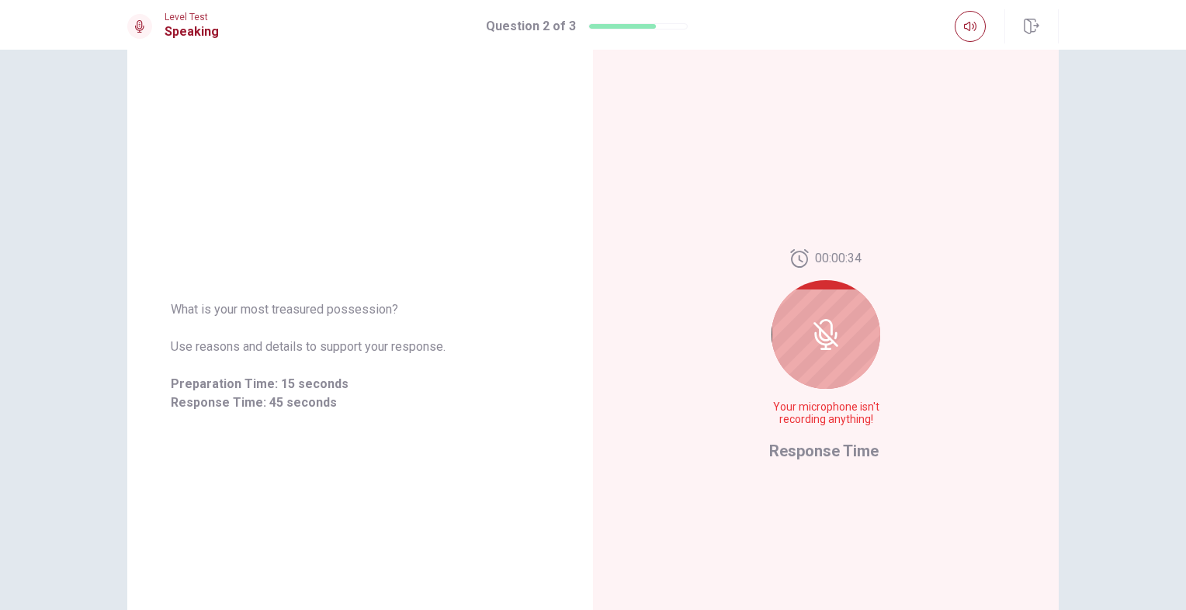
click at [829, 327] on icon at bounding box center [825, 334] width 31 height 31
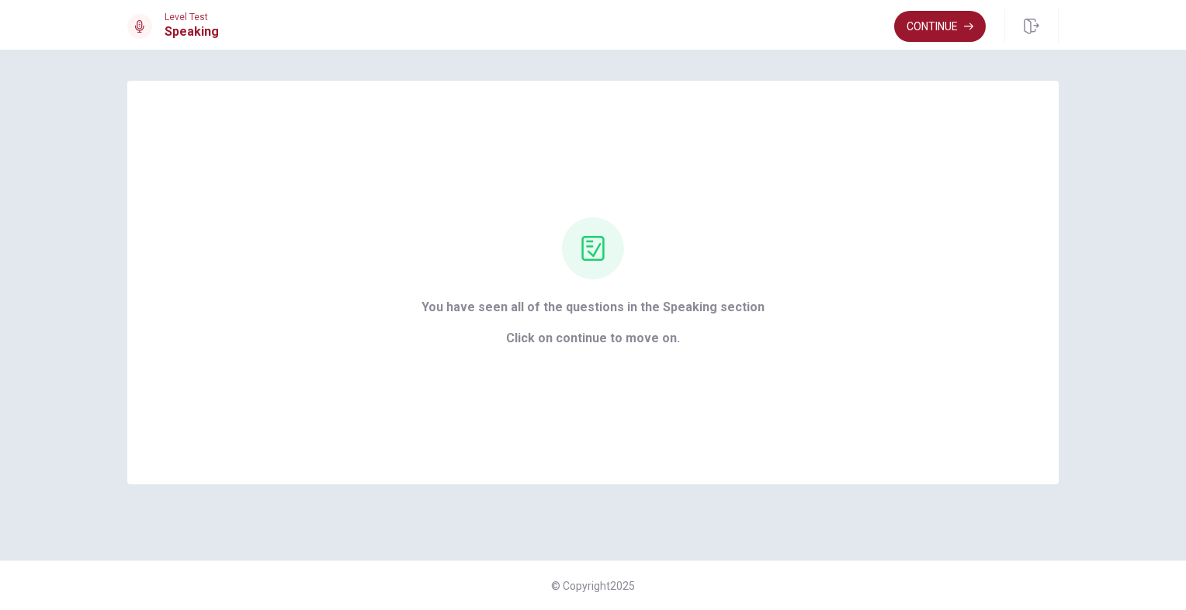
scroll to position [0, 0]
click at [943, 21] on button "Continue" at bounding box center [940, 26] width 92 height 31
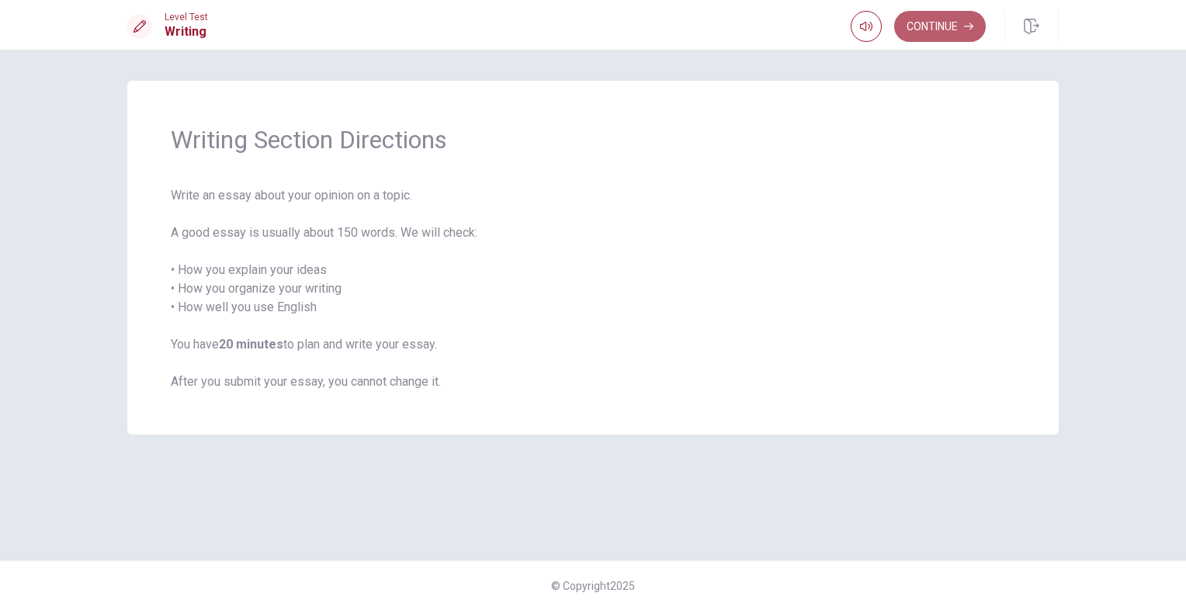
click at [947, 14] on button "Continue" at bounding box center [940, 26] width 92 height 31
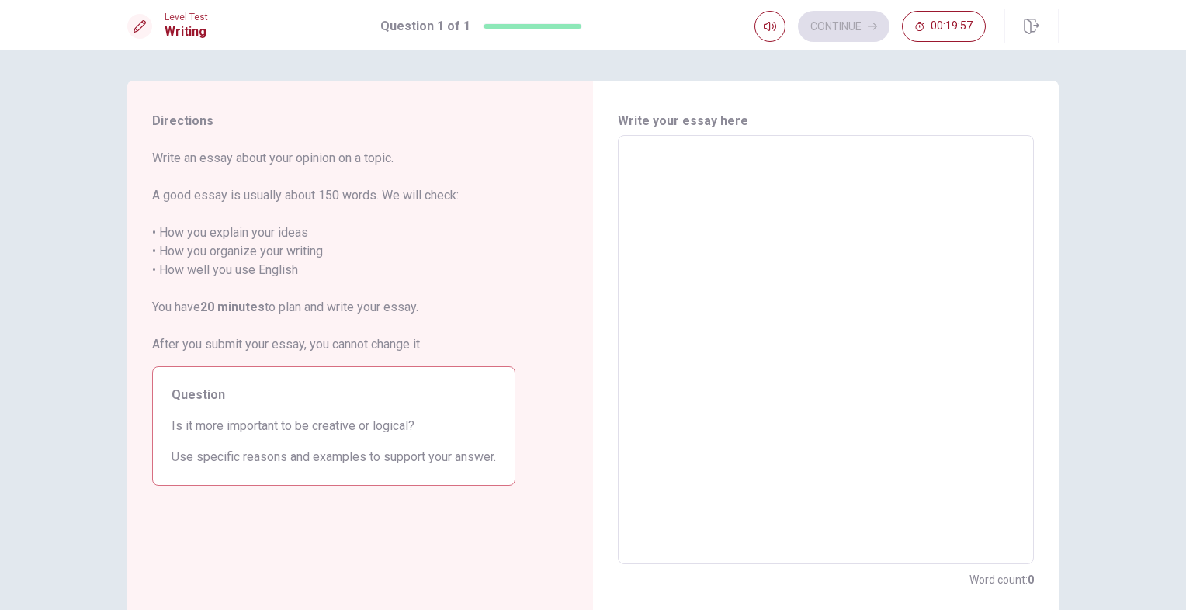
click at [944, 244] on textarea at bounding box center [826, 350] width 394 height 404
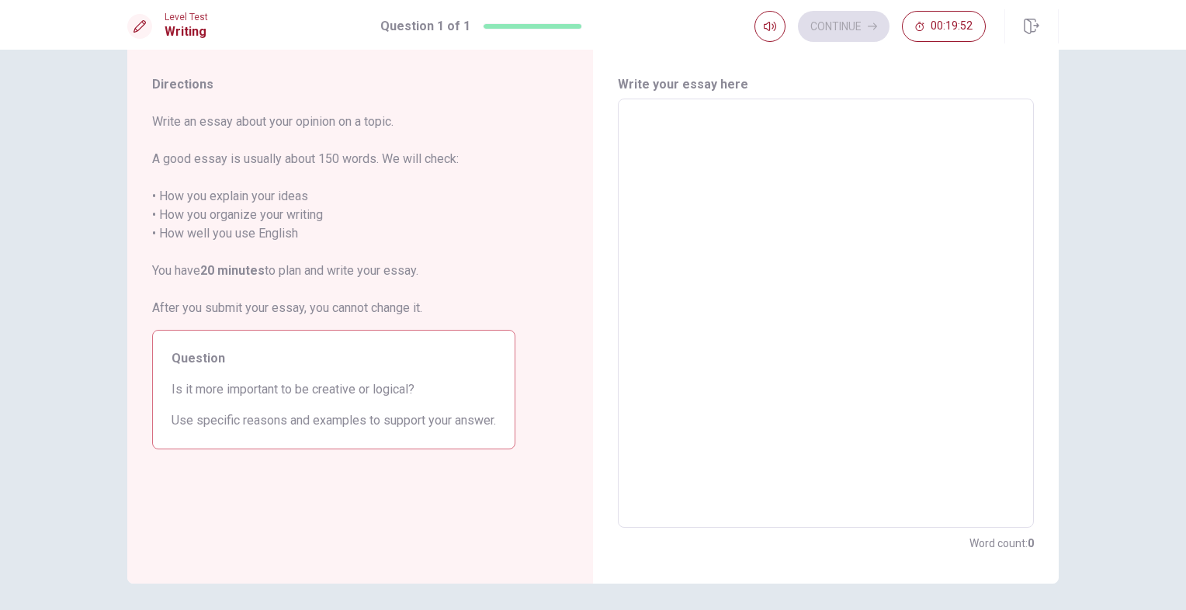
scroll to position [36, 0]
type textarea "m"
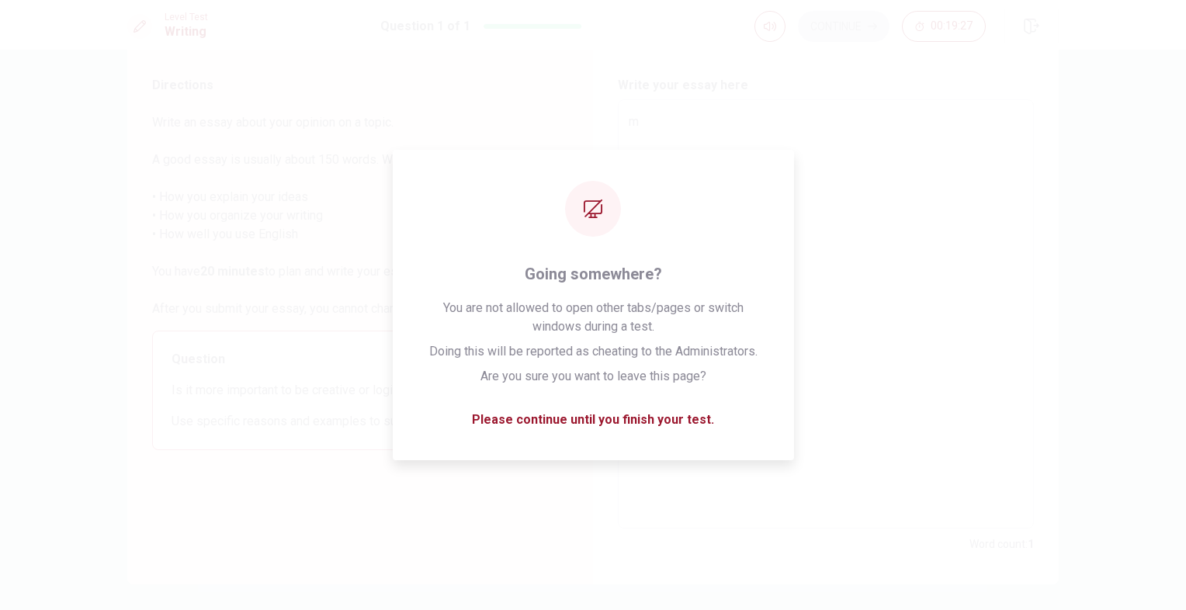
type textarea "x"
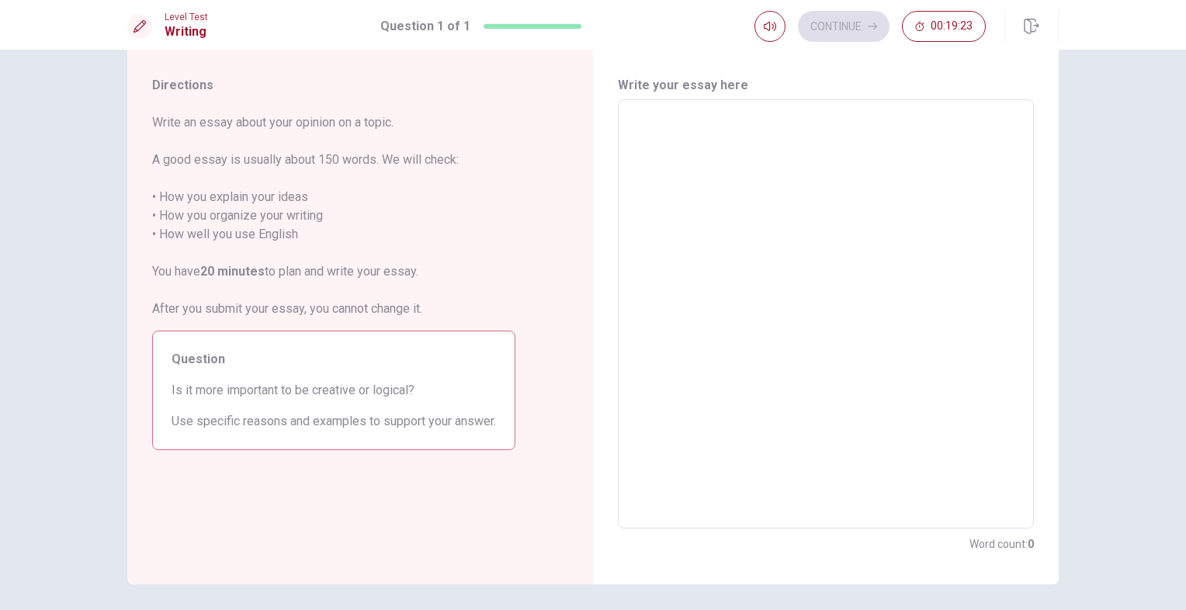
type textarea "÷"
type textarea "x"
type textarea "ه"
type textarea "x"
type textarea "ه"
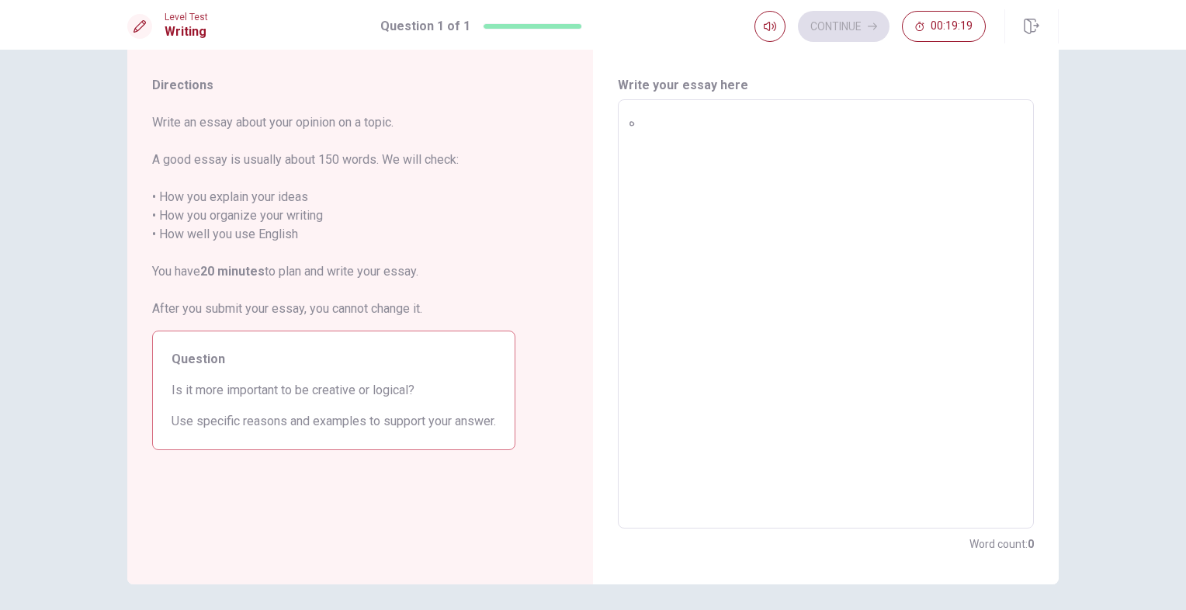
type textarea "x"
type textarea "هه"
type textarea "x"
type textarea "ههس"
type textarea "x"
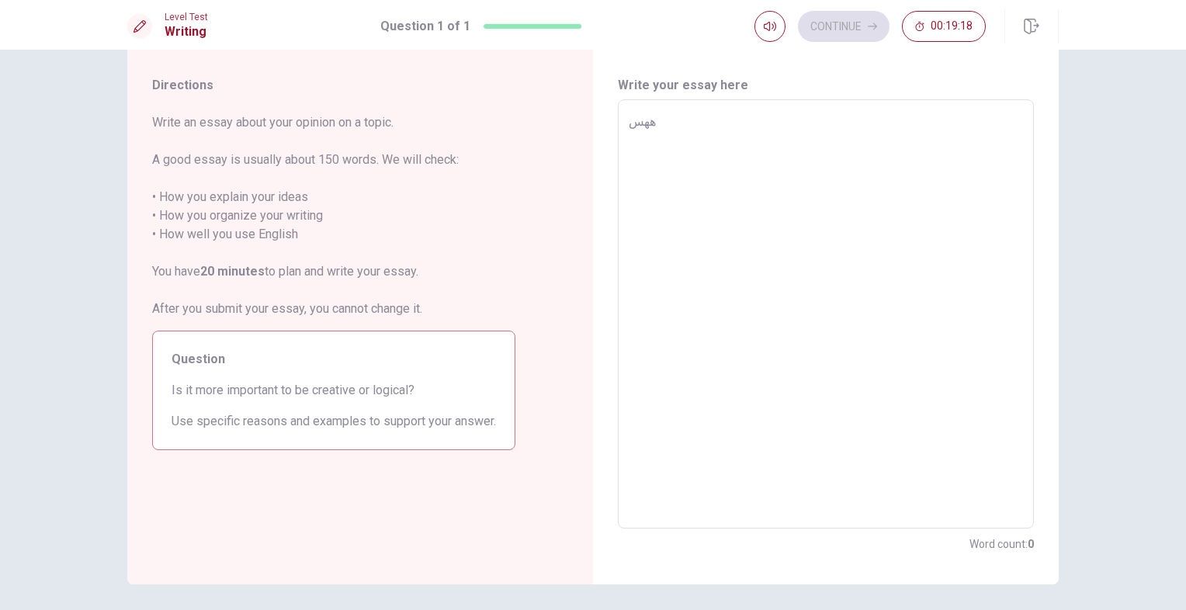
type textarea "هه"
type textarea "x"
type textarea "ه"
type textarea "x"
type textarea "I"
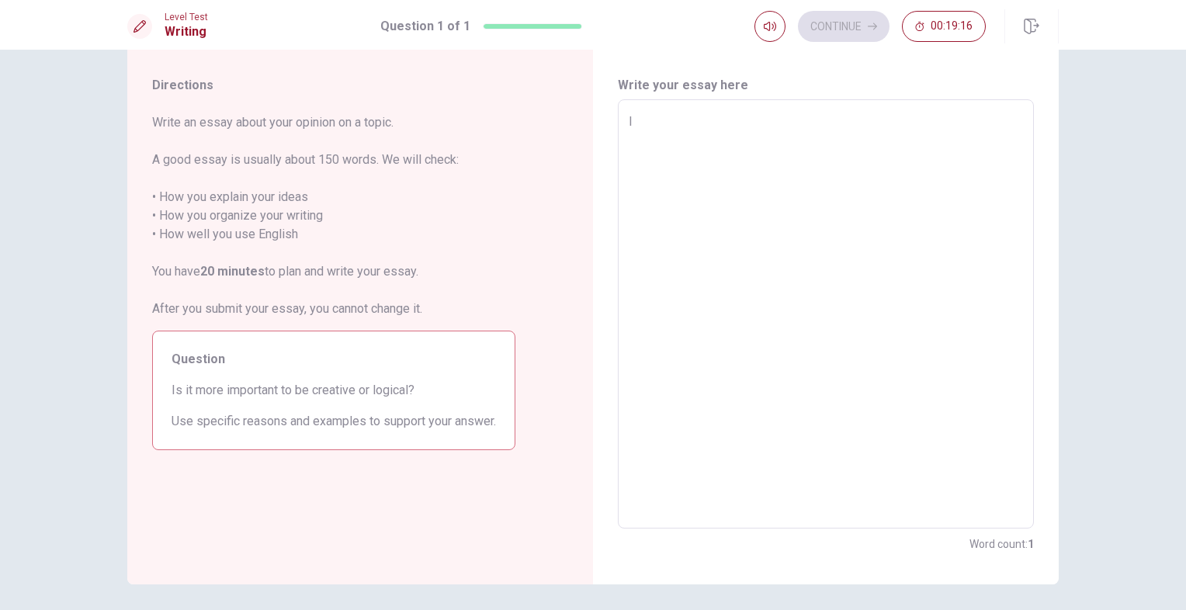
type textarea "x"
type textarea "I"
type textarea "x"
type textarea "I b"
type textarea "x"
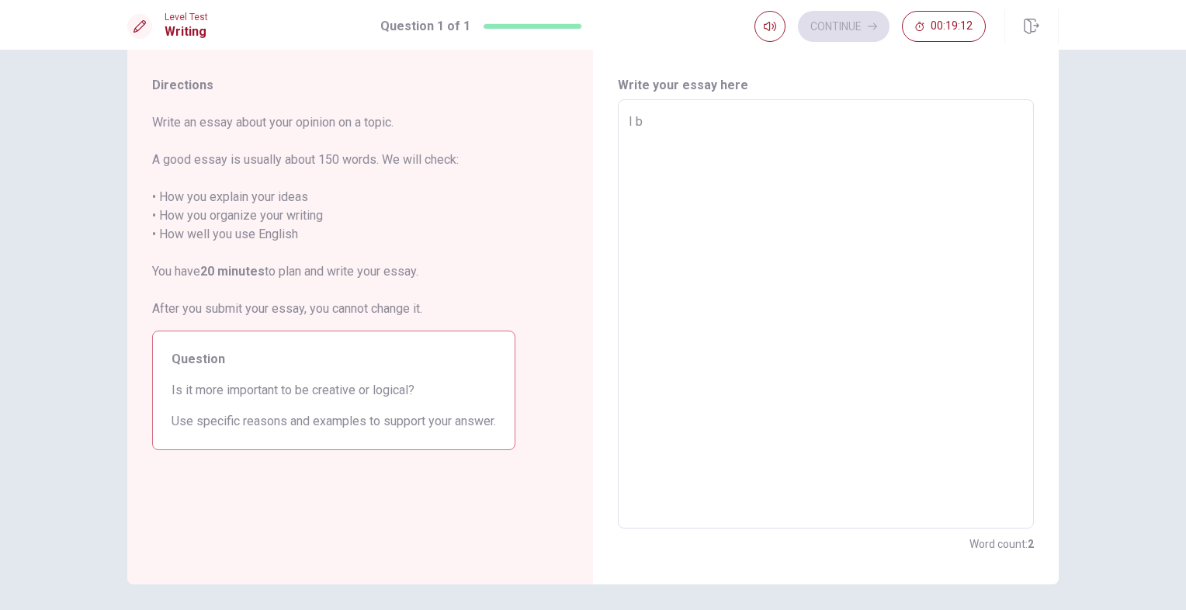
type textarea "I be"
type textarea "x"
type textarea "I bel"
type textarea "x"
type textarea "I beli"
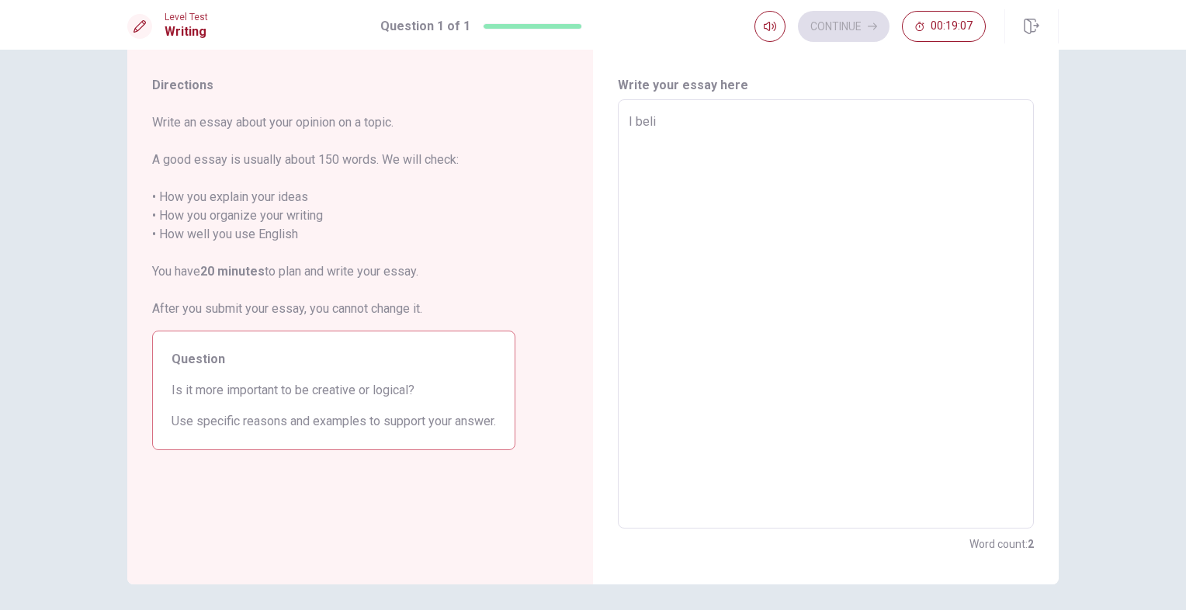
type textarea "x"
type textarea "I belie"
type textarea "x"
type textarea "I believ"
type textarea "x"
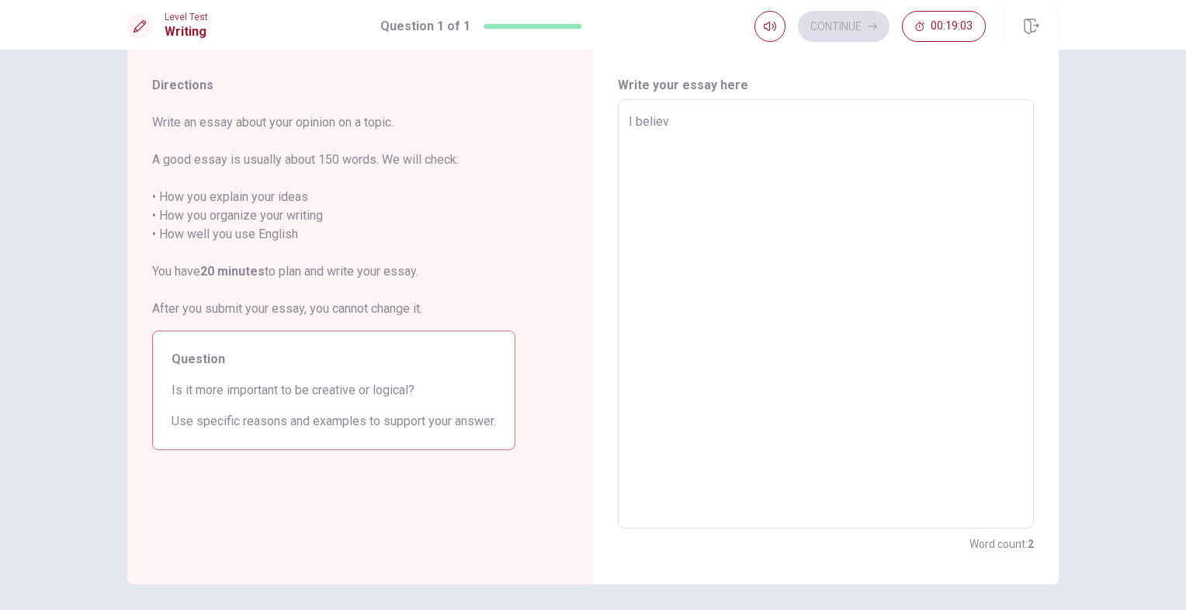
type textarea "I believe"
type textarea "x"
type textarea "I believe"
type textarea "x"
type textarea "I believe t"
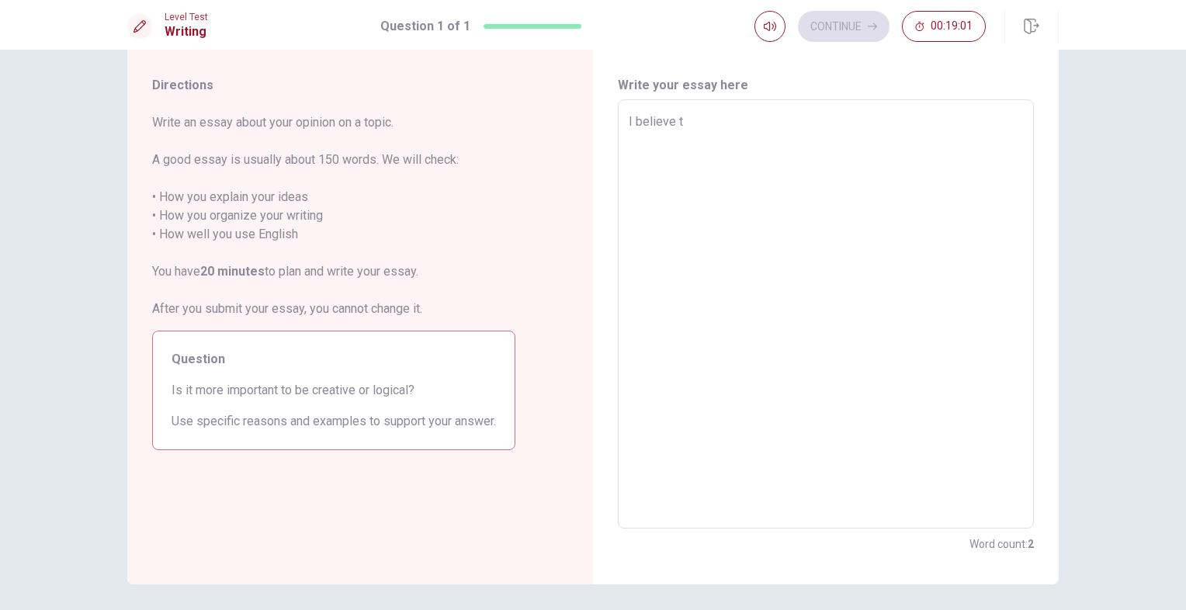
type textarea "x"
type textarea "I believe th"
type textarea "x"
type textarea "I believe tha"
type textarea "x"
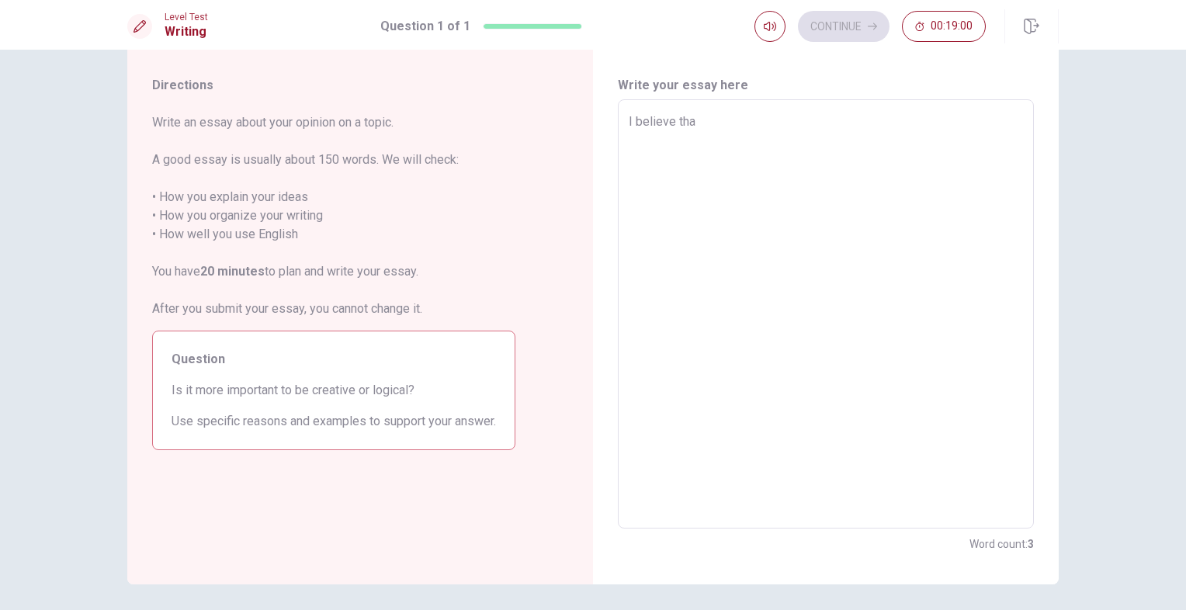
type textarea "I believe that"
type textarea "x"
type textarea "I believe that"
type textarea "x"
type textarea "I believe that b"
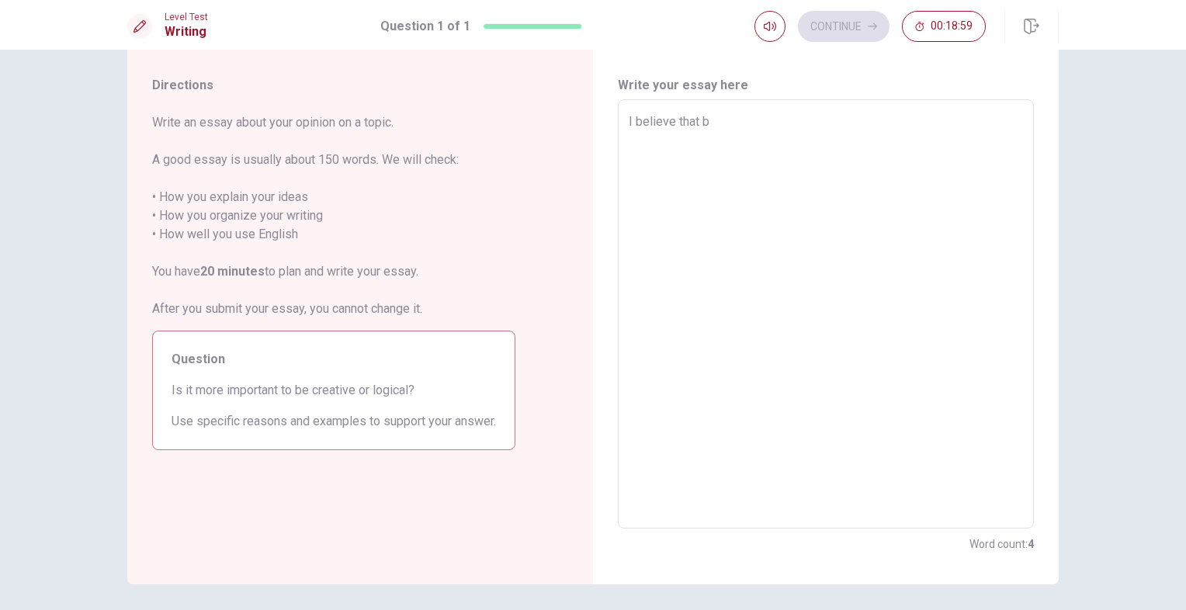
type textarea "x"
type textarea "I believe that be"
type textarea "x"
type textarea "I believe that bei"
type textarea "x"
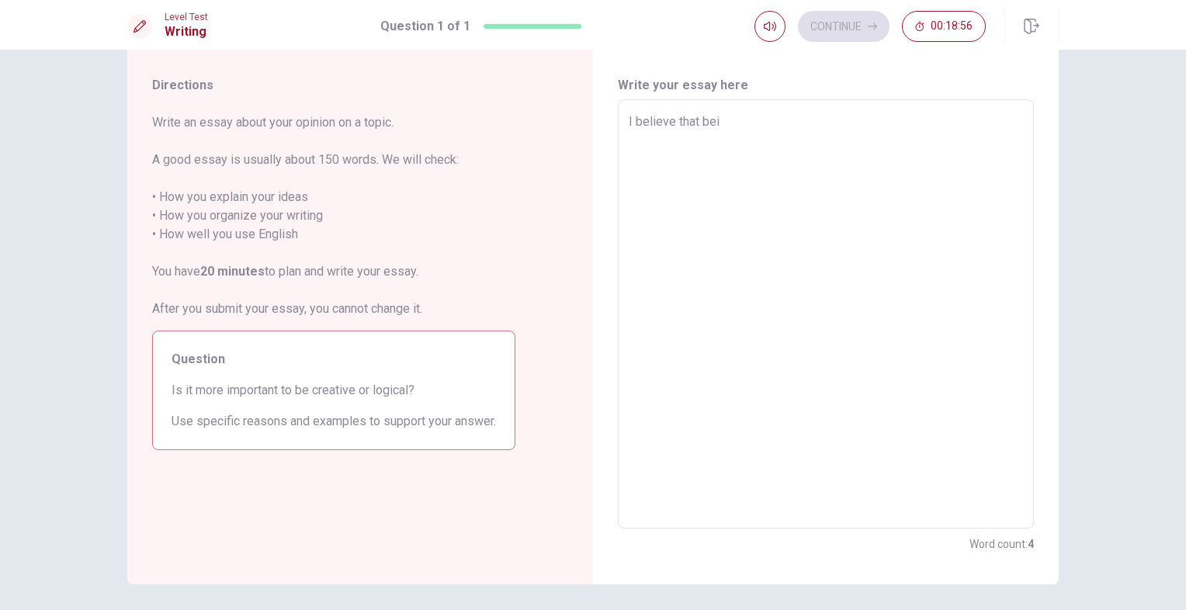
type textarea "I believe that bein"
type textarea "x"
type textarea "I believe that being"
type textarea "x"
type textarea "I believe that being"
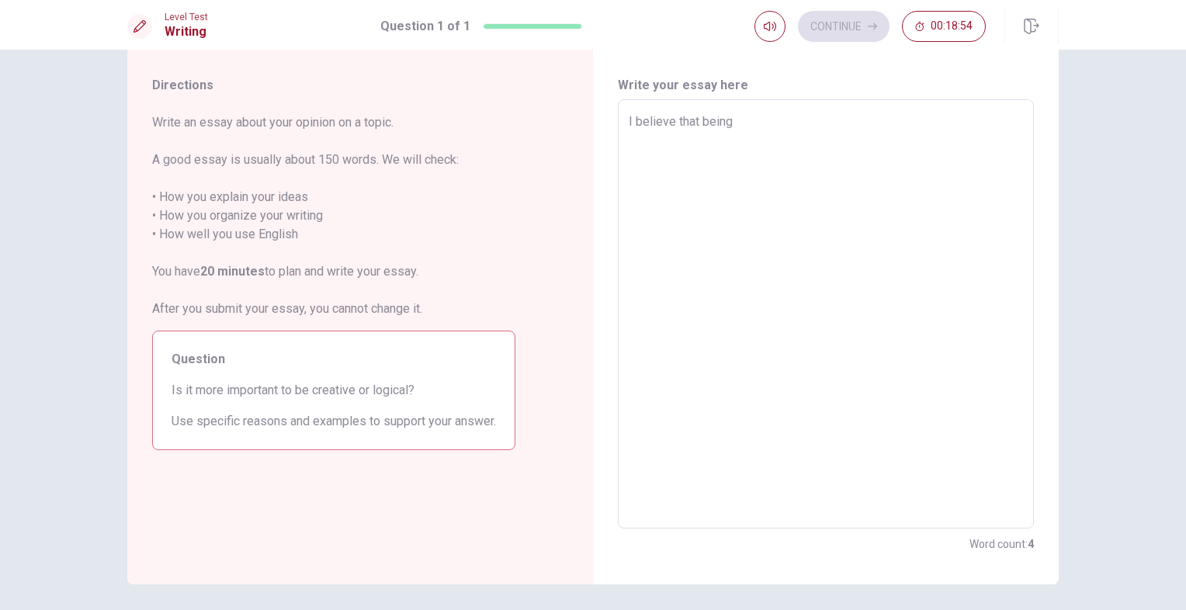
type textarea "x"
type textarea "I believe that being c"
type textarea "x"
type textarea "I believe that being cr"
type textarea "x"
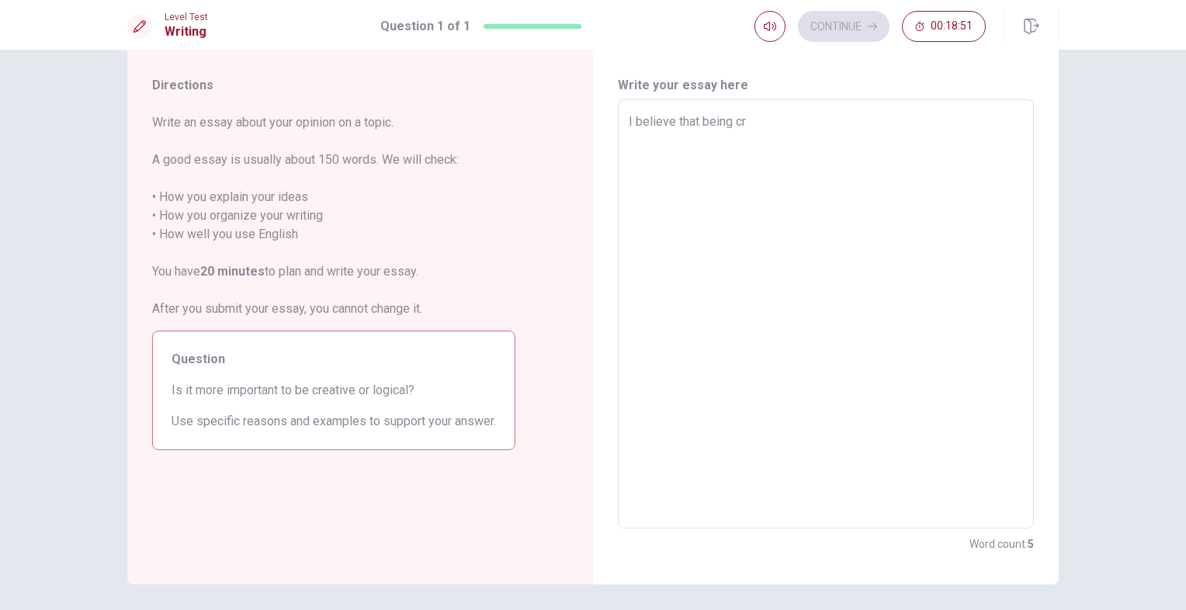
type textarea "I believe that being cre"
type textarea "x"
type textarea "I believe that being crea"
type textarea "x"
type textarea "I believe that being creat"
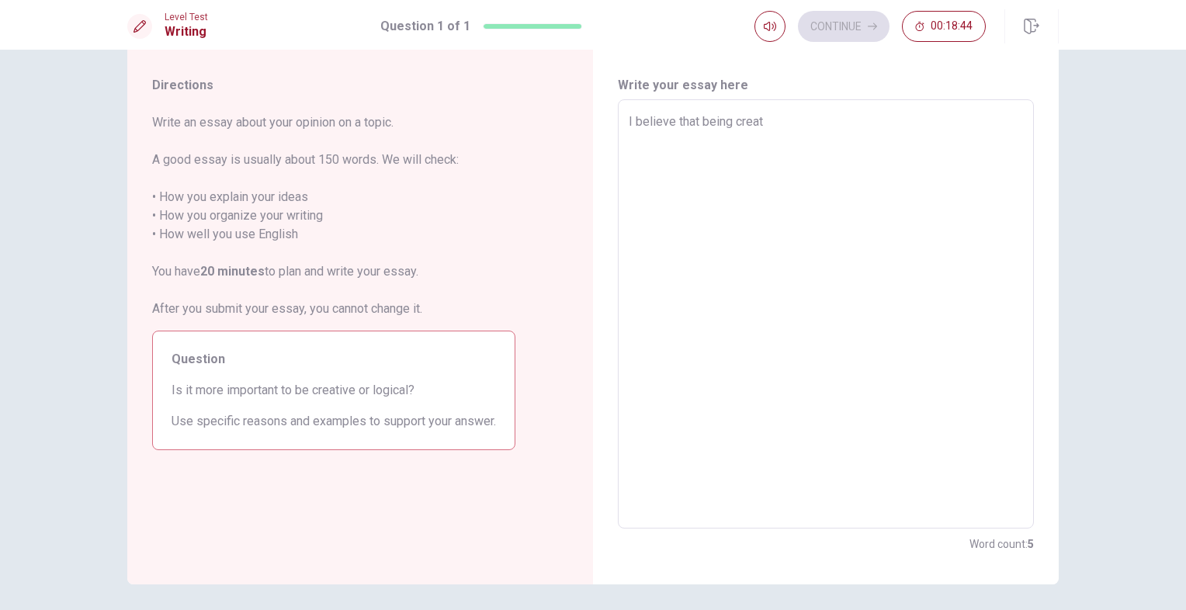
type textarea "x"
type textarea "I believe that being creati"
type textarea "x"
type textarea "I believe that being creativ"
type textarea "x"
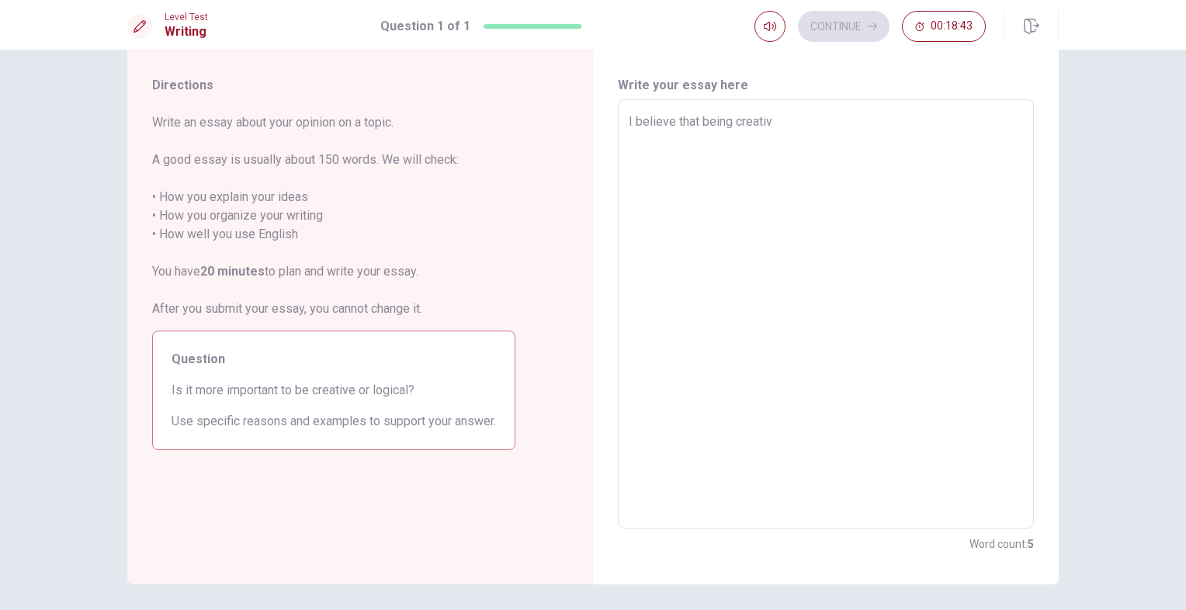
type textarea "I believe that being creative"
type textarea "x"
type textarea "I believe that being creative"
type textarea "x"
type textarea "I believe that being creative i"
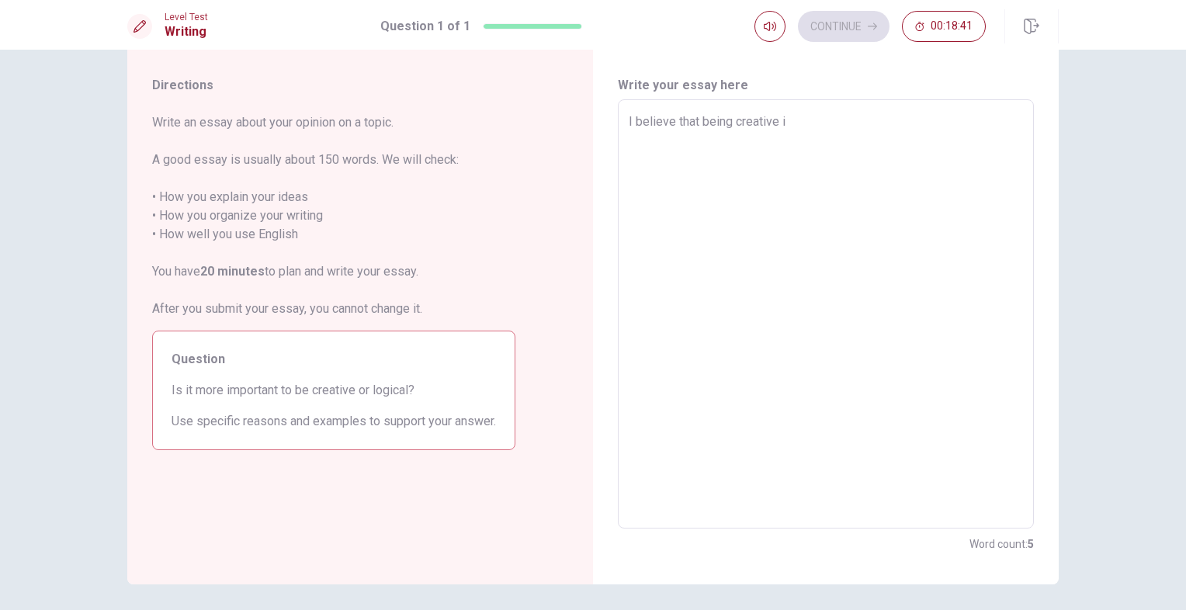
type textarea "x"
type textarea "I believe that being creative is"
type textarea "x"
type textarea "I believe that being creative is"
type textarea "x"
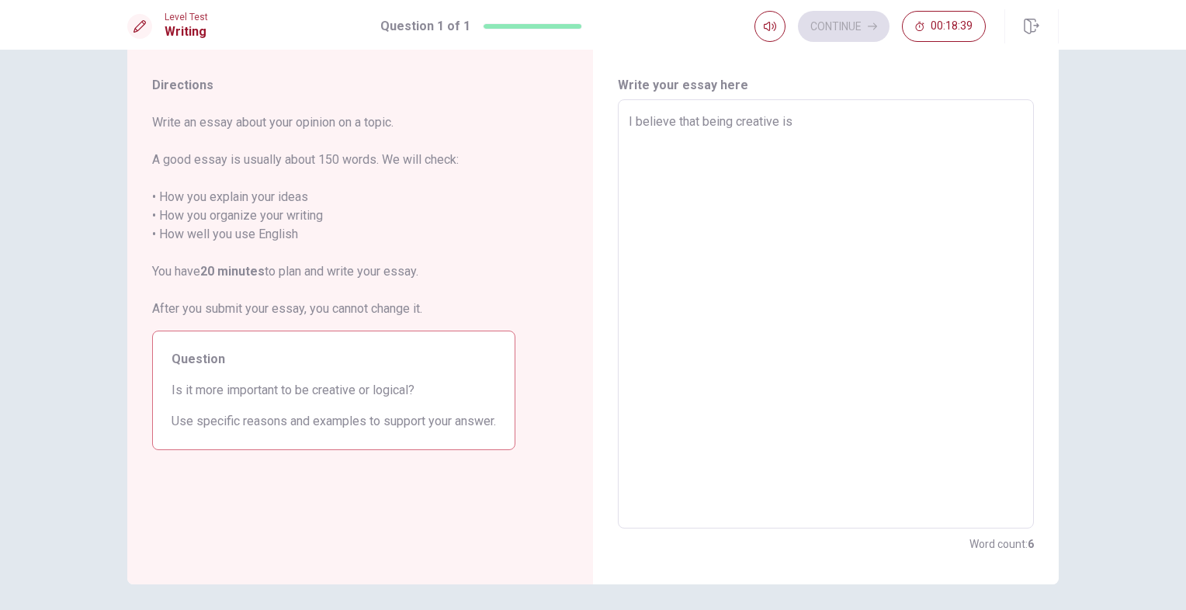
type textarea "I believe that being creative is m"
type textarea "x"
type textarea "I believe that being creative is mo"
type textarea "x"
type textarea "I believe that being creative is mor"
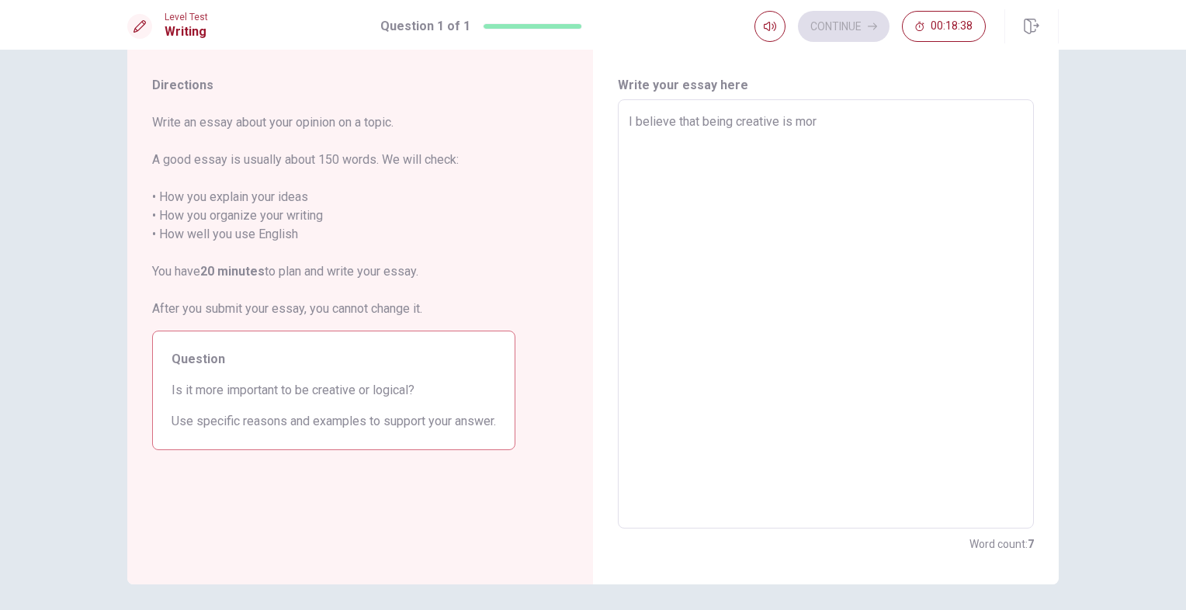
type textarea "x"
type textarea "I believe that being creative is more"
type textarea "x"
type textarea "I believe that being creative is more"
type textarea "x"
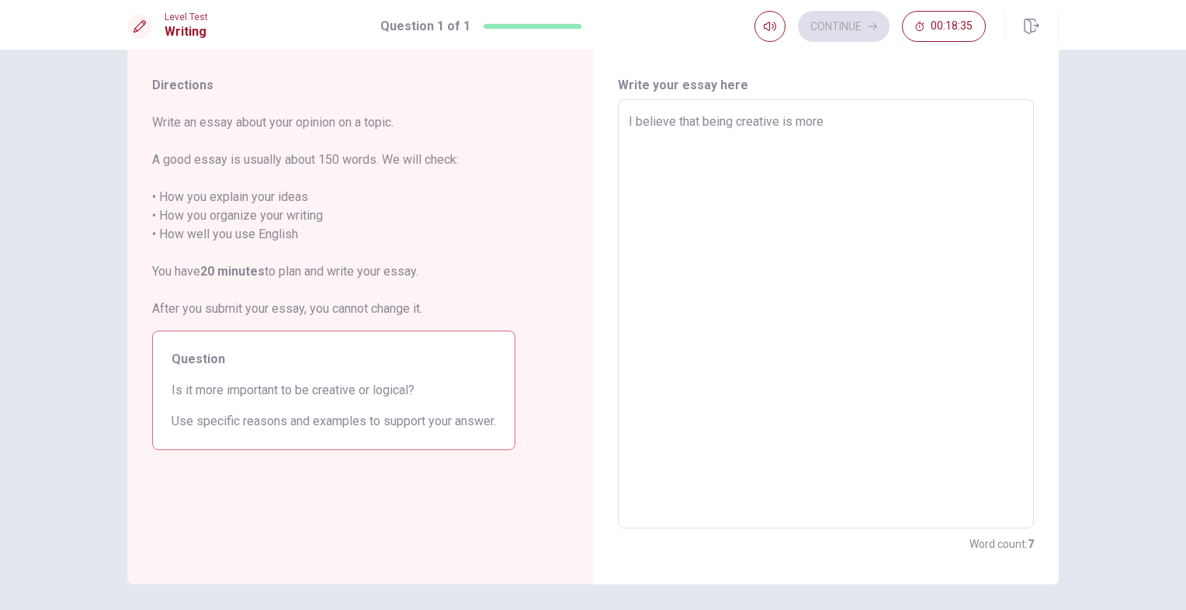
type textarea "I believe that being creative is more i"
type textarea "x"
type textarea "I believe that being creative is more im"
type textarea "x"
type textarea "I believe that being creative is more imp"
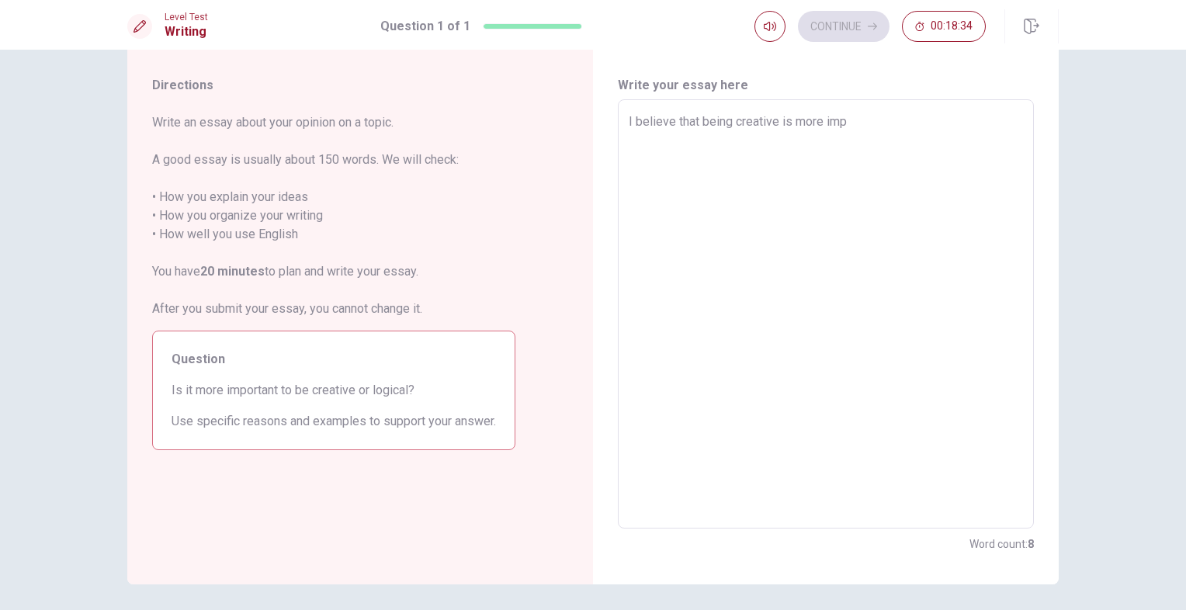
type textarea "x"
type textarea "I believe that being creative is more impo"
type textarea "x"
type textarea "I believe that being creative is more impor"
type textarea "x"
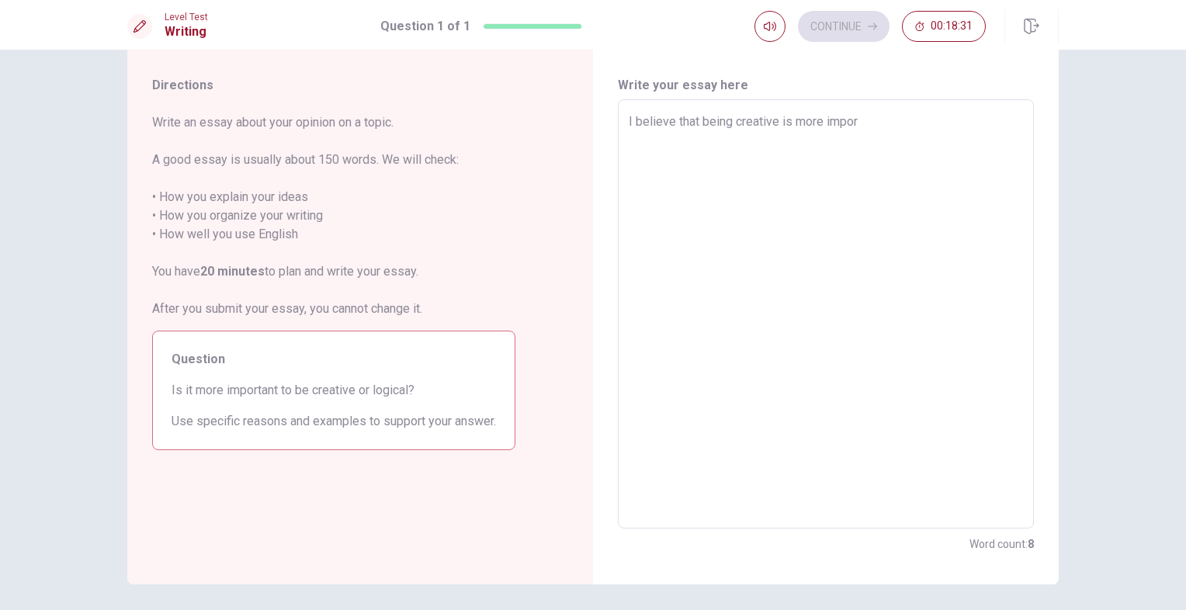
type textarea "I believe that being creative is more import"
type textarea "x"
type textarea "I believe that being creative is more importa"
type textarea "x"
type textarea "I believe that being creative is more importan"
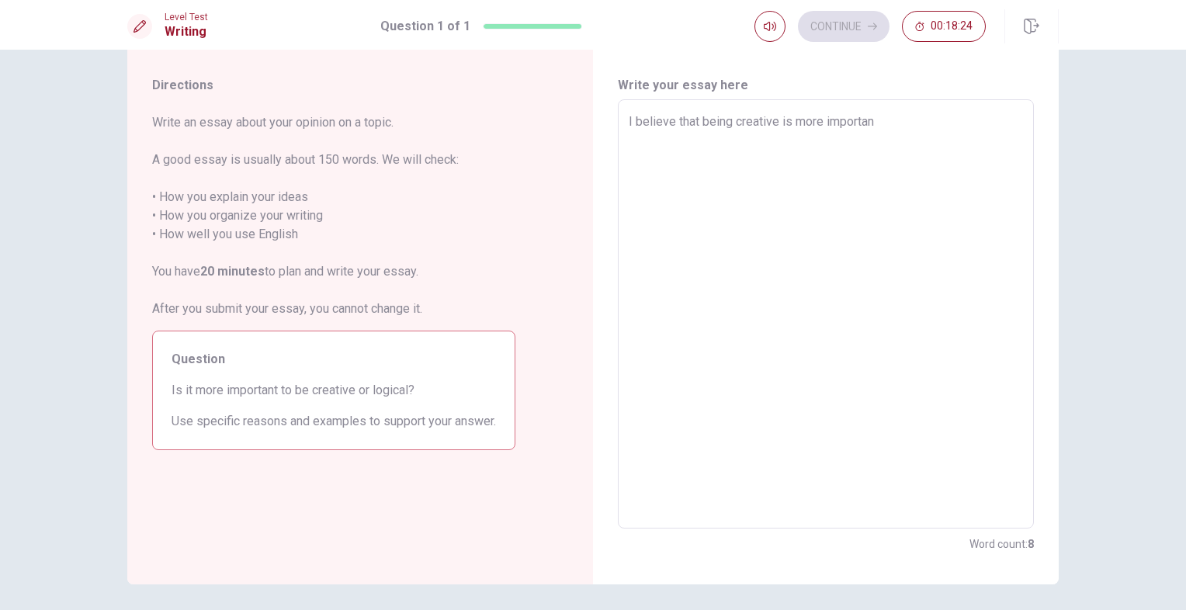
type textarea "x"
type textarea "I believe that being creative is more important"
type textarea "x"
type textarea "I believe that being creative is more important"
type textarea "x"
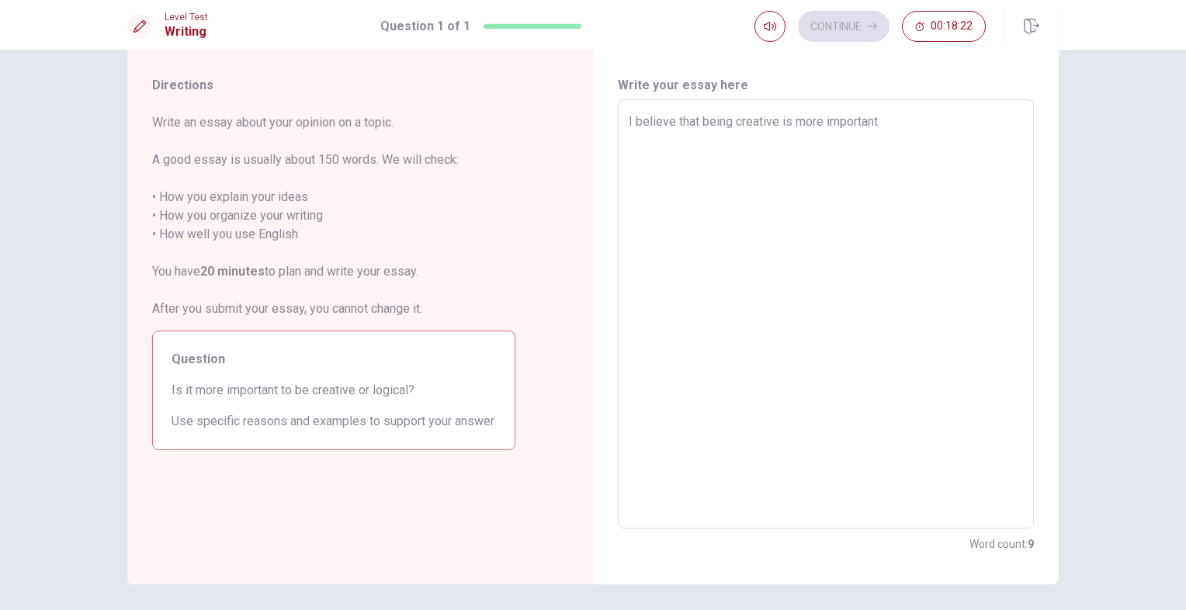
type textarea "I believe that being creative is more important t"
type textarea "x"
type textarea "I believe that being creative is more important th"
type textarea "x"
type textarea "I believe that being creative is more important tha"
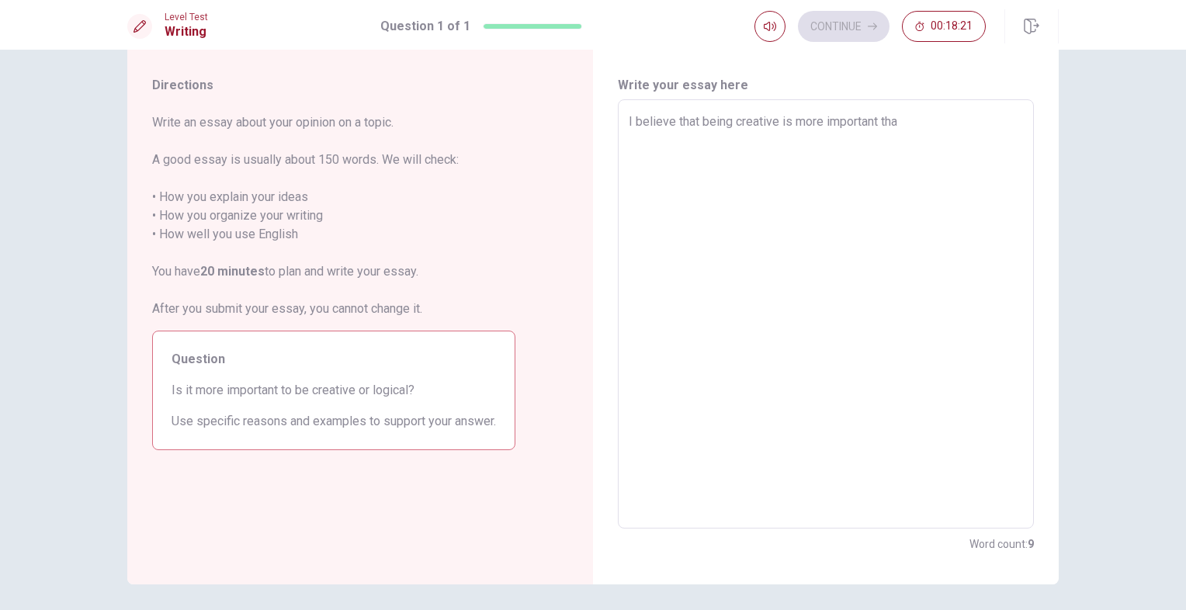
type textarea "x"
type textarea "I believe that being creative is more important than"
type textarea "x"
type textarea "I believe that being creative is more important than"
type textarea "x"
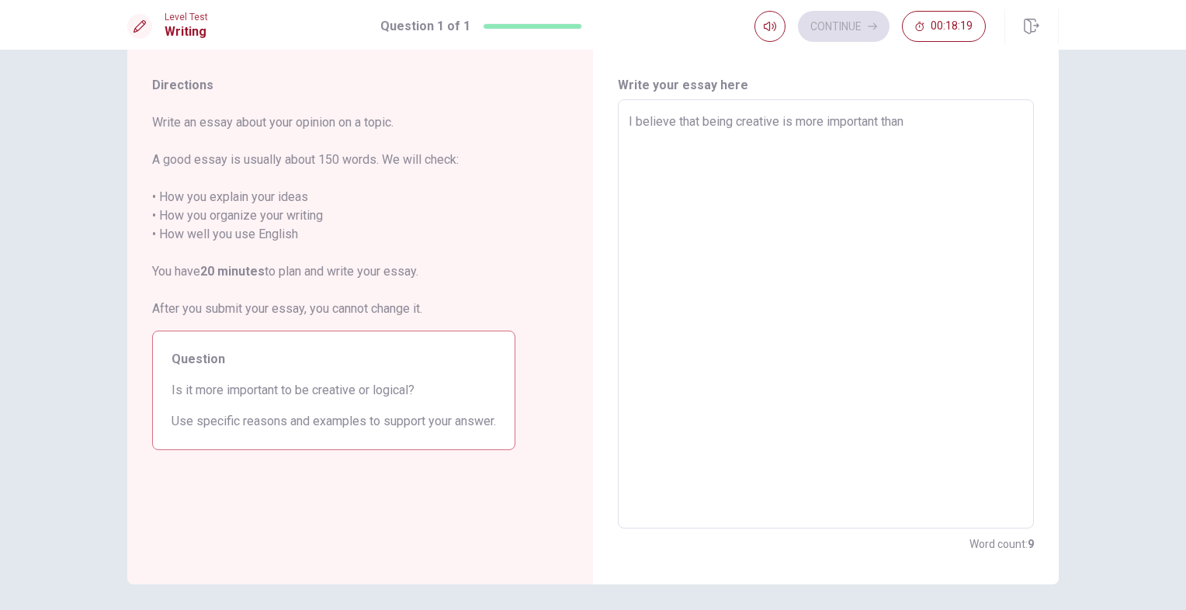
type textarea "I believe that being creative is more important than b"
type textarea "x"
type textarea "I believe that being creative is more important than be"
type textarea "x"
type textarea "I believe that being creative is more important than bei"
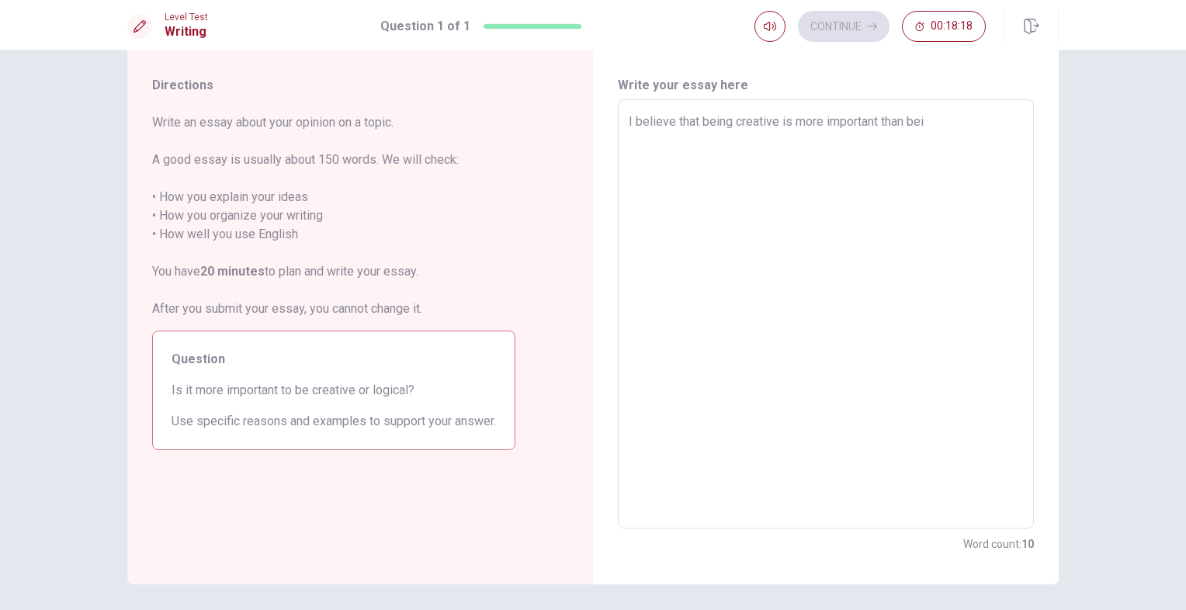
type textarea "x"
type textarea "I believe that being creative is more important than bein"
type textarea "x"
type textarea "I believe that being creative is more important than beinh"
type textarea "x"
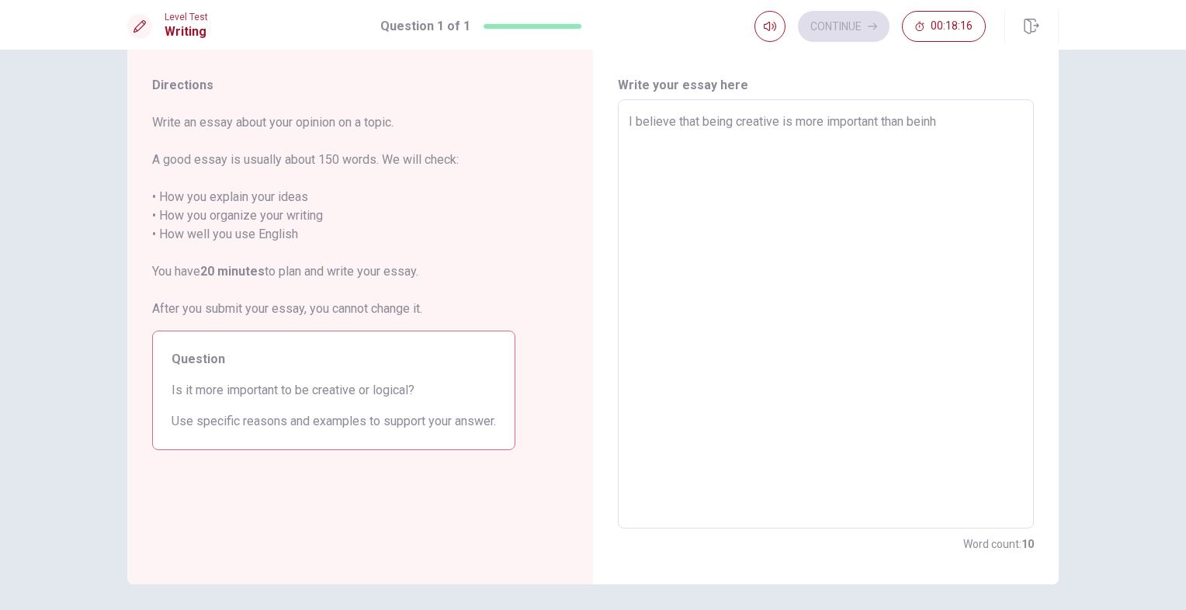
type textarea "I believe that being creative is more important than bein"
type textarea "x"
type textarea "I believe that being creative is more important than being"
type textarea "x"
type textarea "I believe that being creative is more important than being"
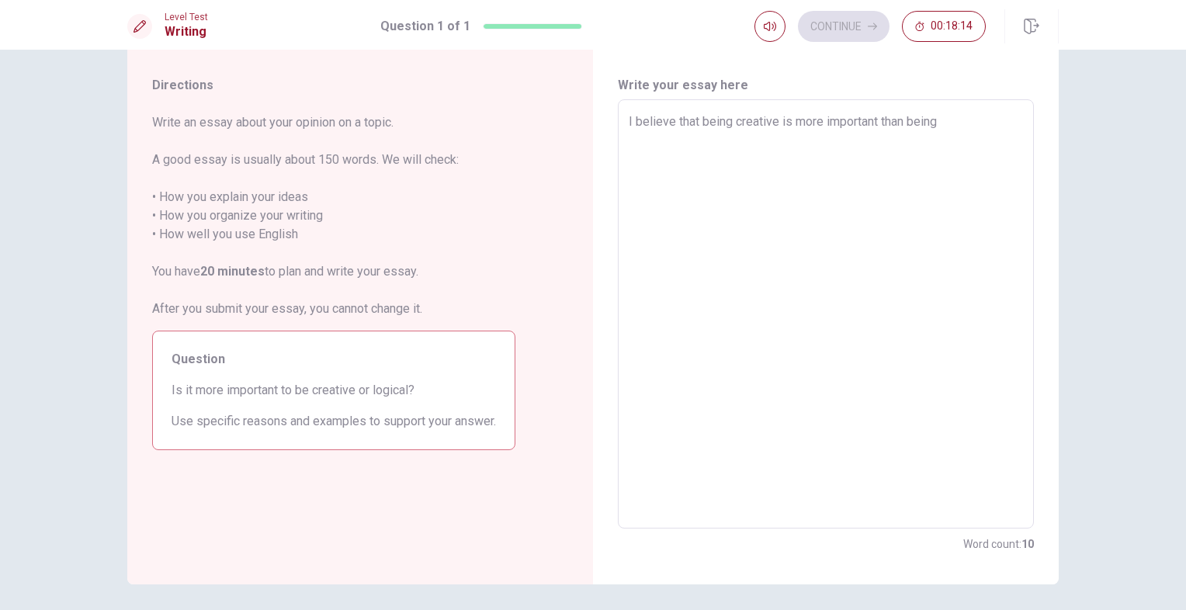
type textarea "x"
type textarea "I believe that being creative is more important than being l"
type textarea "x"
type textarea "I believe that being creative is more important than being lo"
type textarea "x"
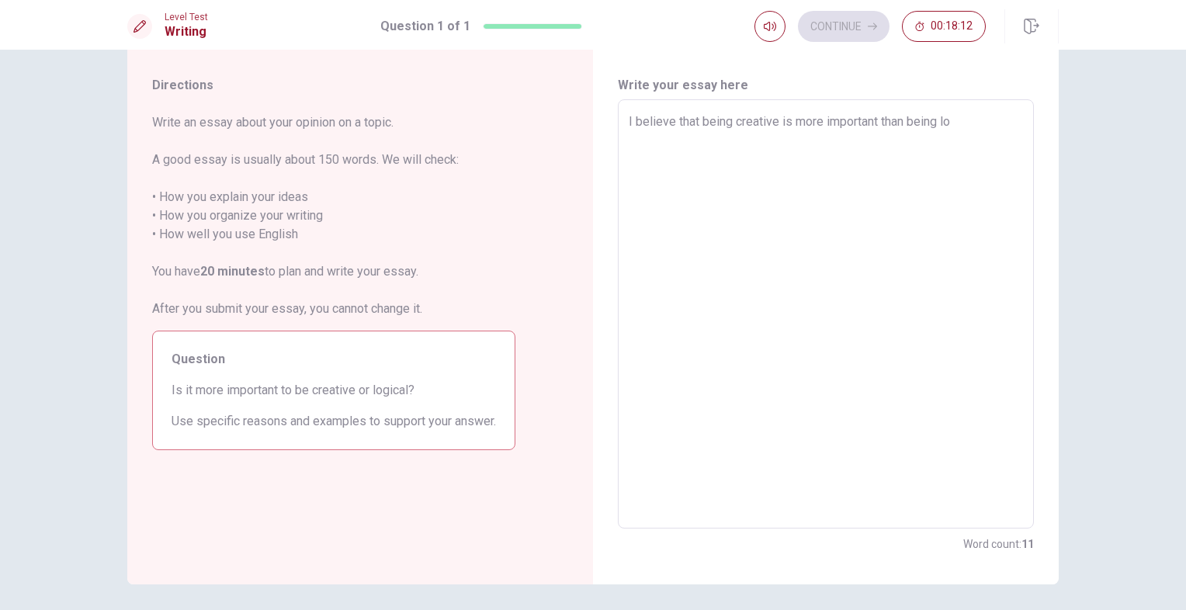
type textarea "I believe that being creative is more important than being log"
type textarea "x"
type textarea "I believe that being creative is more important than being logi"
type textarea "x"
type textarea "I believe that being creative is more important than being logiv"
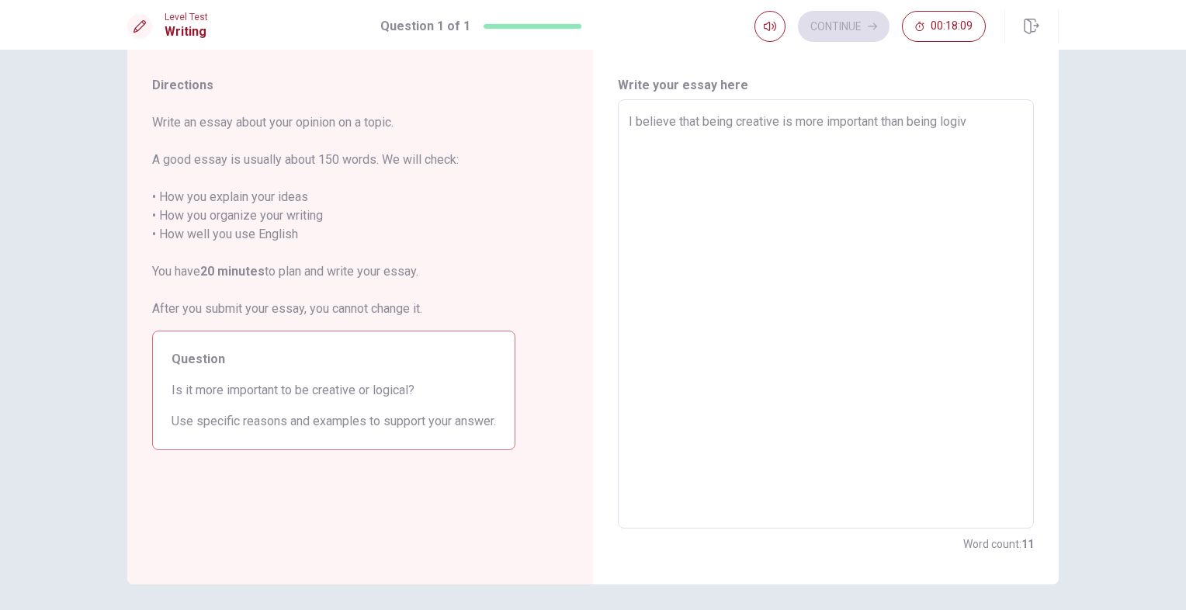
type textarea "x"
type textarea "I believe that being creative is more important than being logi"
type textarea "x"
type textarea "I believe that being creative is more important than being logic"
type textarea "x"
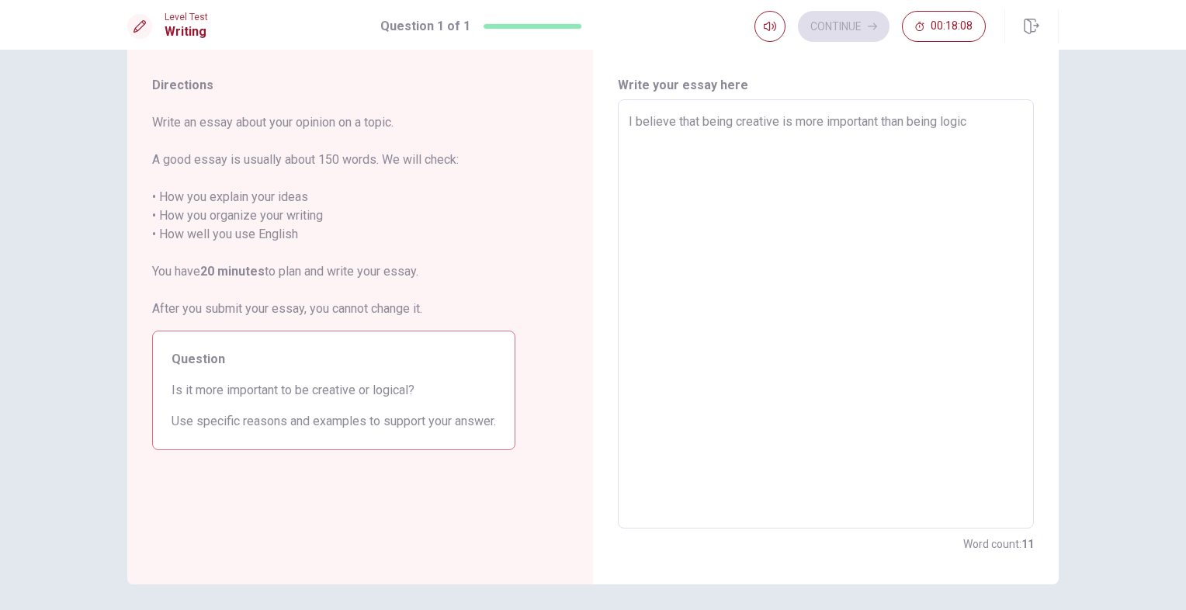
type textarea "I believe that being creative is more important than being logica"
type textarea "x"
type textarea "I believe that being creative is more important than being logical"
type textarea "x"
type textarea "I believe that being creative is more important than being logical."
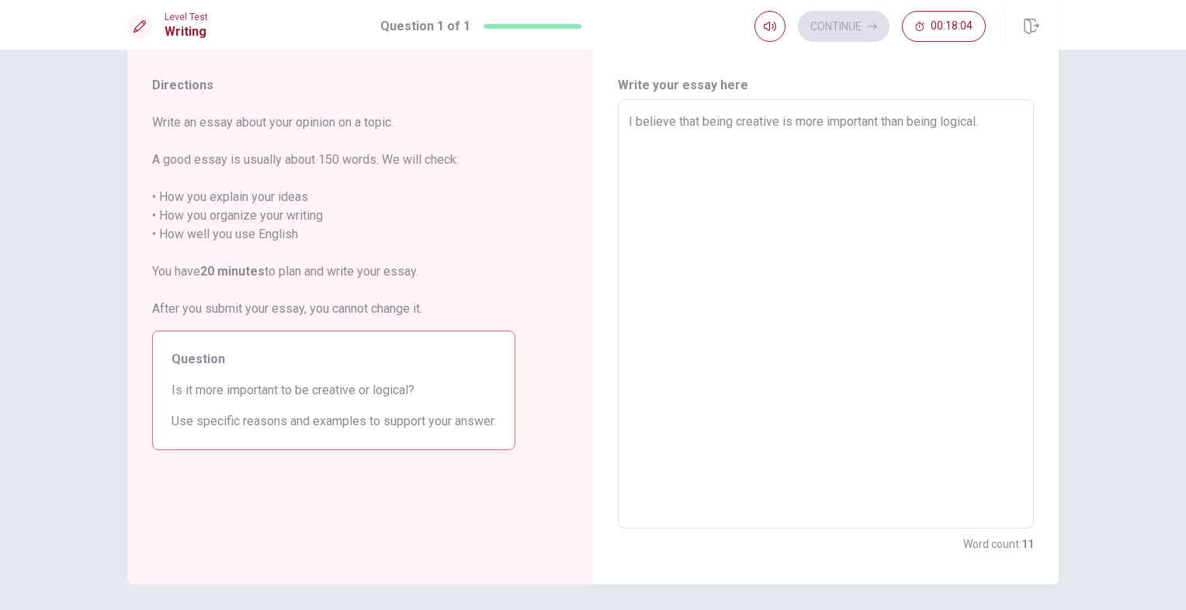
type textarea "x"
type textarea "I believe that being creative is more important than being logical."
type textarea "x"
type textarea "I believe that being creative is more important than being logical. C"
type textarea "x"
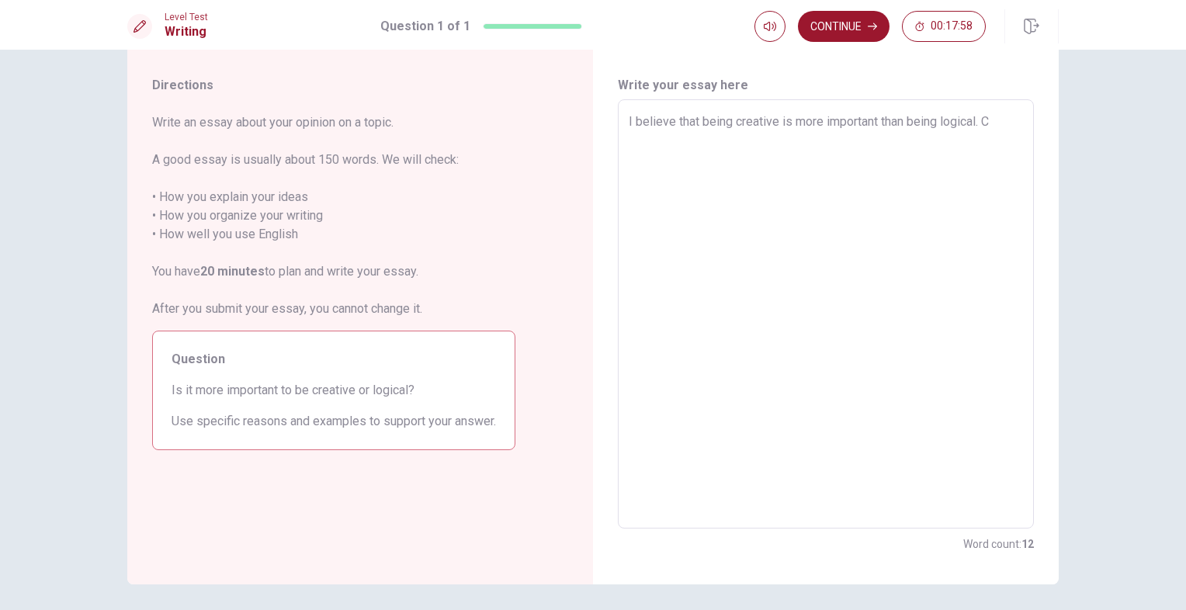
type textarea "I believe that being creative is more important than being logical. Cr"
type textarea "x"
type textarea "I believe that being creative is more important than being logical. Cra"
type textarea "x"
type textarea "I believe that being creative is more important than being logical. Cr"
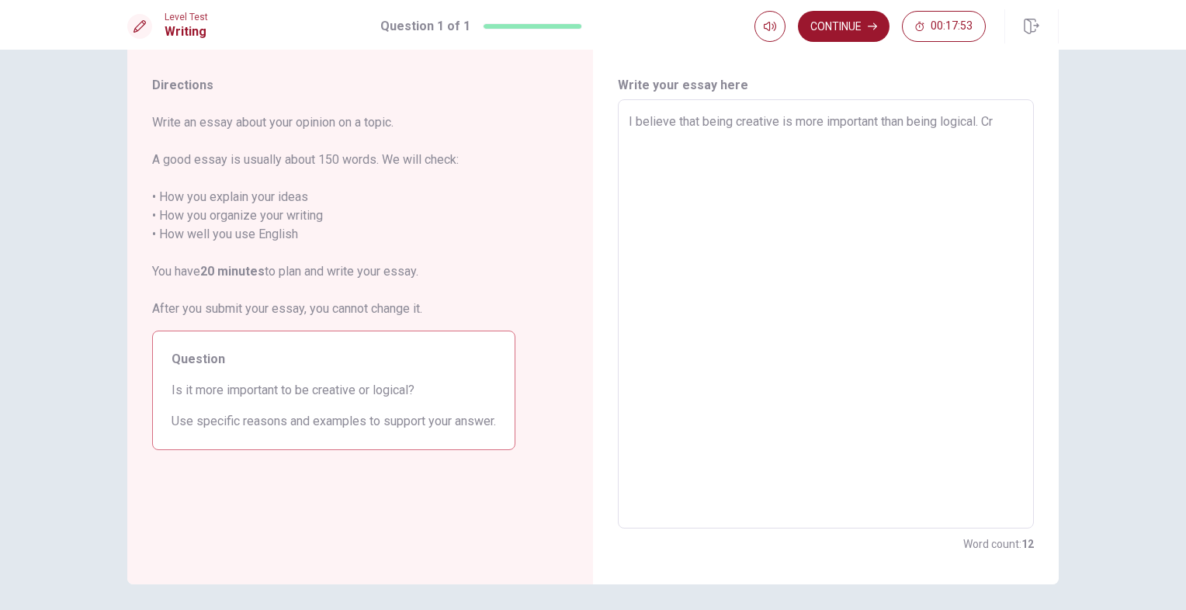
type textarea "x"
type textarea "I believe that being creative is more important than being logical. Cre"
type textarea "x"
type textarea "I believe that being creative is more important than being logical. Crea"
type textarea "x"
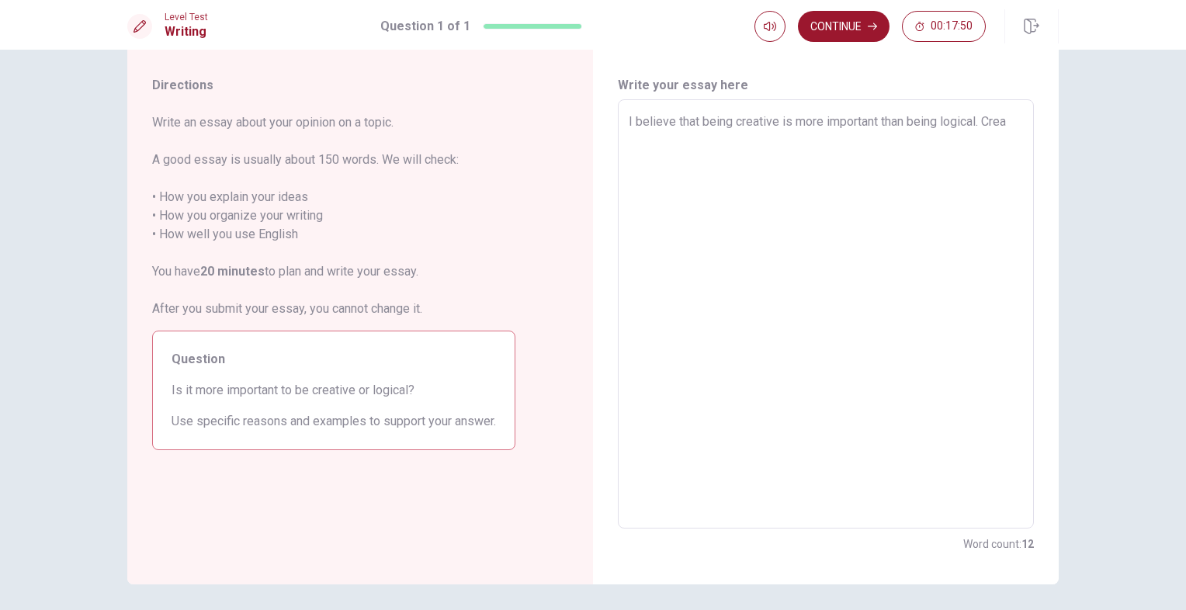
type textarea "I believe that being creative is more important than being logical. Creat"
type textarea "x"
type textarea "I believe that being creative is more important than being logical. Creati"
type textarea "x"
type textarea "I believe that being creative is more important than being logical. Creativ"
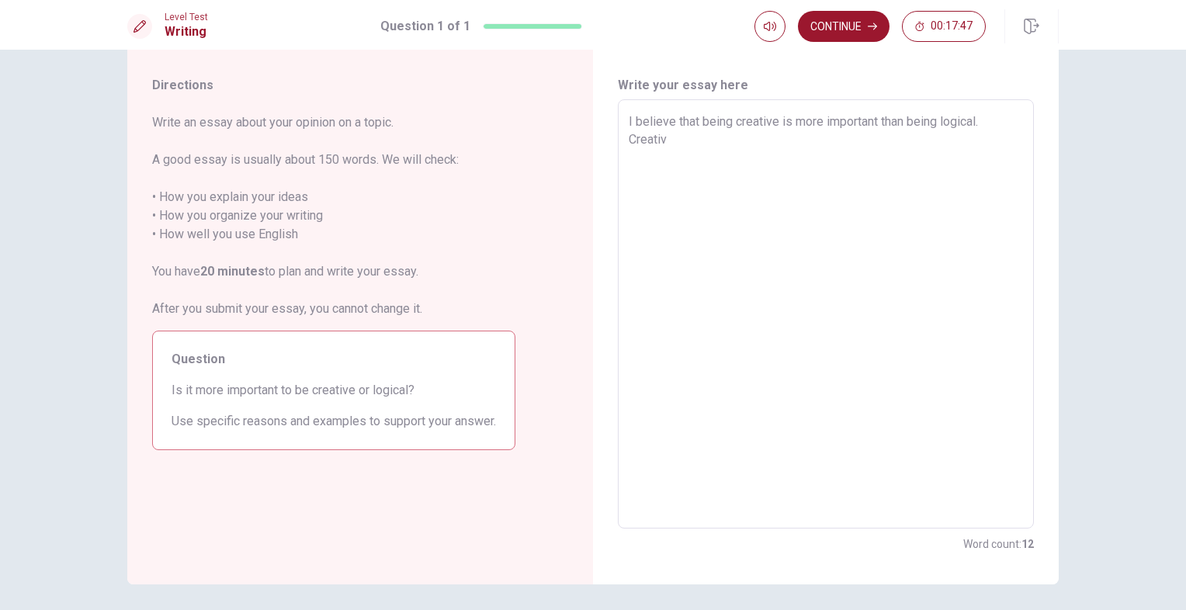
type textarea "x"
type textarea "I believe that being creative is more important than being logical. Creativi"
type textarea "x"
type textarea "I believe that being creative is more important than being logical. Creativit"
type textarea "x"
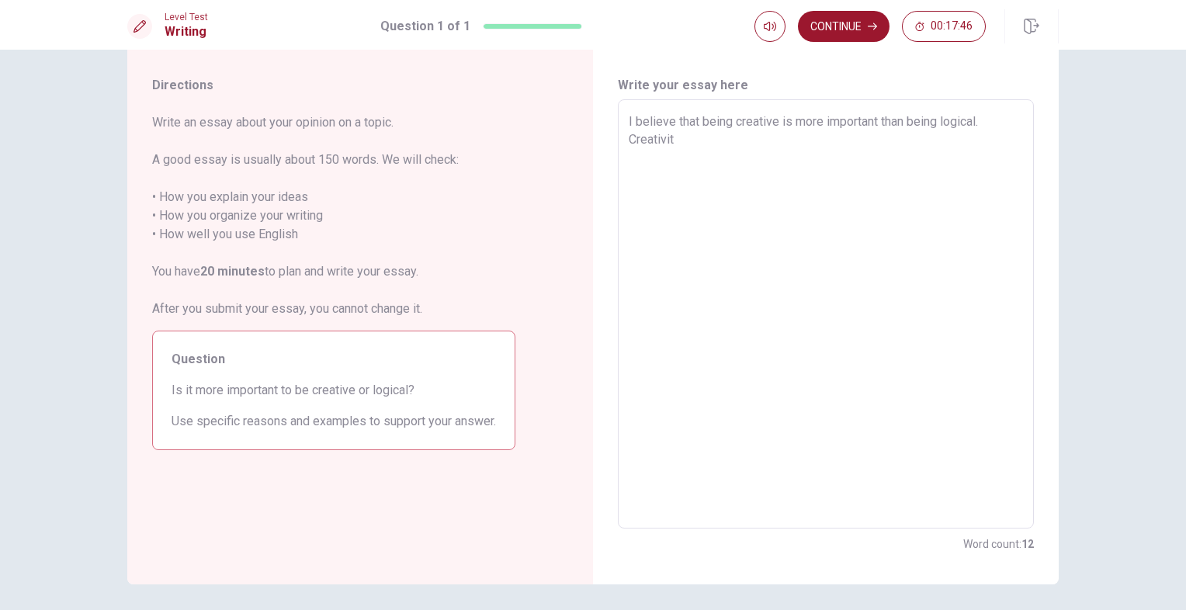
type textarea "I believe that being creative is more important than being logical. Creativity"
type textarea "x"
type textarea "I believe that being creative is more important than being logical. Creativity"
type textarea "x"
type textarea "I believe that being creative is more important than being logical. Creativity a"
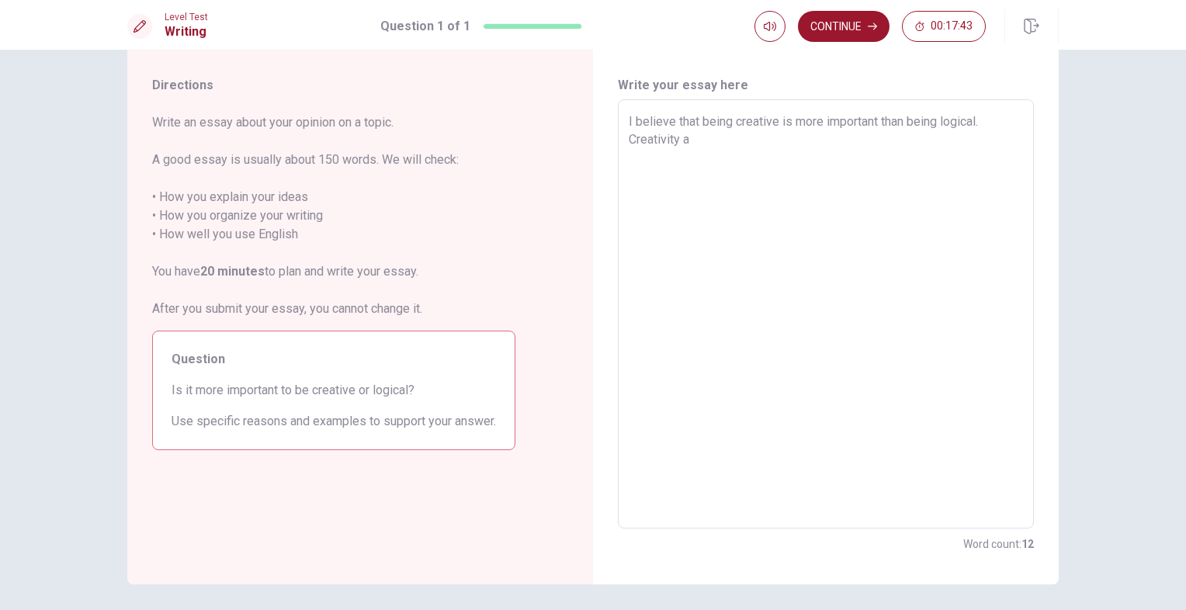
type textarea "x"
type textarea "I believe that being creative is more important than being logical. Creativity …"
type textarea "x"
type textarea "I believe that being creative is more important than being logical. Creativity …"
type textarea "x"
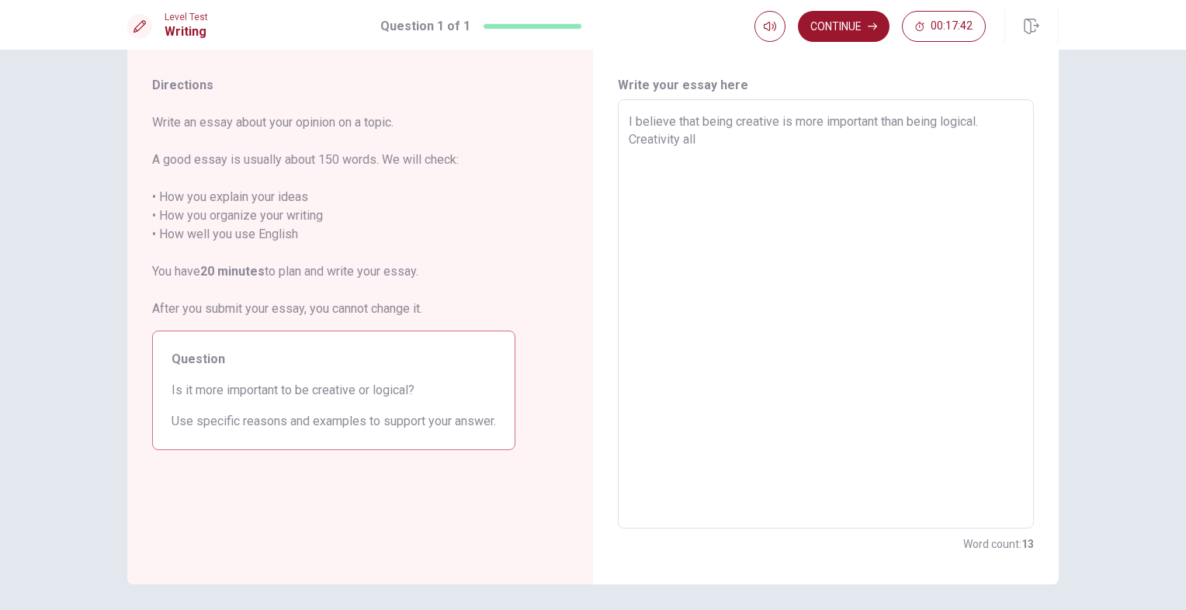
type textarea "I believe that being creative is more important than being logical. Creativity …"
type textarea "x"
type textarea "I believe that being creative is more important than being logical. Creativity …"
type textarea "x"
type textarea "I believe that being creative is more important than being logical. Creativity …"
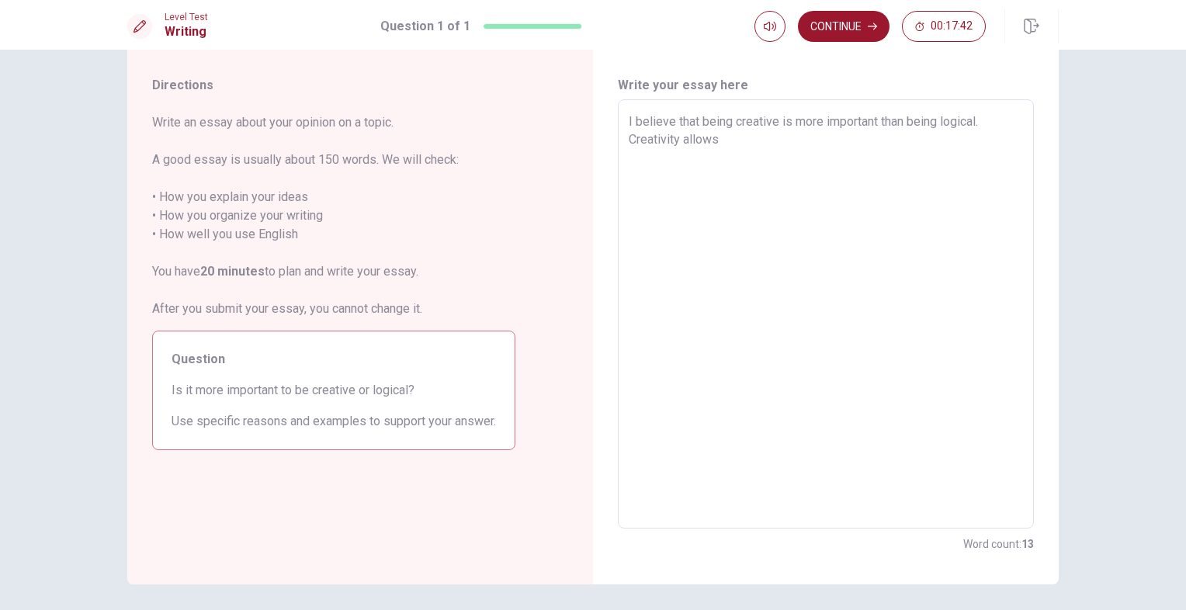
type textarea "x"
type textarea "I believe that being creative is more important than being logical. Creativity …"
type textarea "x"
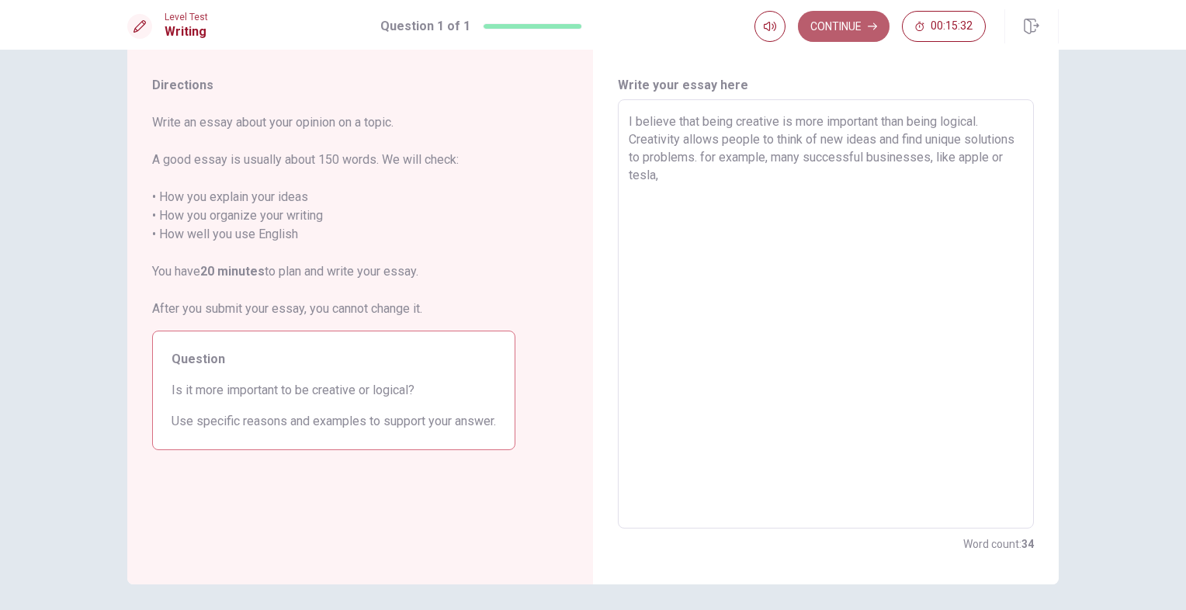
click at [860, 19] on button "Continue" at bounding box center [844, 26] width 92 height 31
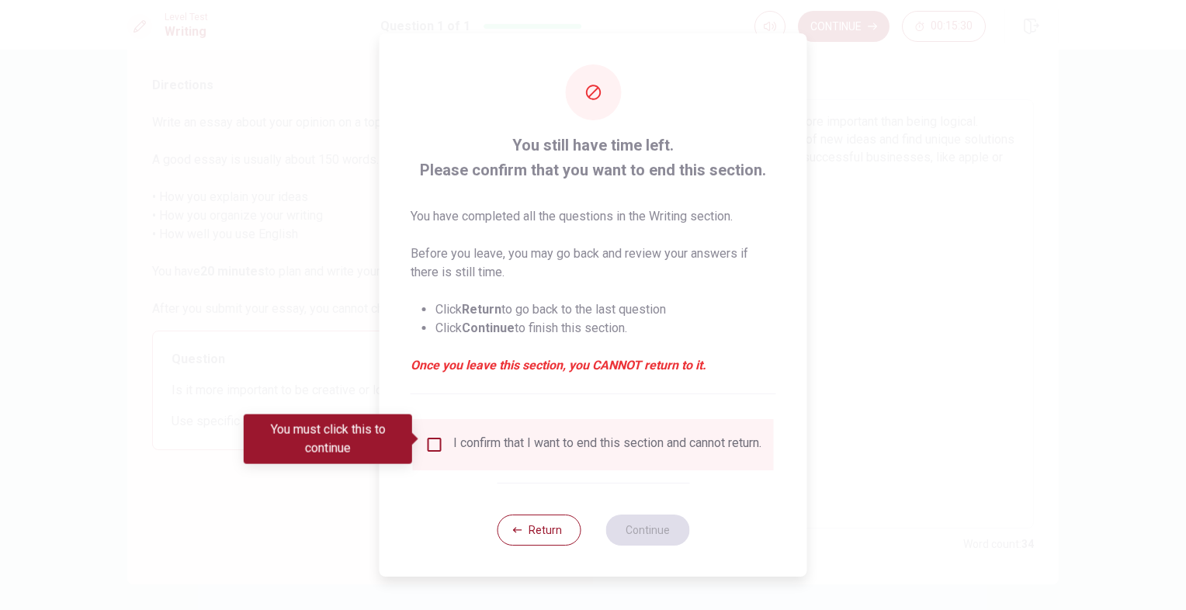
click at [438, 425] on div "I confirm that I want to end this section and cannot return." at bounding box center [593, 444] width 361 height 51
click at [438, 435] on input "You must click this to continue" at bounding box center [434, 444] width 19 height 19
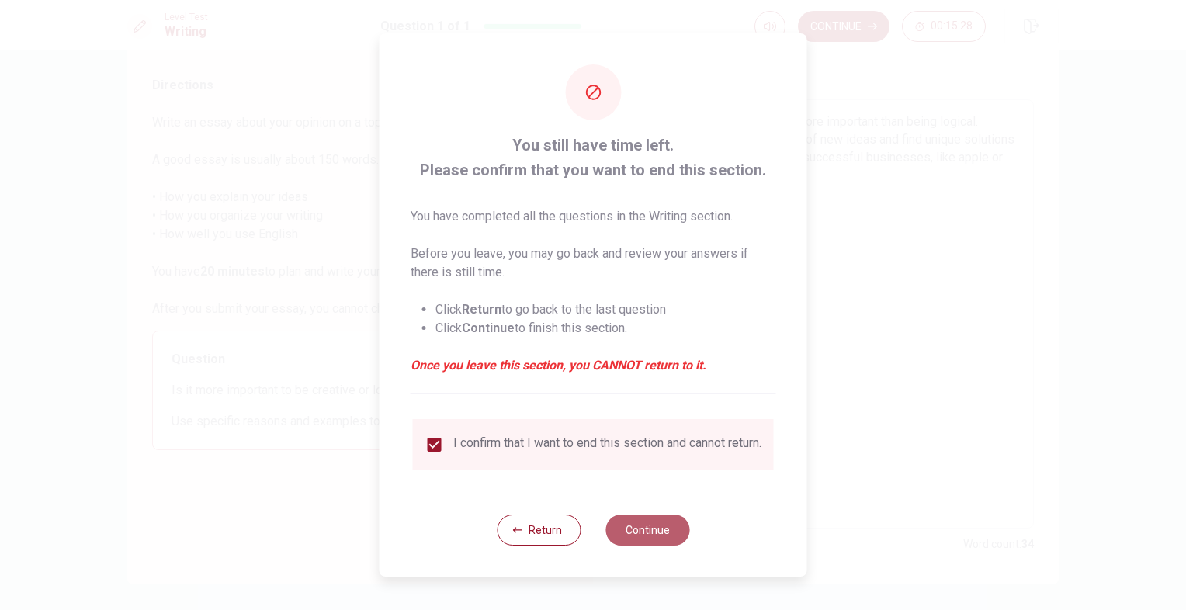
click at [639, 529] on button "Continue" at bounding box center [647, 530] width 84 height 31
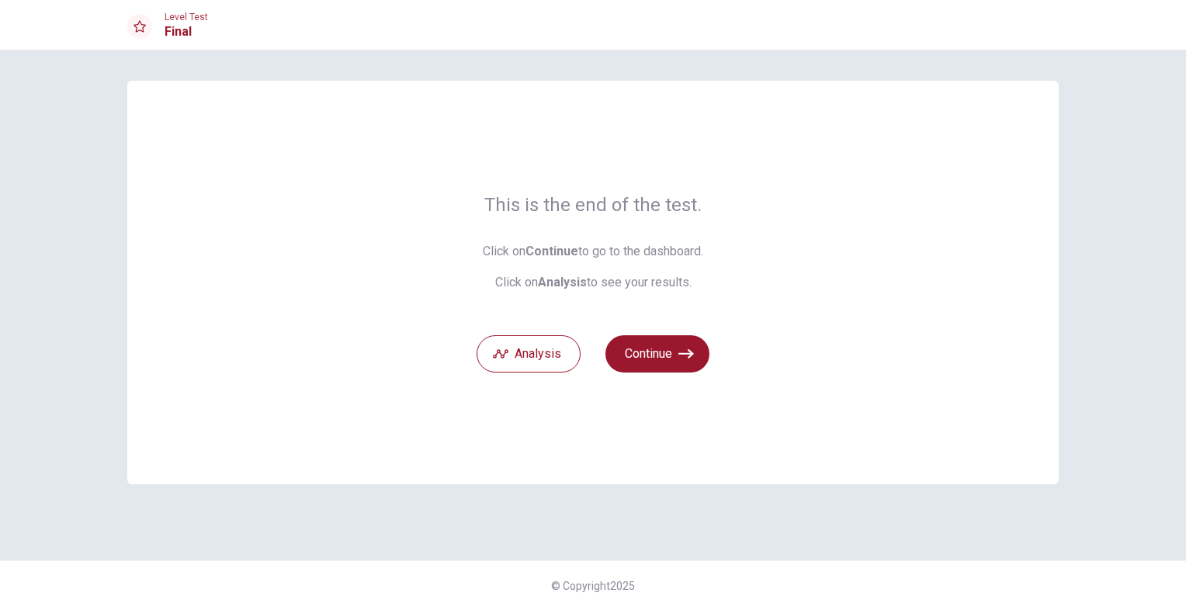
scroll to position [0, 0]
click at [674, 362] on button "Continue" at bounding box center [657, 353] width 104 height 37
